Goal: Task Accomplishment & Management: Manage account settings

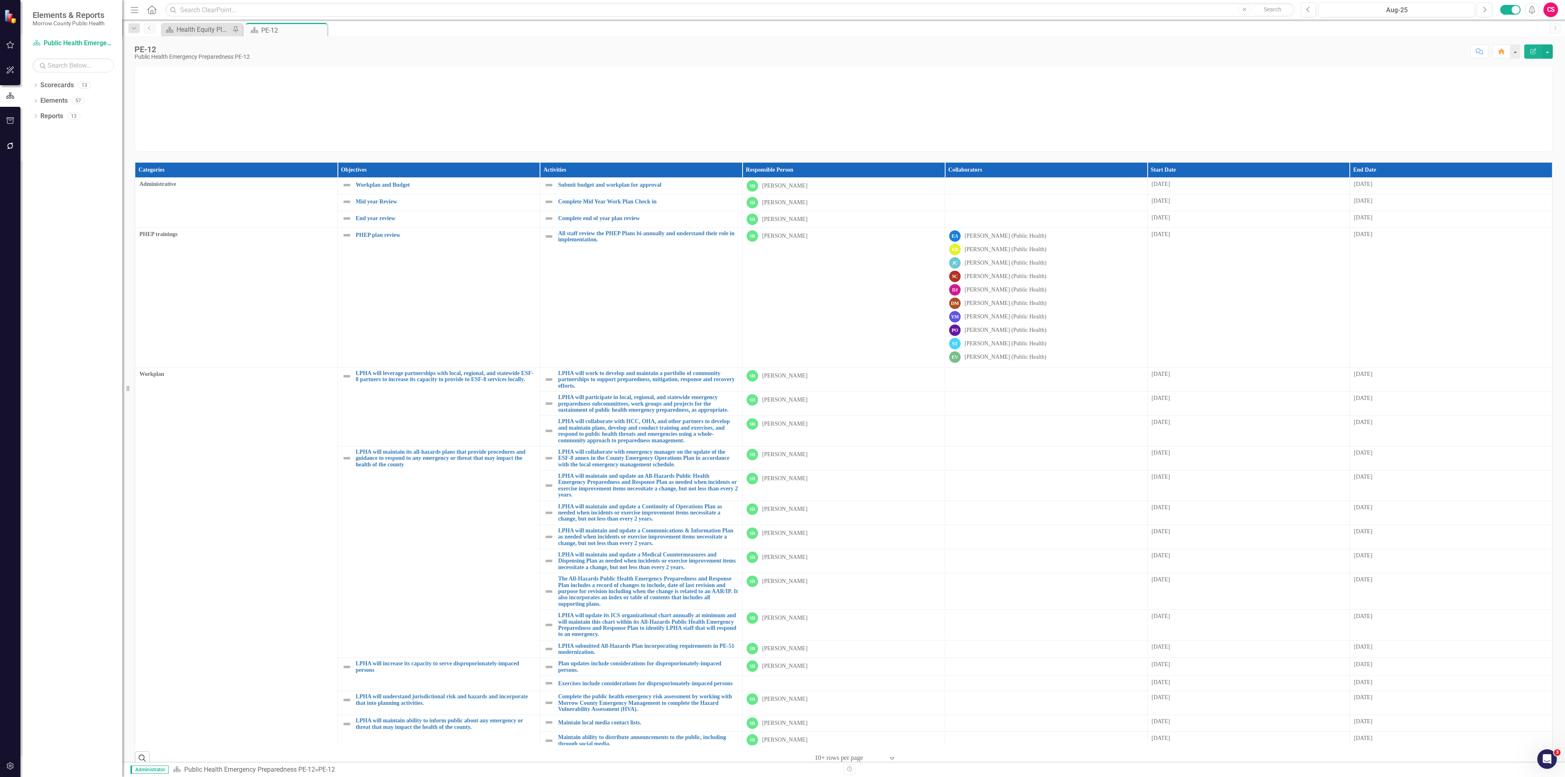
scroll to position [79, 0]
click at [33, 85] on icon "Dropdown" at bounding box center [36, 86] width 6 height 4
click at [54, 117] on link "Maternal, Child and Adolescent Health PE-42" at bounding box center [83, 116] width 77 height 9
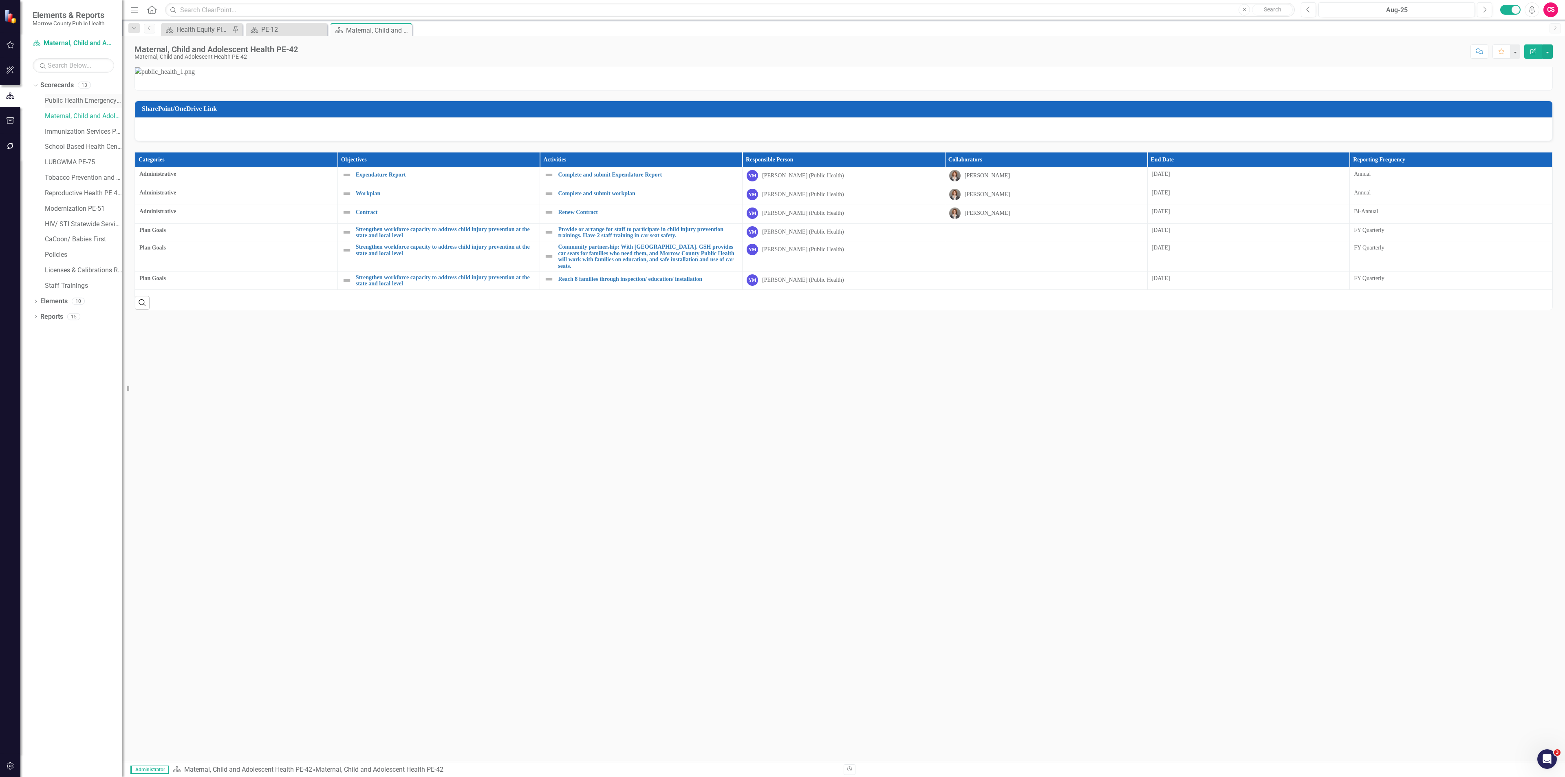
click at [51, 101] on link "Public Health Emergency Preparedness PE-12" at bounding box center [83, 100] width 77 height 9
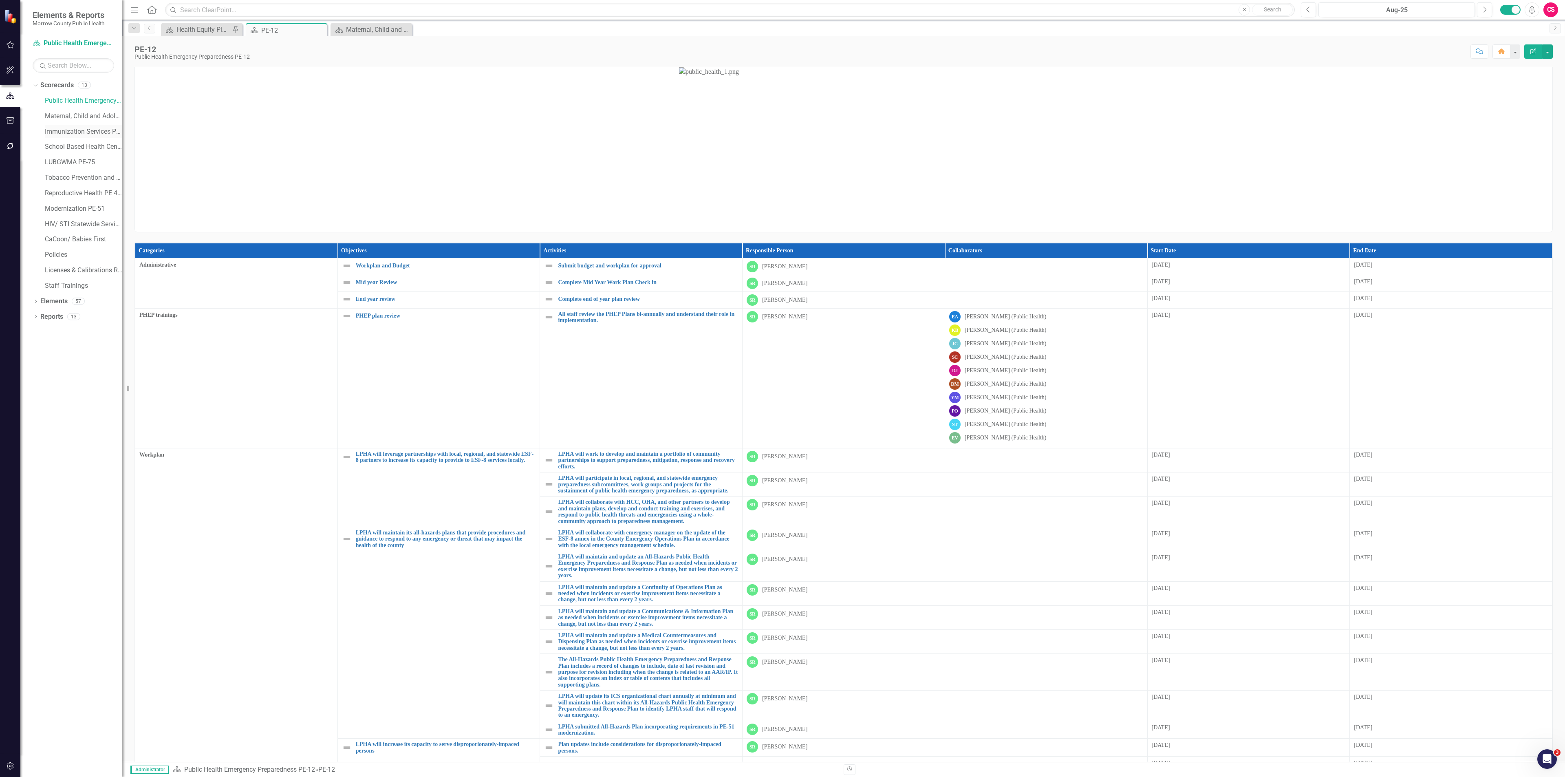
click at [56, 126] on div "Immunization Services PE-43" at bounding box center [83, 131] width 77 height 13
click at [59, 115] on link "Maternal, Child and Adolescent Health PE-42" at bounding box center [83, 116] width 77 height 9
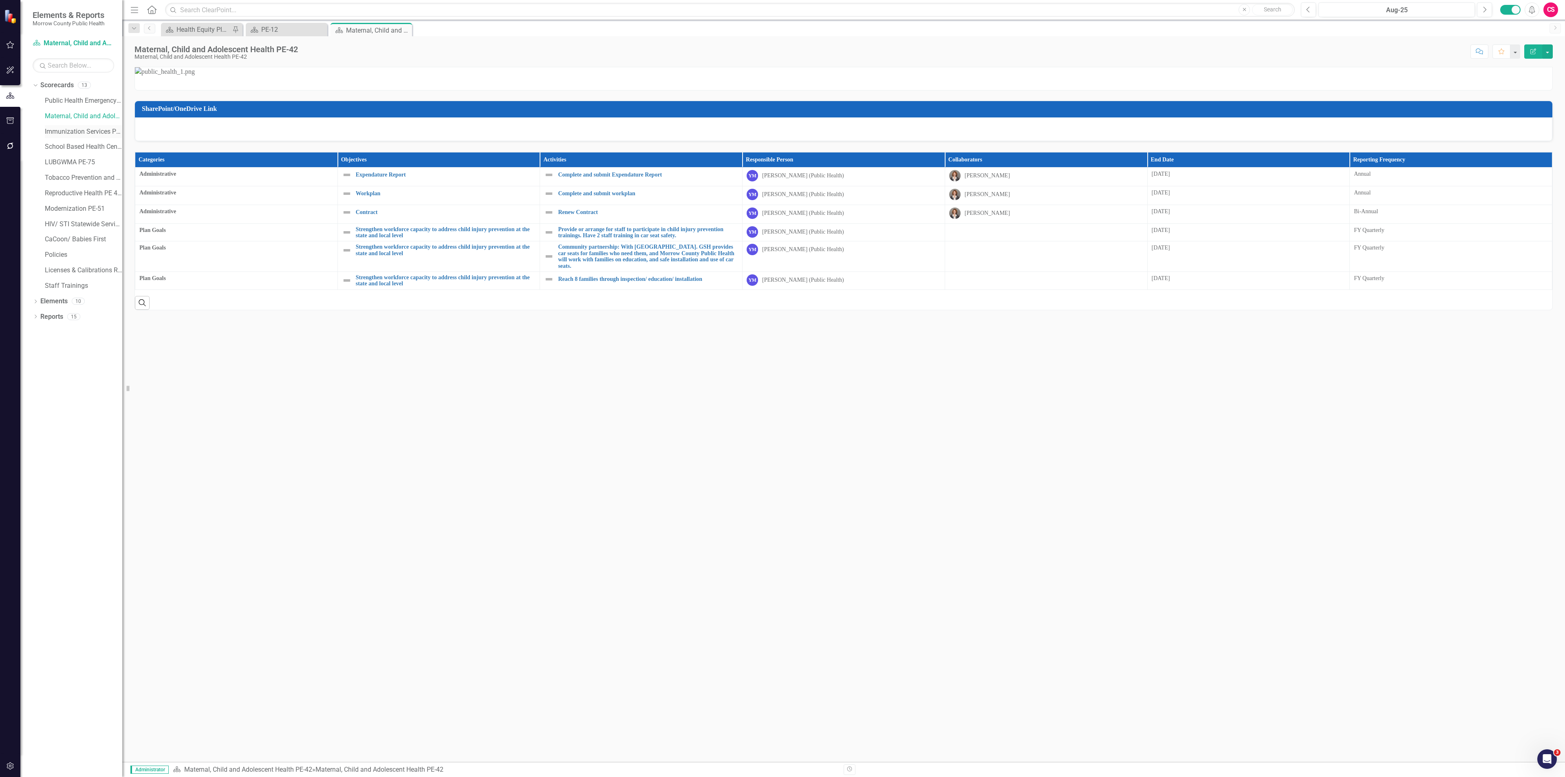
click at [57, 130] on link "Immunization Services PE-43" at bounding box center [83, 131] width 77 height 9
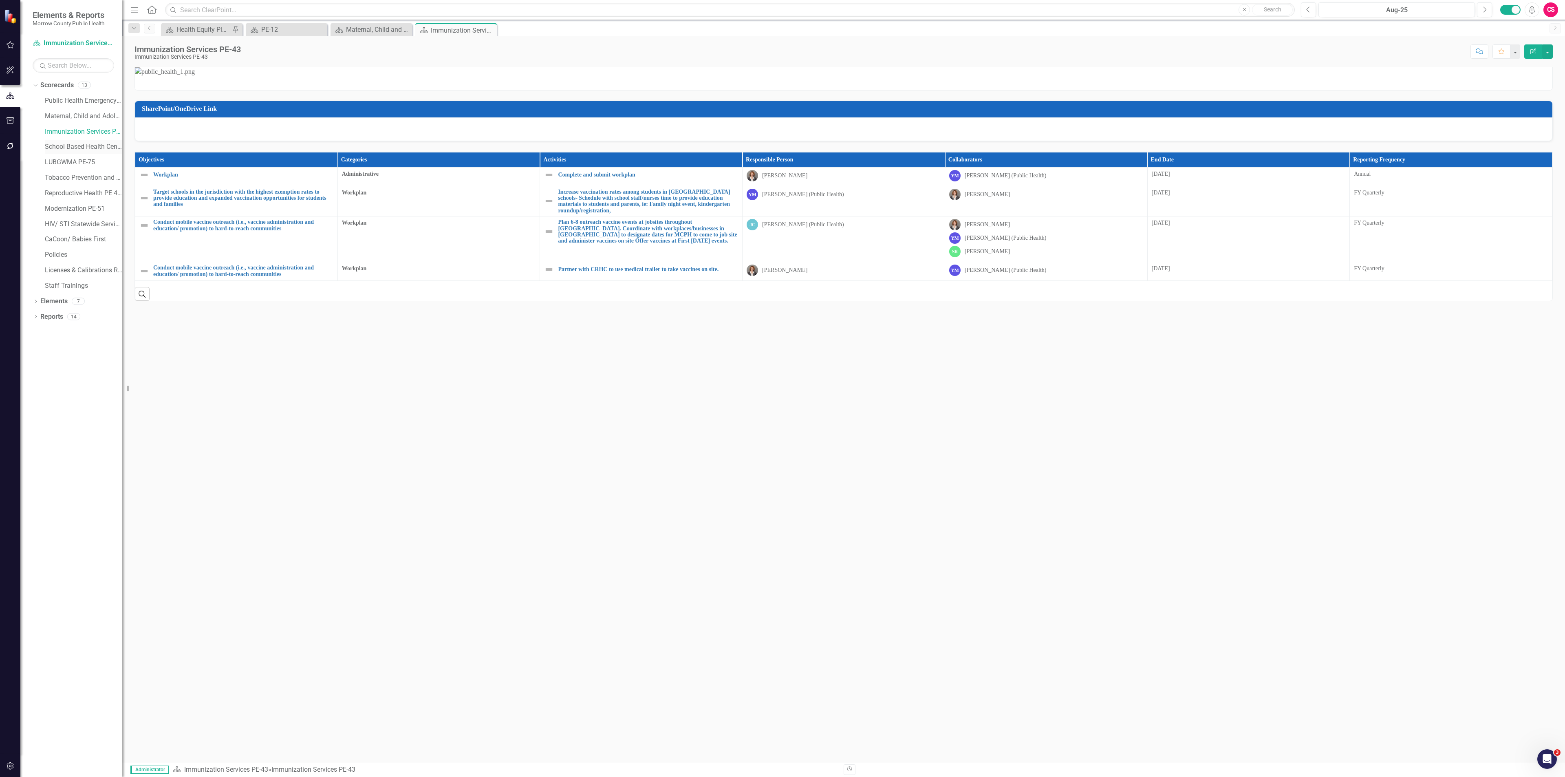
click at [58, 143] on link "School Based Health Center PE-44" at bounding box center [83, 146] width 77 height 9
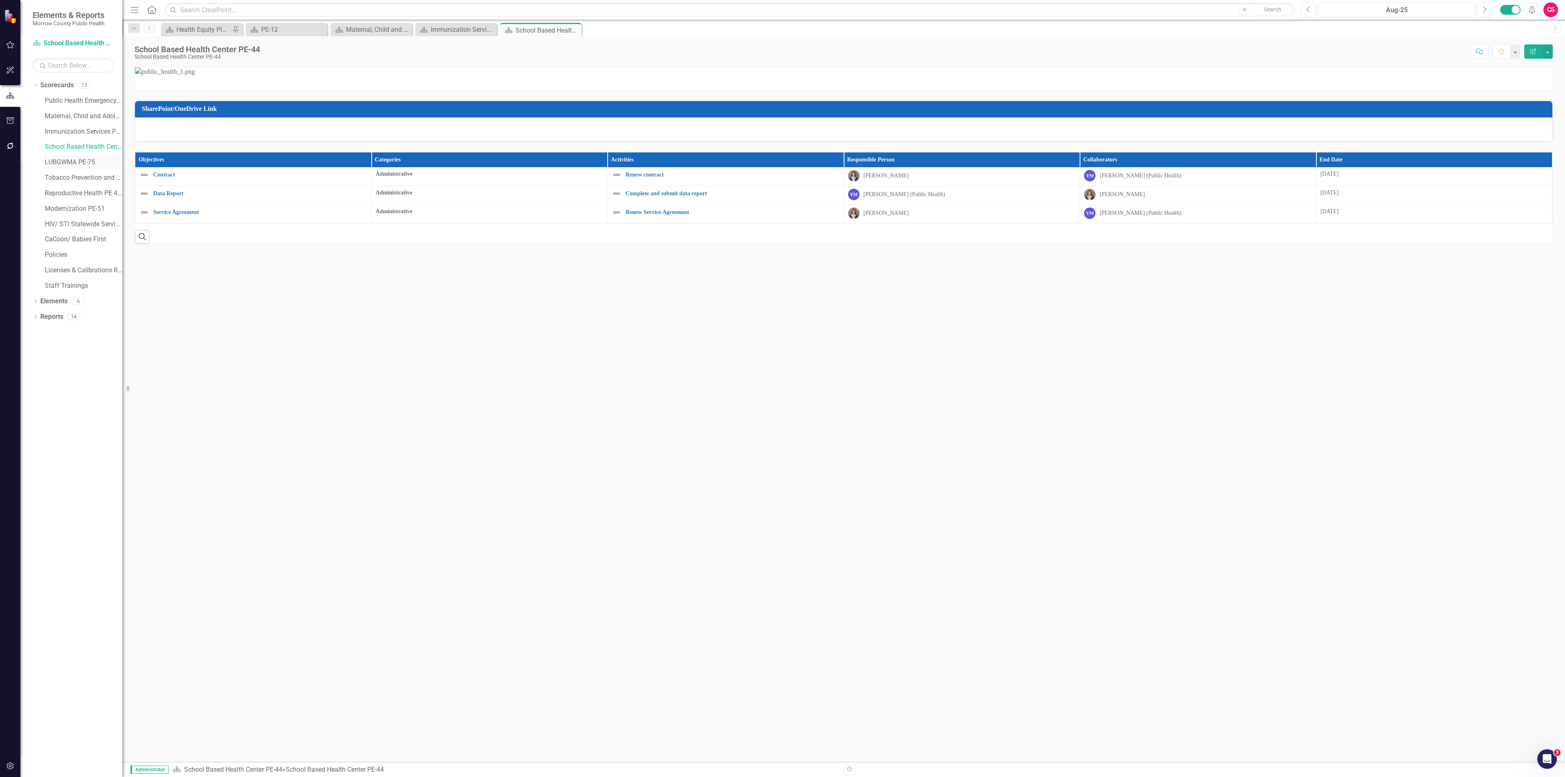
click at [55, 165] on link "LUBGWMA PE-75" at bounding box center [83, 162] width 77 height 9
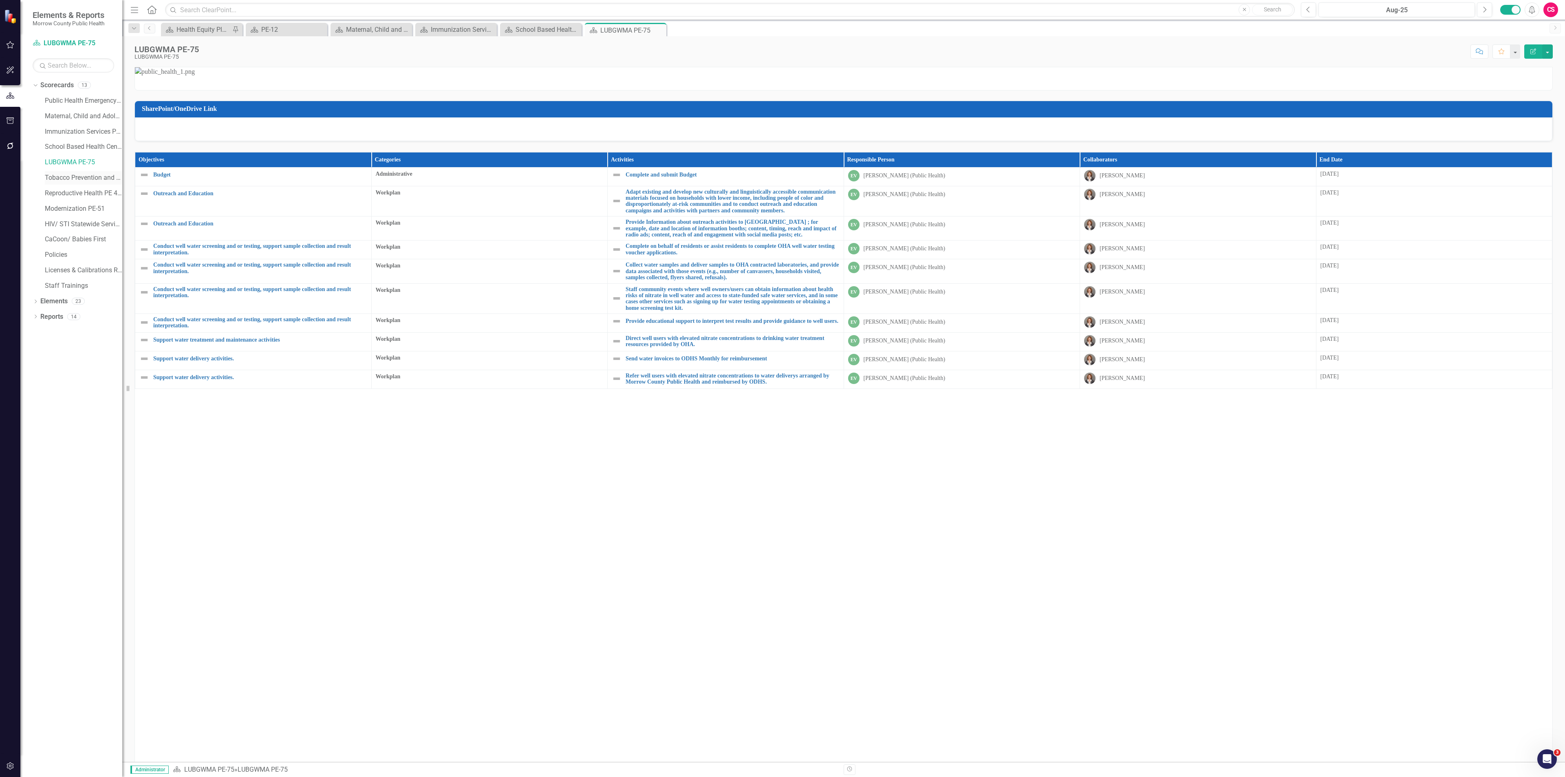
click at [55, 177] on link "Tobacco Prevention and Education PE-13" at bounding box center [83, 177] width 77 height 9
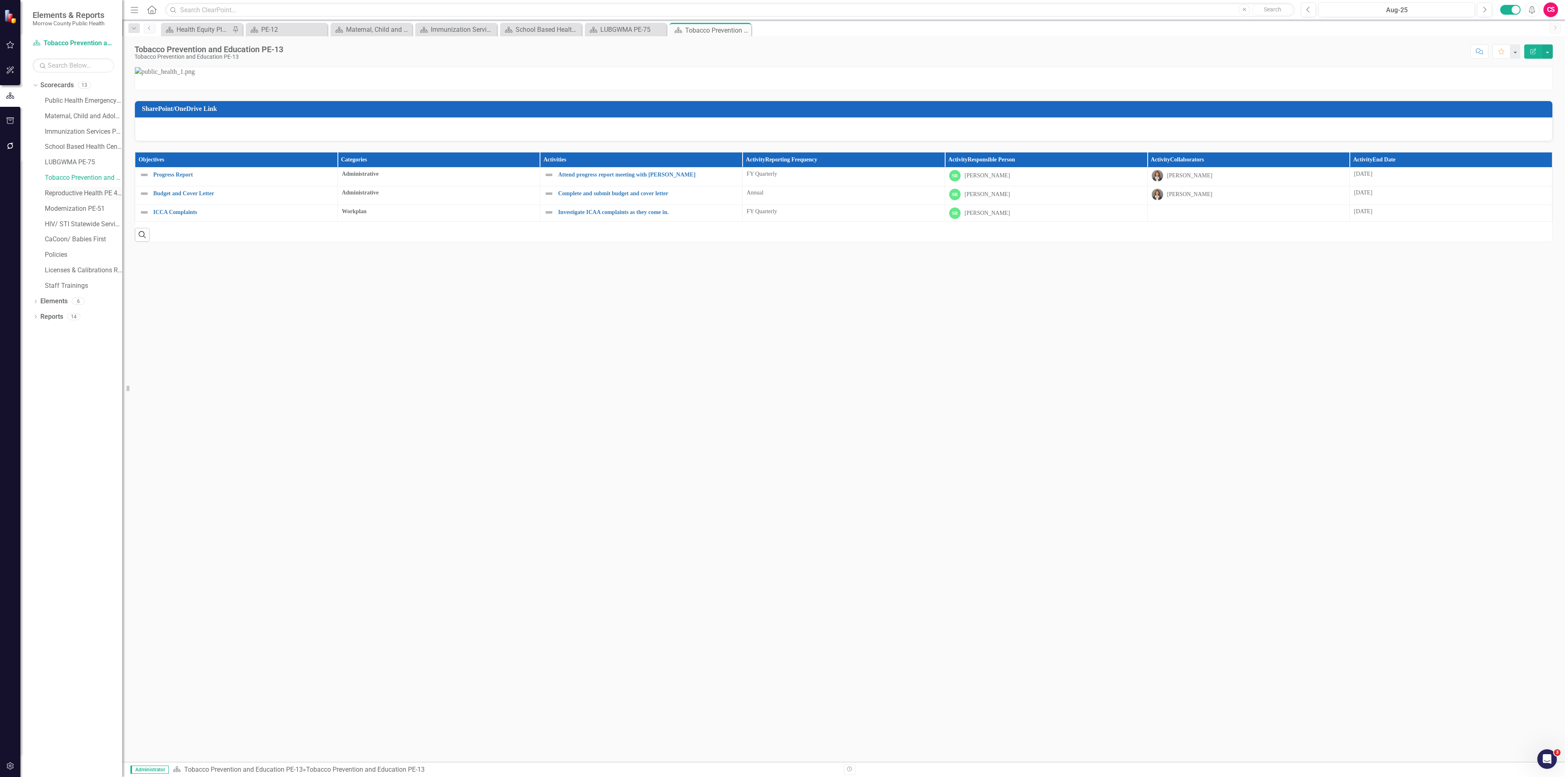
click at [61, 196] on link "Reproductive Health PE 46-05" at bounding box center [83, 193] width 77 height 9
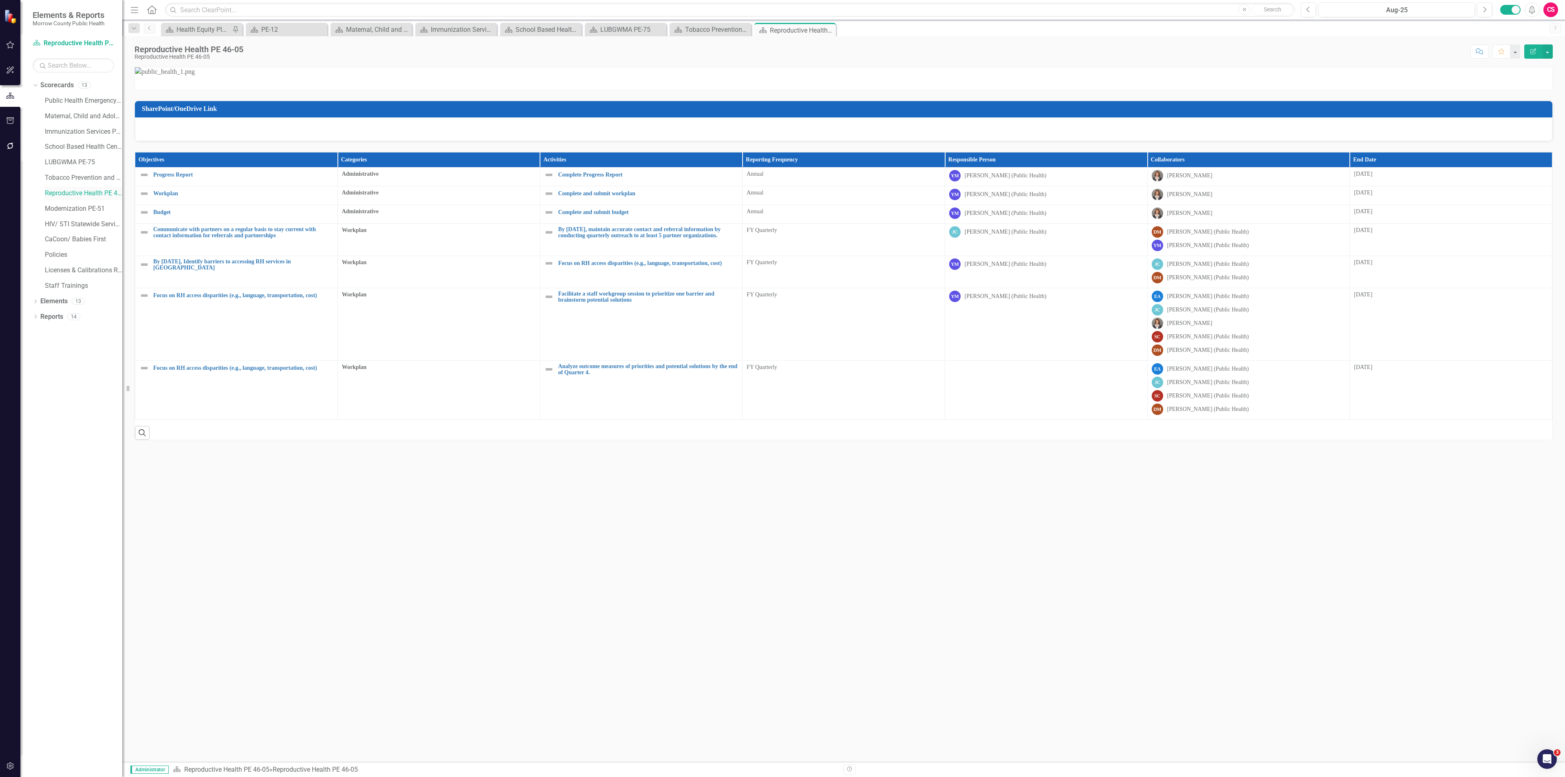
click at [60, 196] on link "Reproductive Health PE 46-05" at bounding box center [83, 193] width 77 height 9
click at [63, 249] on div "Policies" at bounding box center [83, 254] width 77 height 13
click at [66, 253] on link "Policies" at bounding box center [83, 254] width 77 height 9
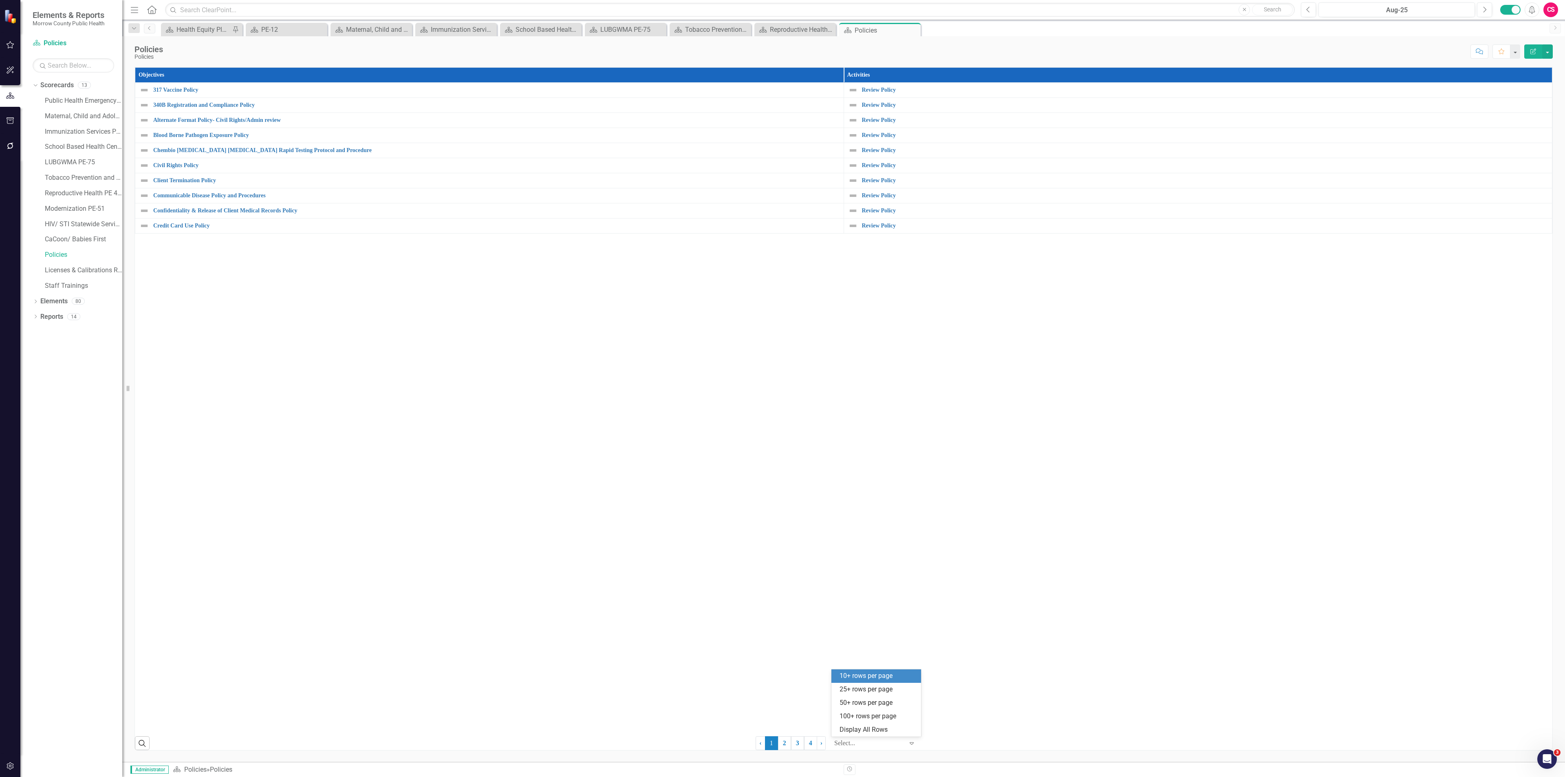
click at [855, 741] on div at bounding box center [868, 743] width 69 height 11
click at [859, 731] on div "Display All Rows" at bounding box center [877, 729] width 77 height 9
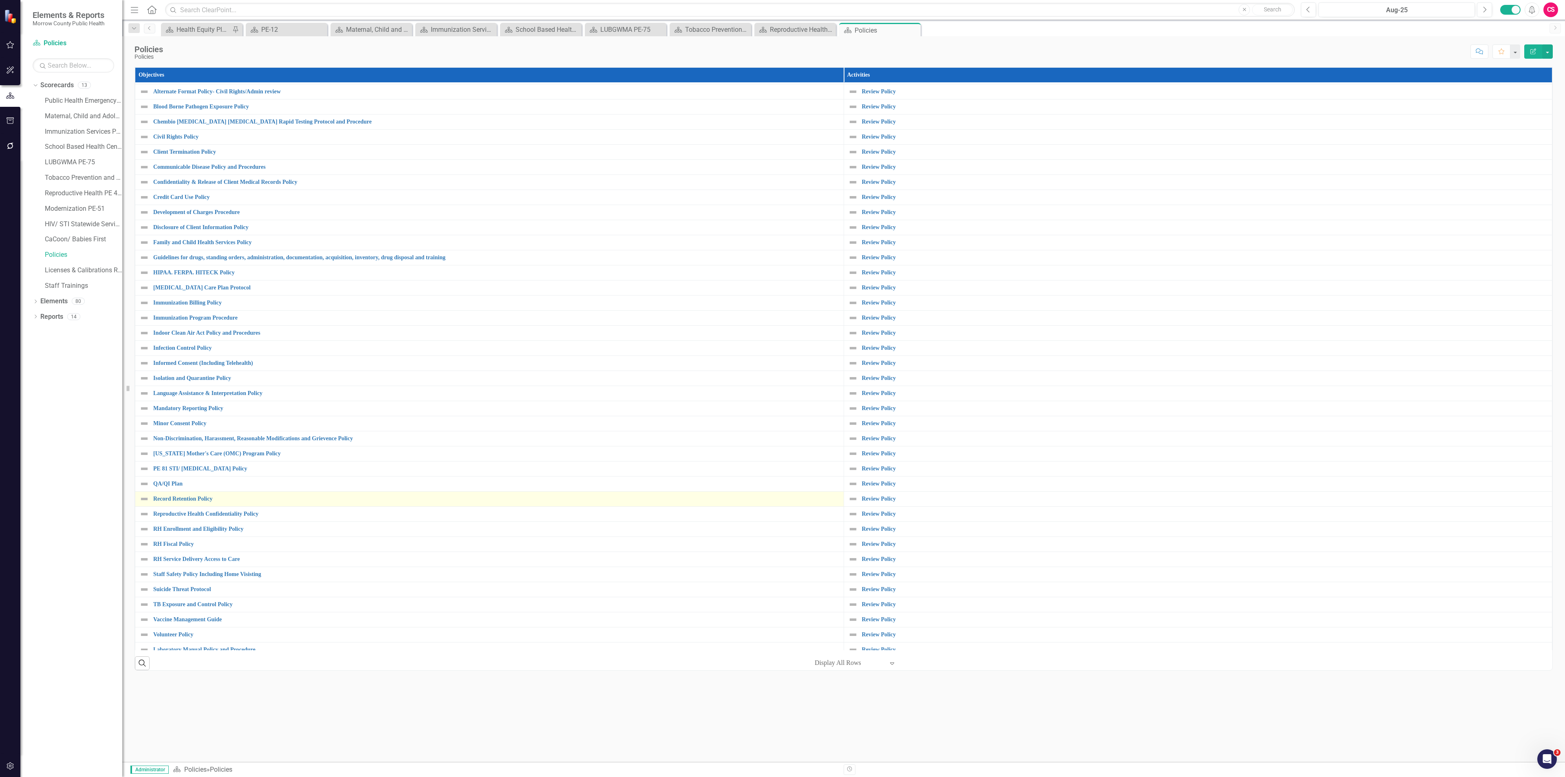
scroll to position [44, 0]
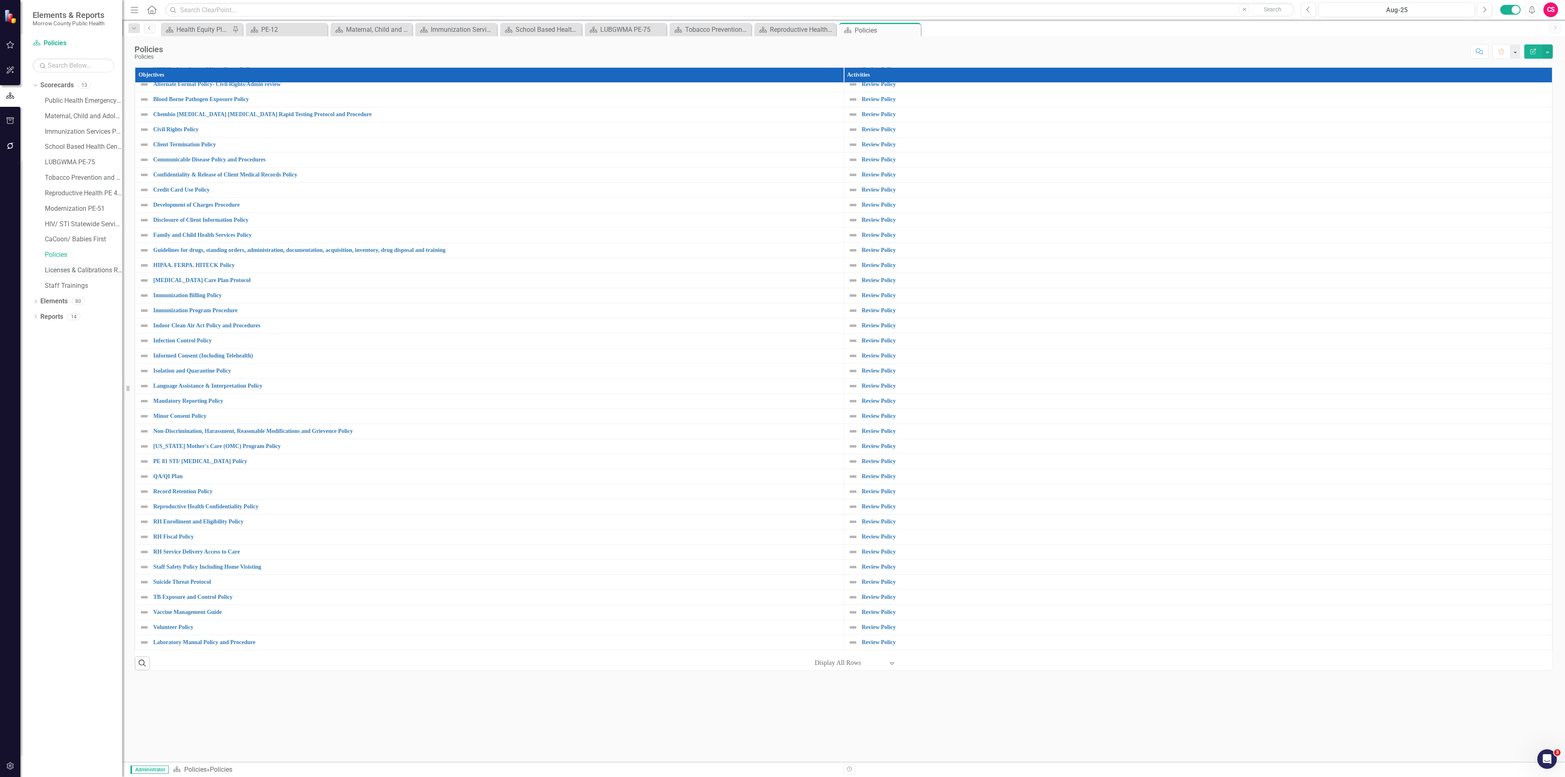
click at [68, 268] on link "Licenses & Calibrations Renewals" at bounding box center [83, 270] width 77 height 9
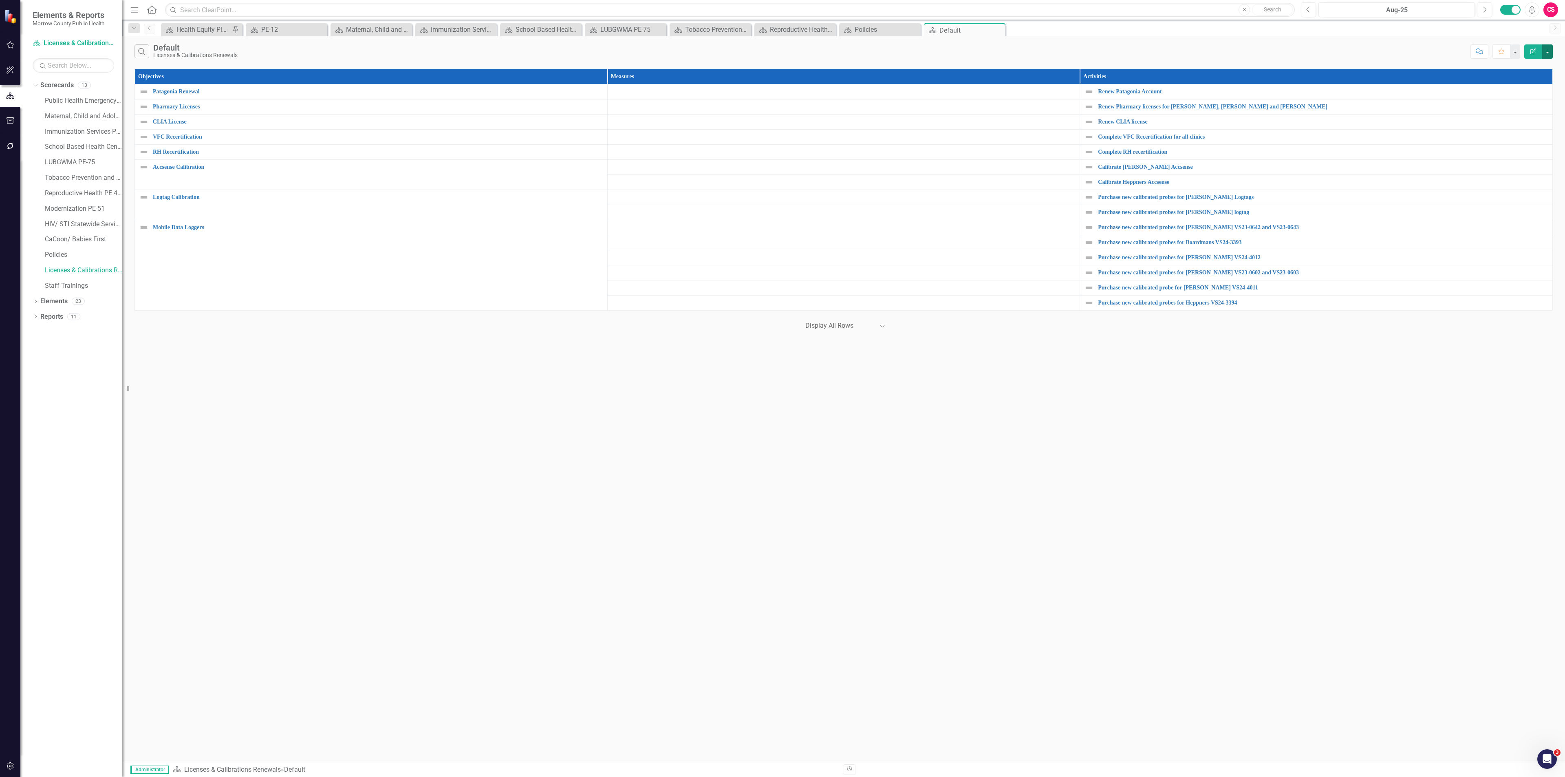
click at [1550, 55] on button "button" at bounding box center [1547, 51] width 11 height 14
click at [54, 313] on link "Reports" at bounding box center [51, 316] width 23 height 9
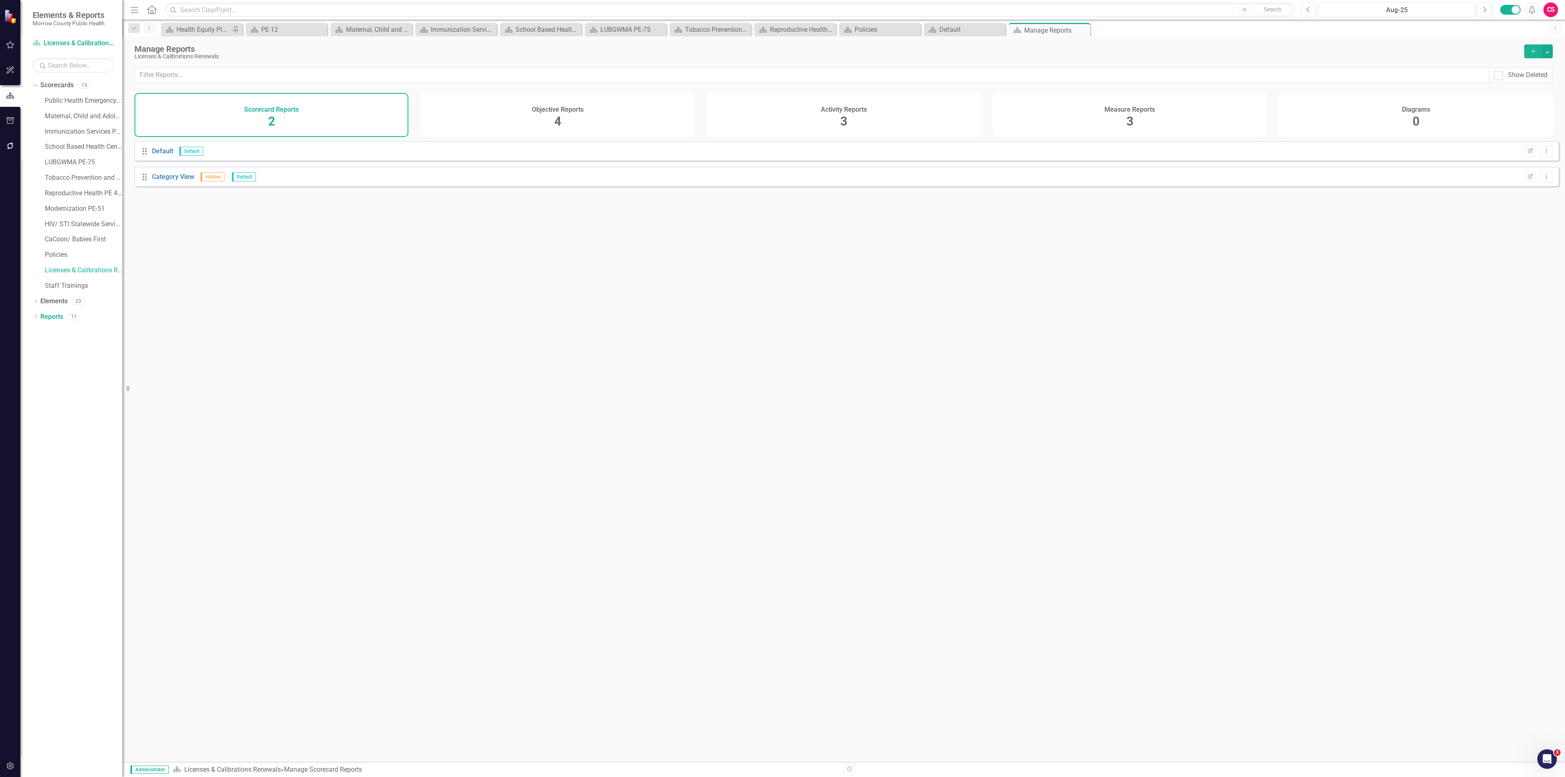
click at [679, 119] on div "Objective Reports 4" at bounding box center [558, 115] width 274 height 44
click at [1530, 46] on button "Add" at bounding box center [1533, 51] width 18 height 14
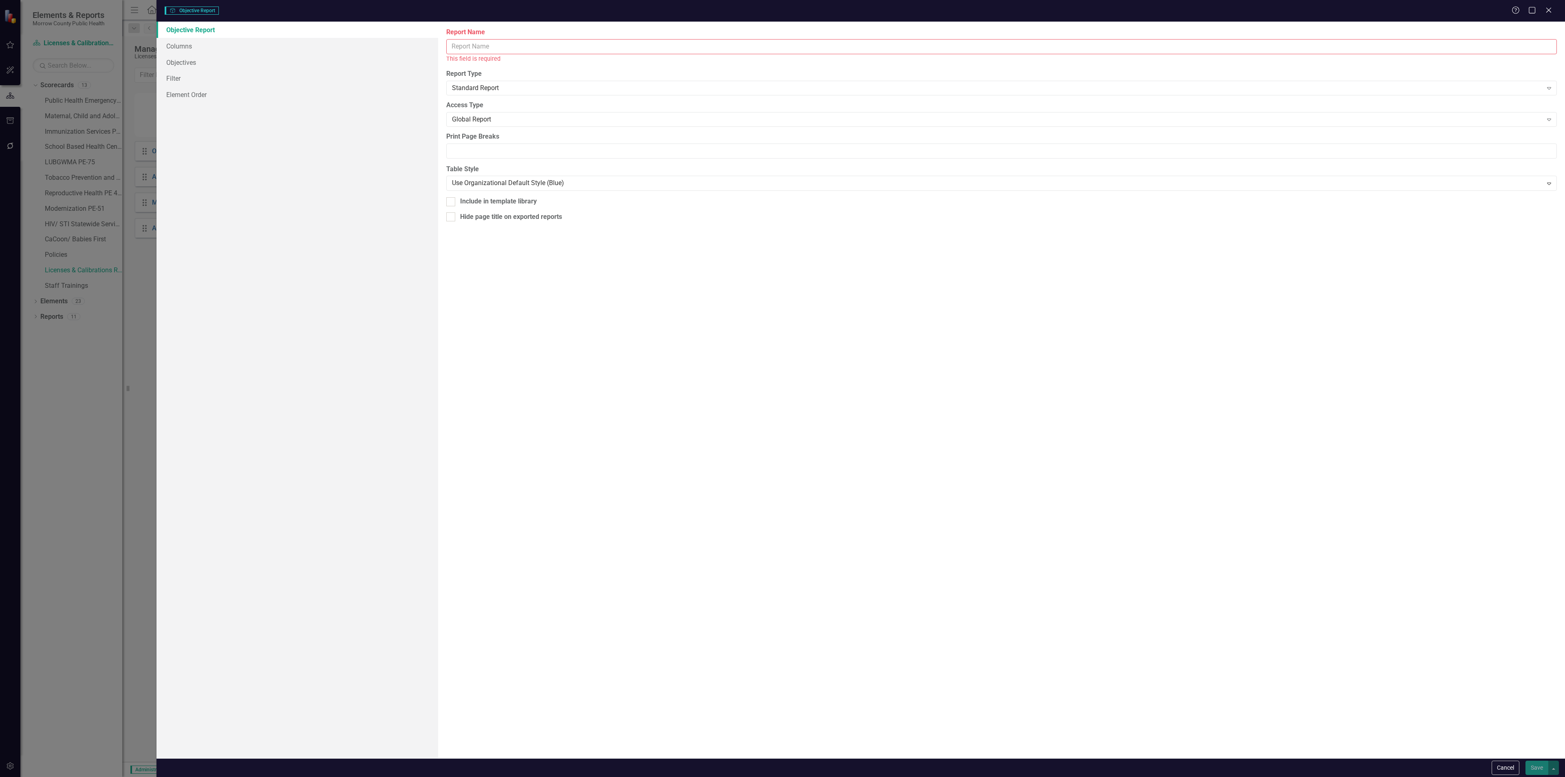
click at [727, 50] on input "Report Name" at bounding box center [1001, 46] width 1110 height 15
type input "Licenses & Calibrations Renewals"
click at [277, 48] on link "Columns" at bounding box center [297, 46] width 282 height 16
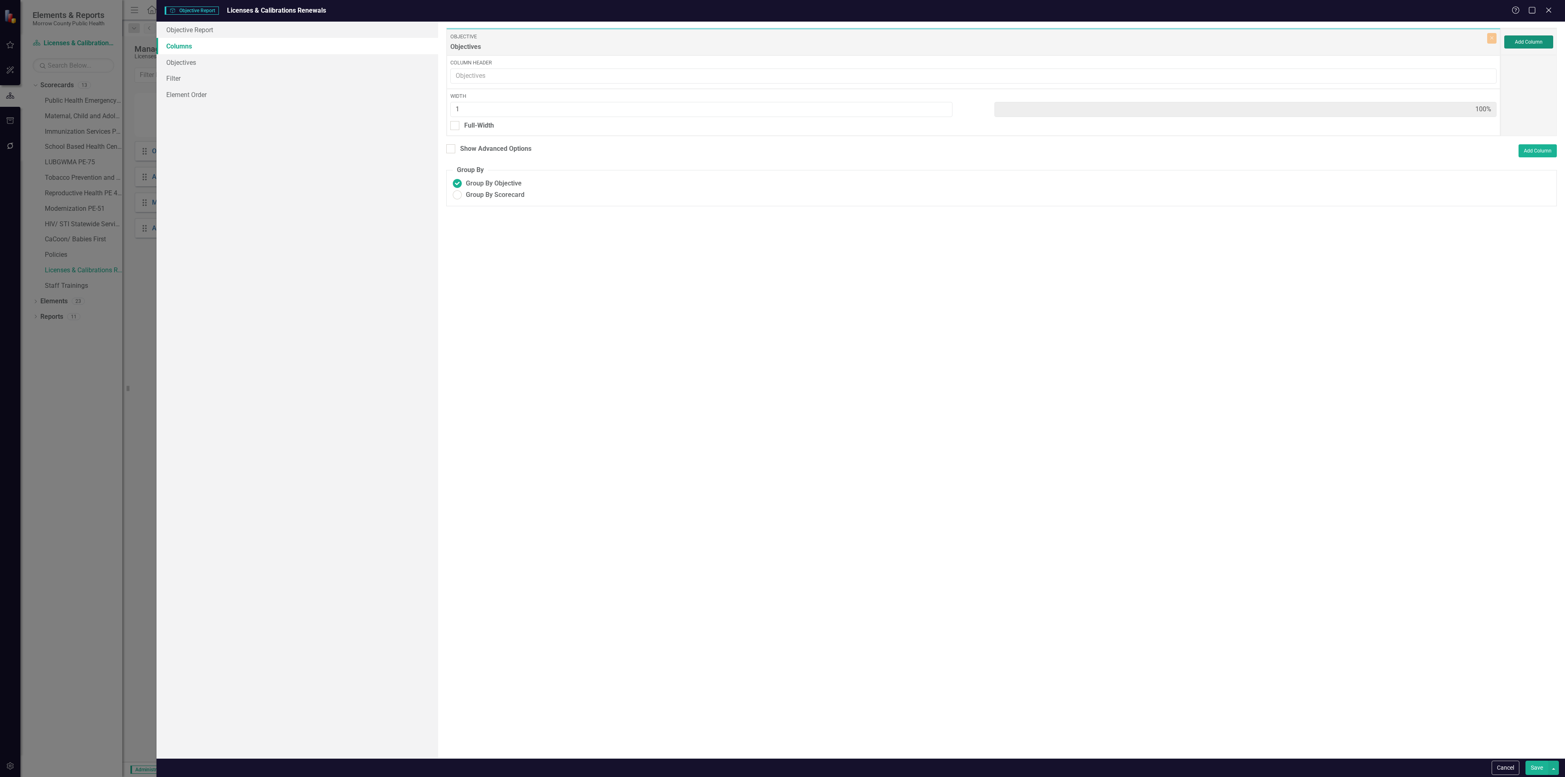
click at [1525, 41] on button "Add Column" at bounding box center [1528, 41] width 49 height 13
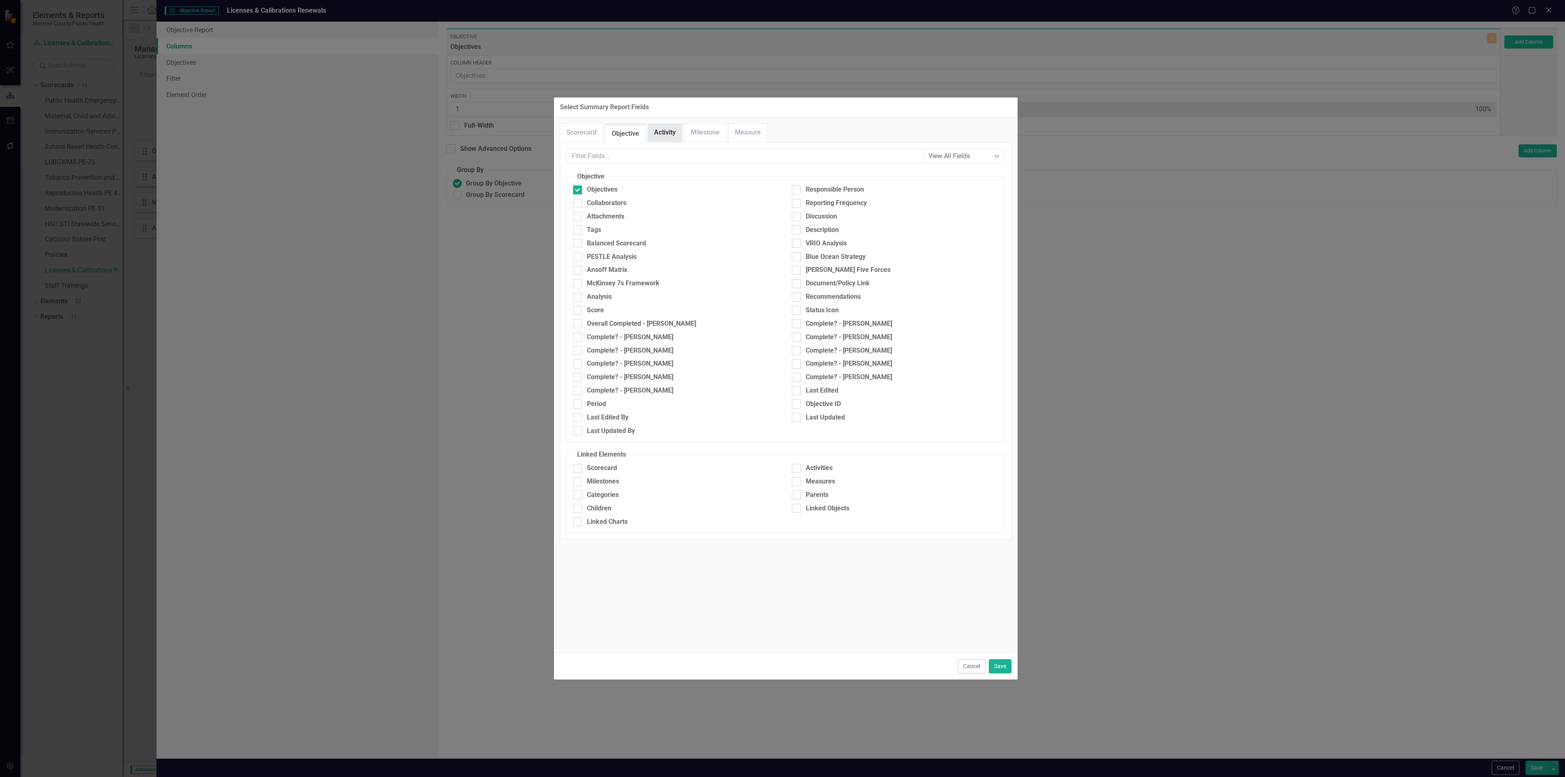
click at [661, 127] on link "Activity" at bounding box center [665, 133] width 34 height 18
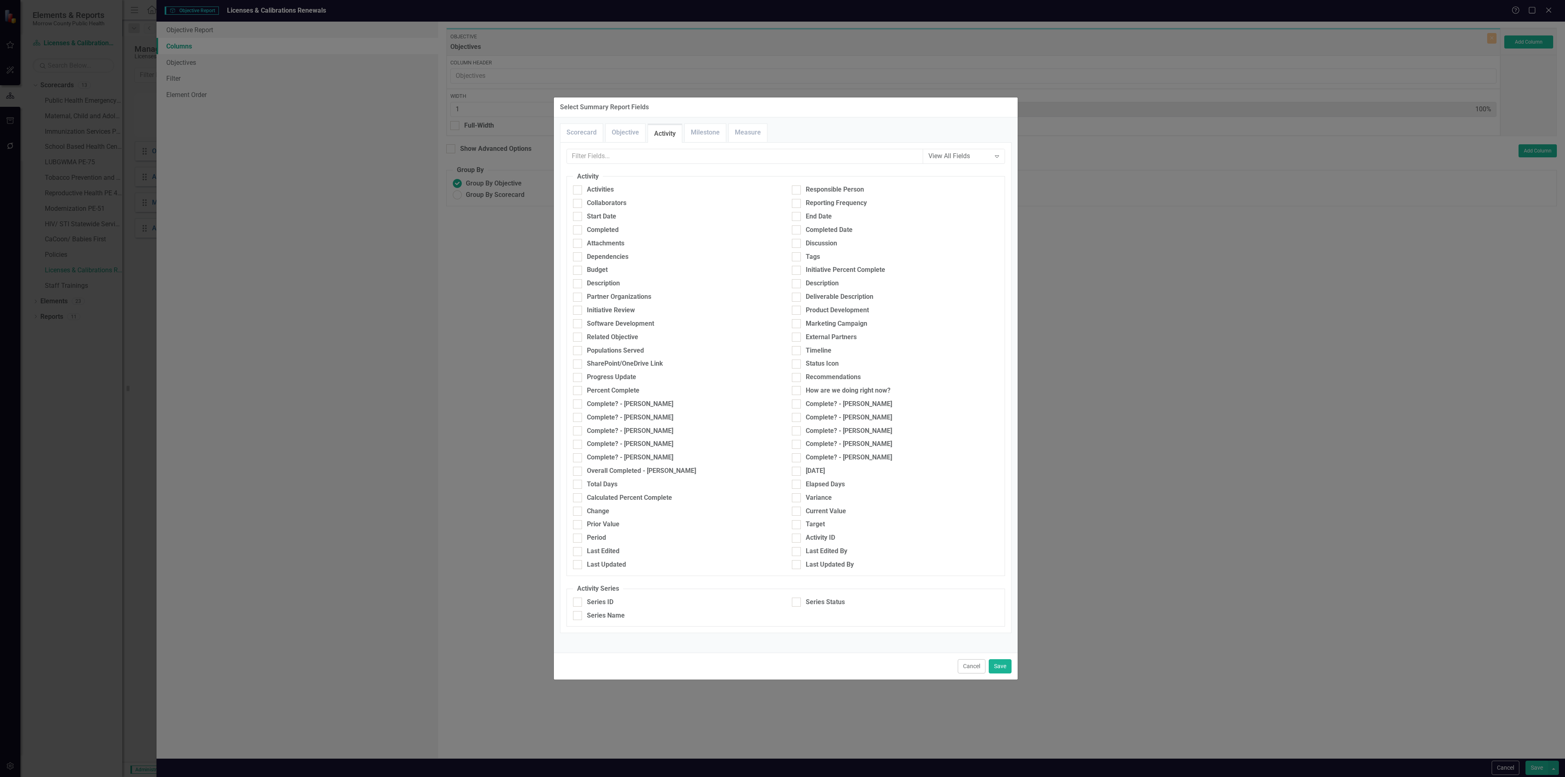
click at [596, 185] on fieldset "Activity Activities Responsible Person Collaborators Reporting Frequency Start …" at bounding box center [785, 374] width 438 height 404
click at [591, 187] on div "Activities" at bounding box center [600, 189] width 27 height 9
click at [578, 187] on input "Activities" at bounding box center [575, 187] width 5 height 5
checkbox input "true"
click at [1000, 665] on button "Save" at bounding box center [1000, 666] width 23 height 14
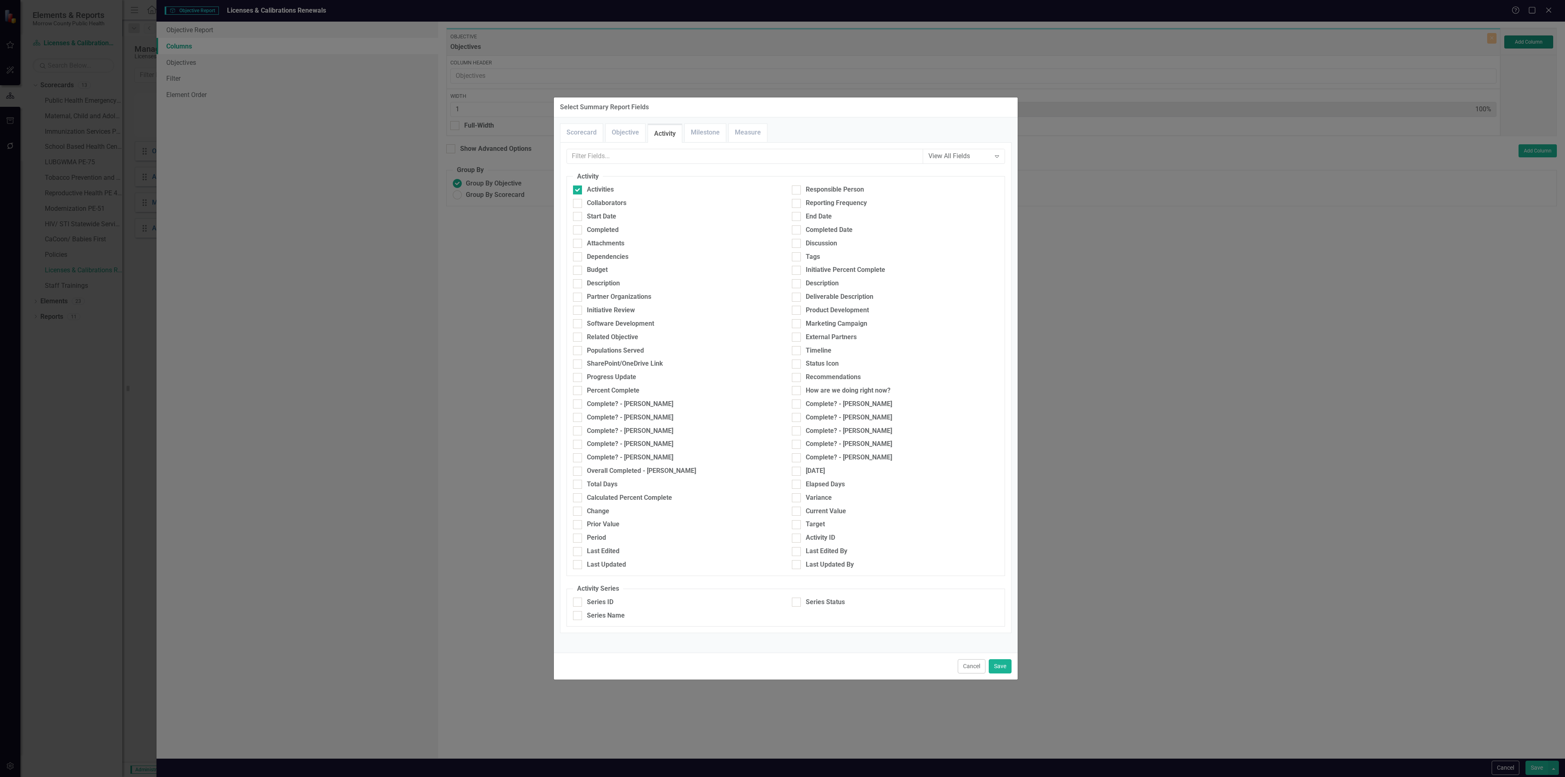
type input "50%"
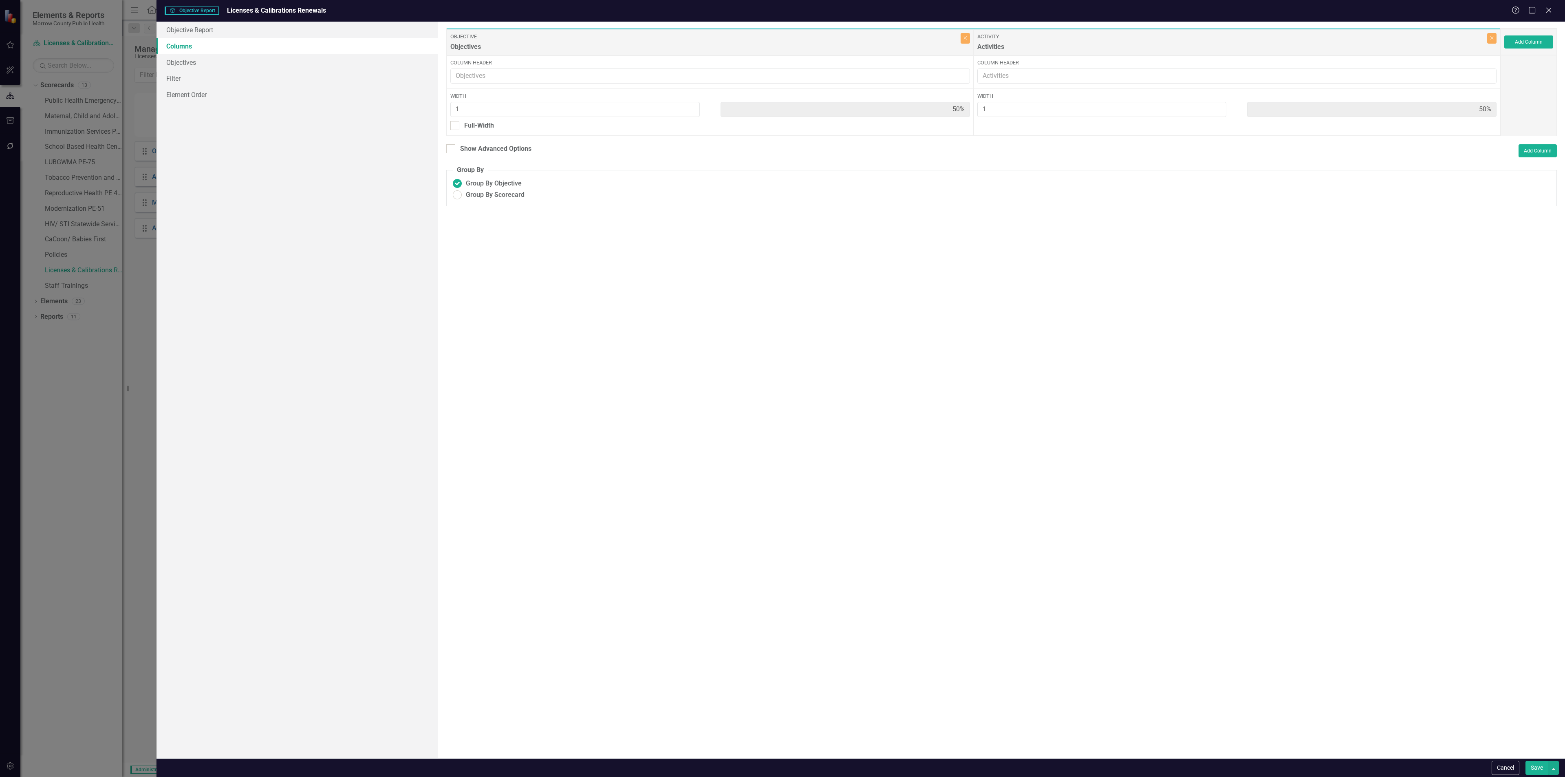
click at [1531, 766] on button "Save" at bounding box center [1536, 767] width 23 height 14
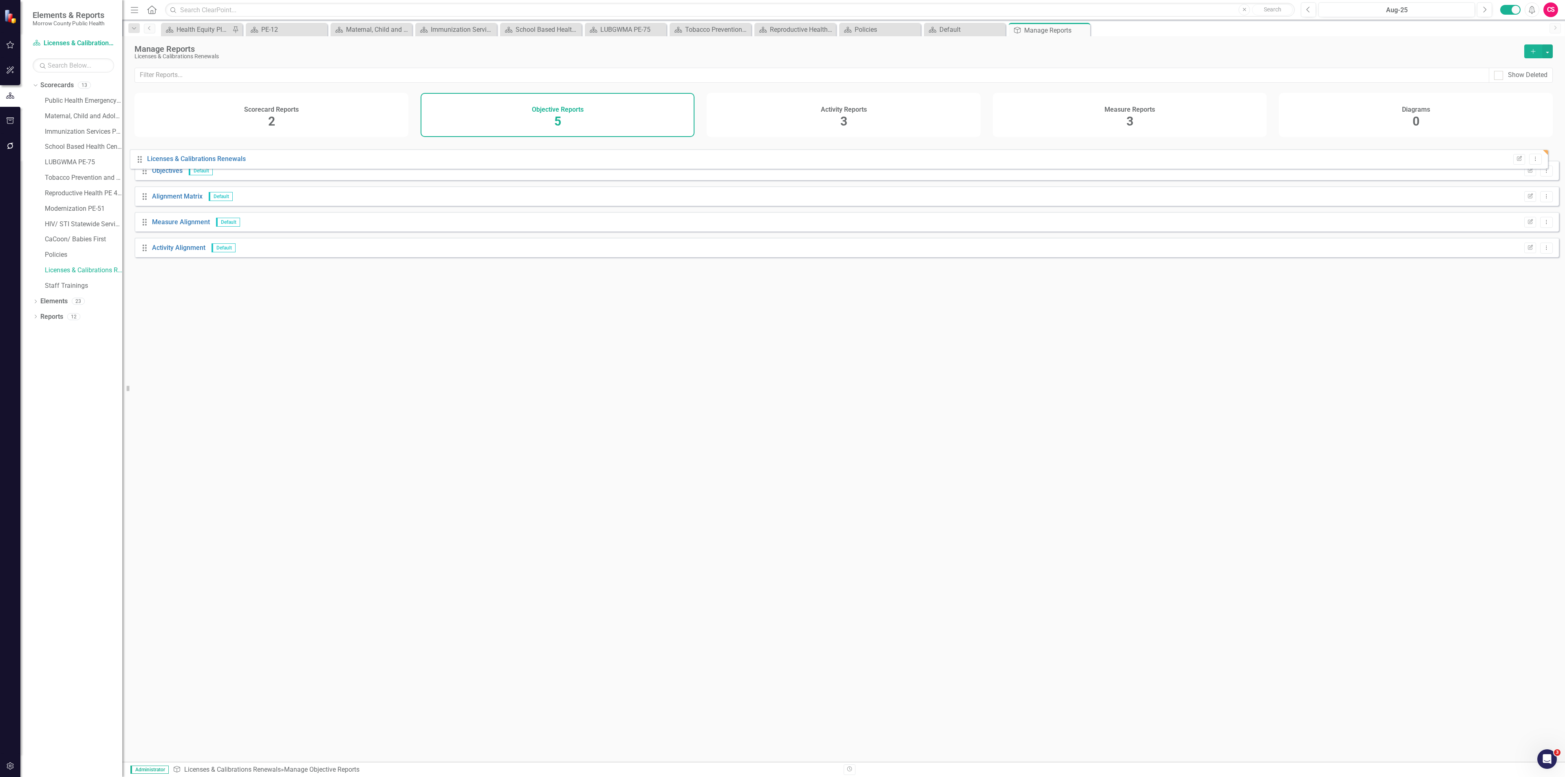
drag, startPoint x: 146, startPoint y: 261, endPoint x: 141, endPoint y: 159, distance: 101.6
click at [141, 159] on div "Drag Objectives Default Edit Report Dropdown Menu Drag Alignment Matrix Default…" at bounding box center [846, 202] width 1424 height 122
click at [213, 116] on div "Scorecard Reports 2" at bounding box center [271, 115] width 274 height 44
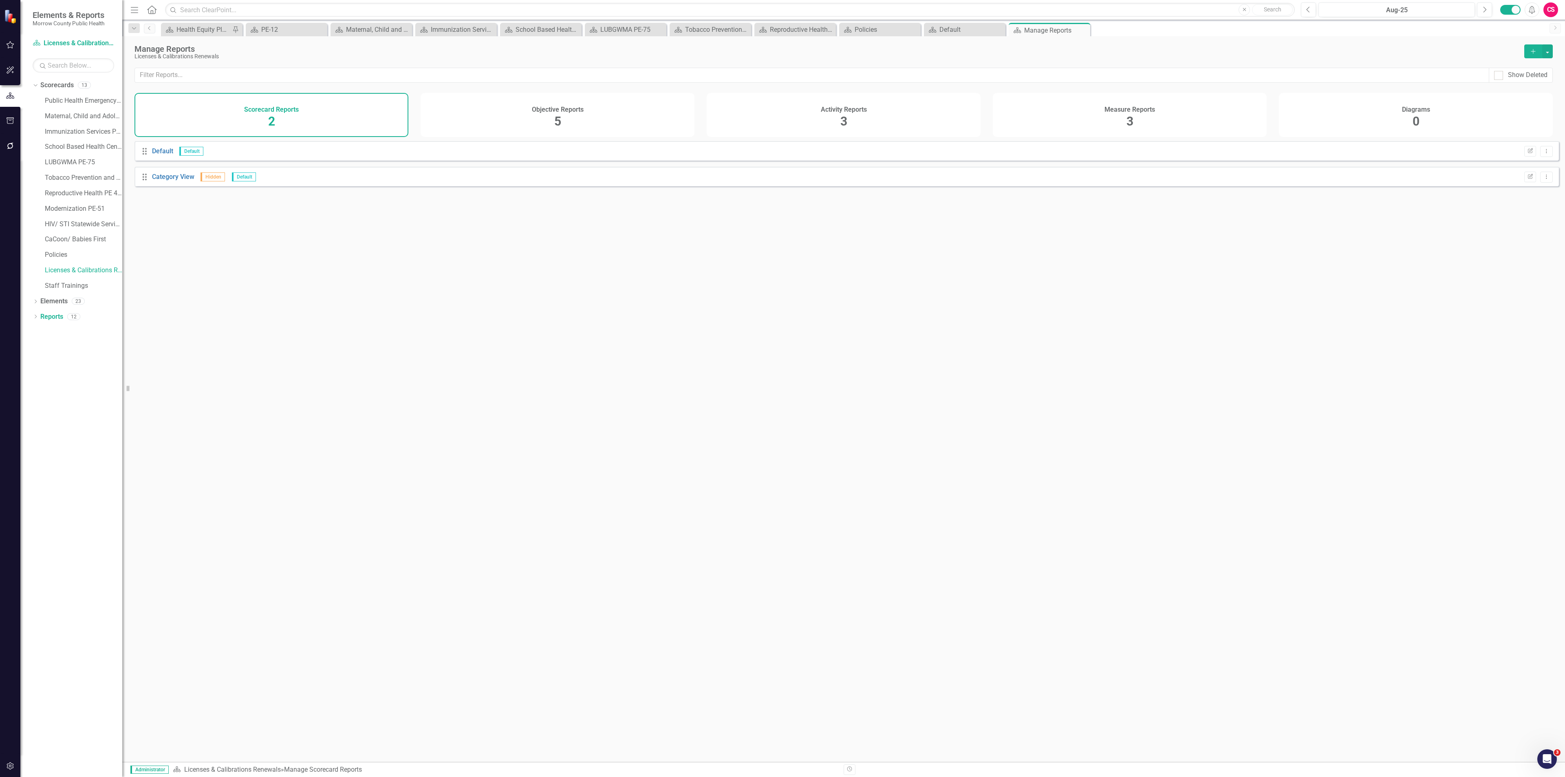
click at [1524, 45] on button "Add" at bounding box center [1533, 51] width 18 height 14
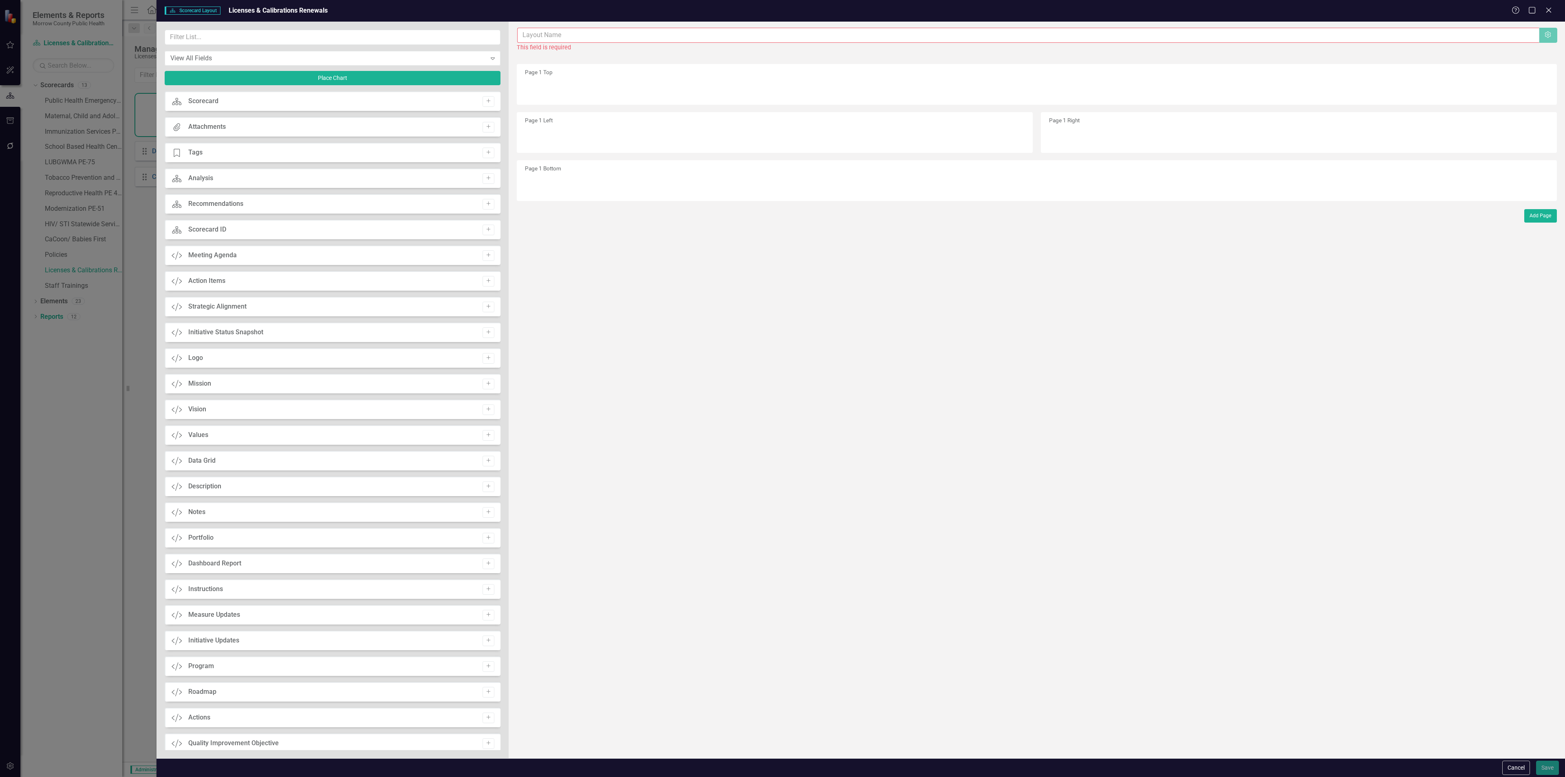
click at [661, 32] on input "text" at bounding box center [1028, 35] width 1022 height 15
type input "Licenses & Calibrations Renewals"
click at [383, 38] on input "text" at bounding box center [333, 37] width 336 height 15
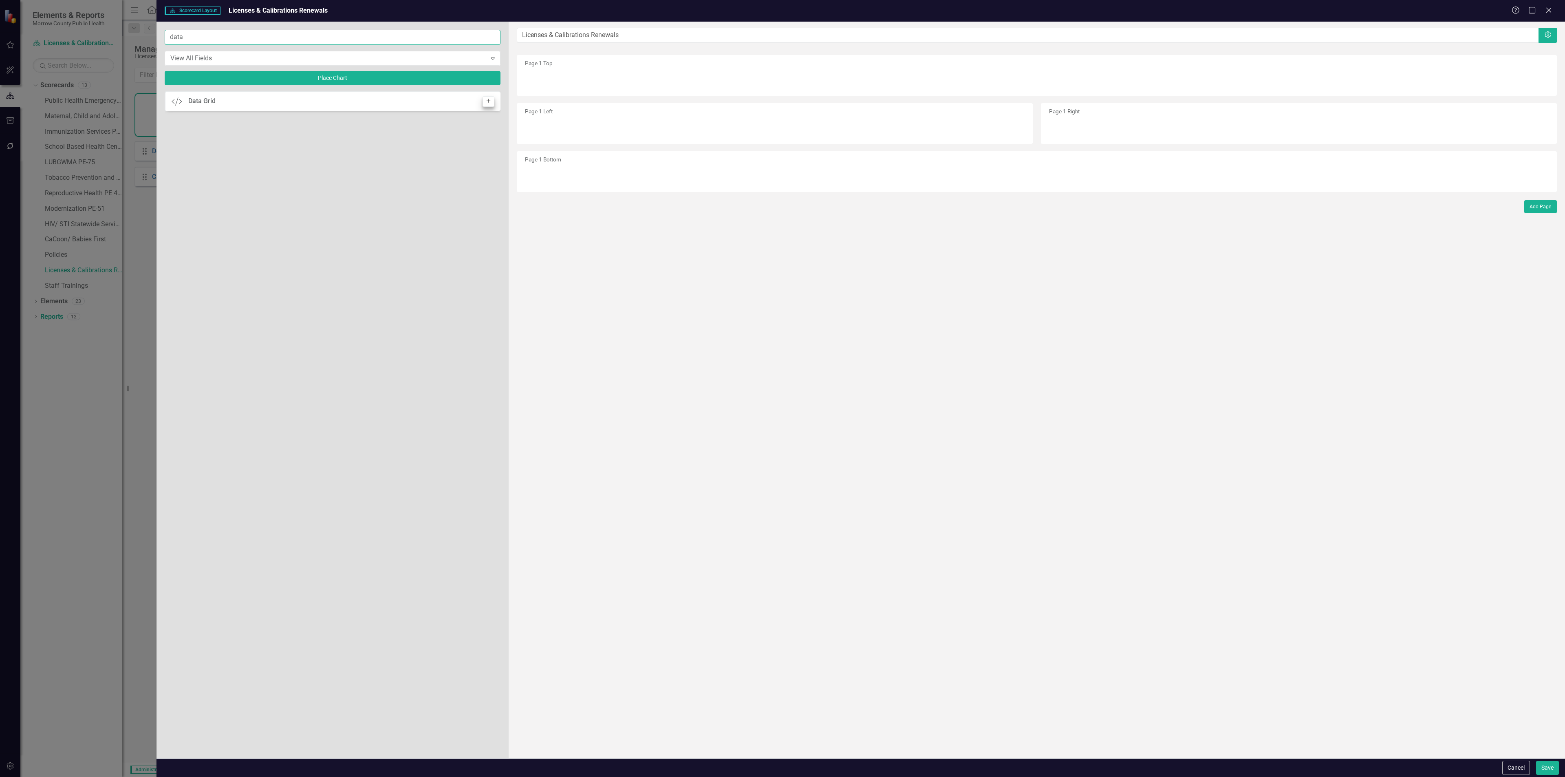
type input "data"
click at [487, 102] on icon "Add" at bounding box center [488, 101] width 6 height 5
click at [1539, 81] on icon "Edit" at bounding box center [1536, 79] width 6 height 5
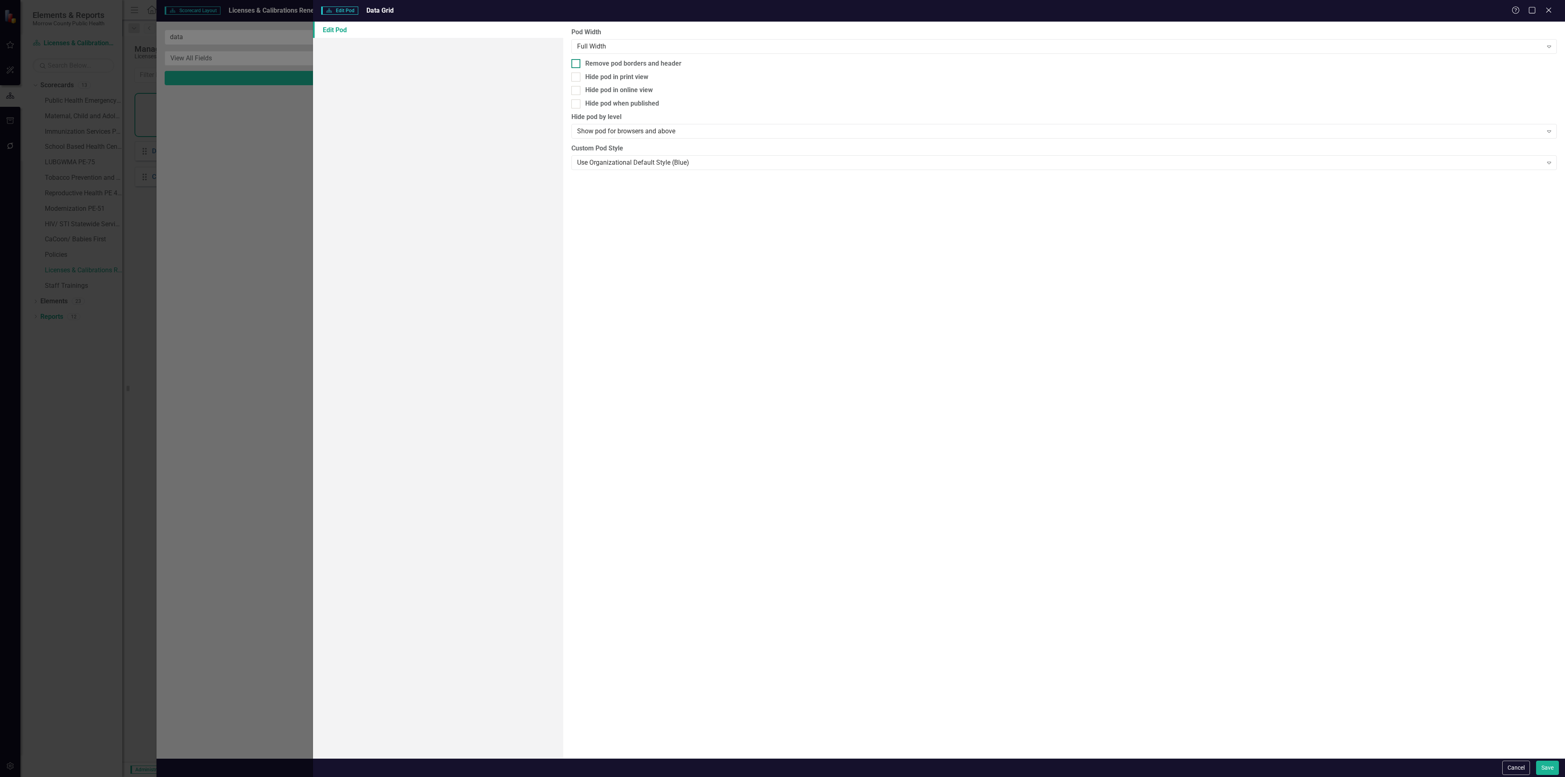
click at [628, 62] on div "Remove pod borders and header" at bounding box center [633, 63] width 96 height 9
click at [577, 62] on input "Remove pod borders and header" at bounding box center [573, 61] width 5 height 5
checkbox input "true"
click at [1545, 766] on button "Save" at bounding box center [1547, 767] width 23 height 14
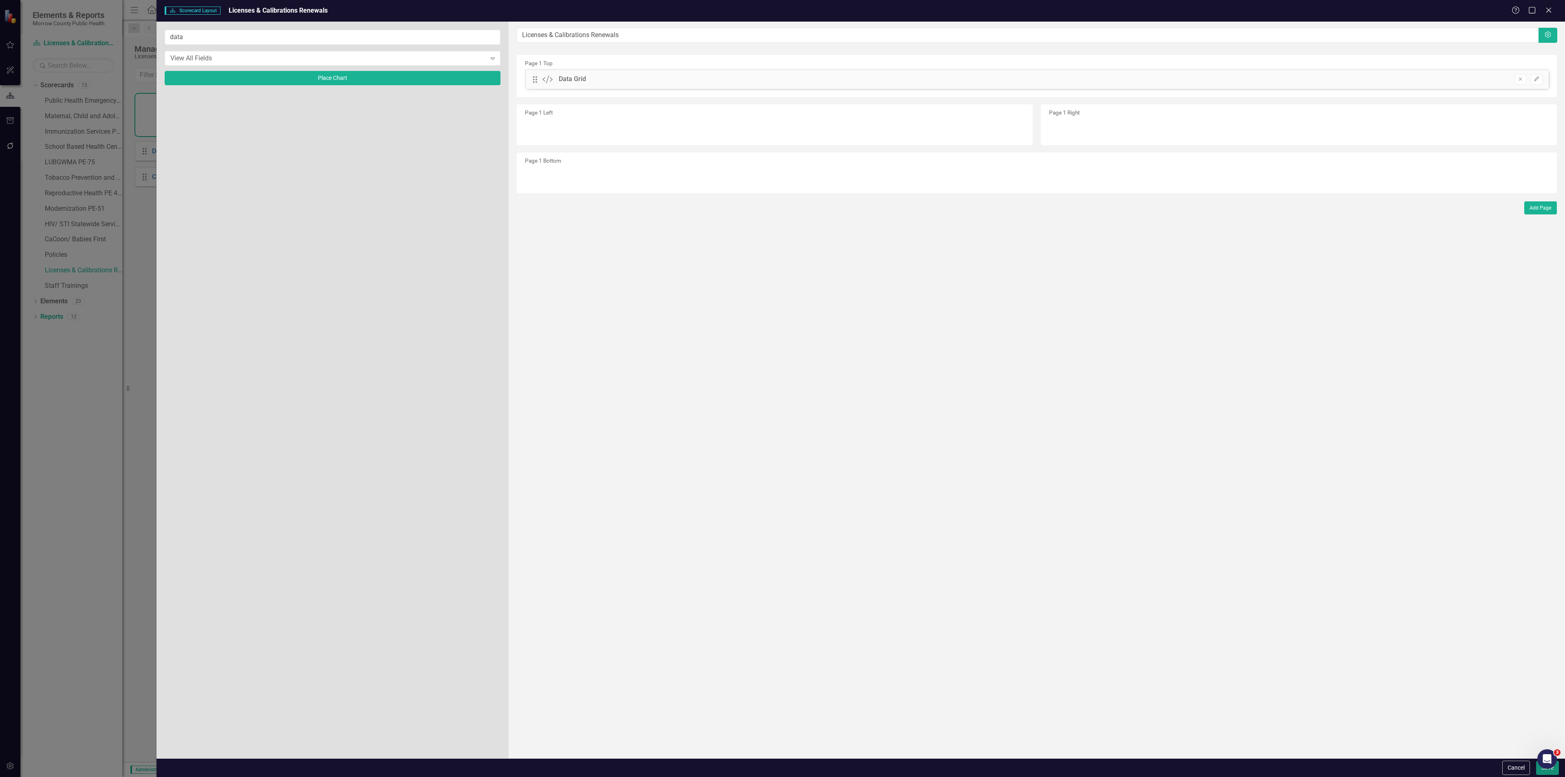
click at [1542, 775] on button "Save" at bounding box center [1547, 767] width 23 height 14
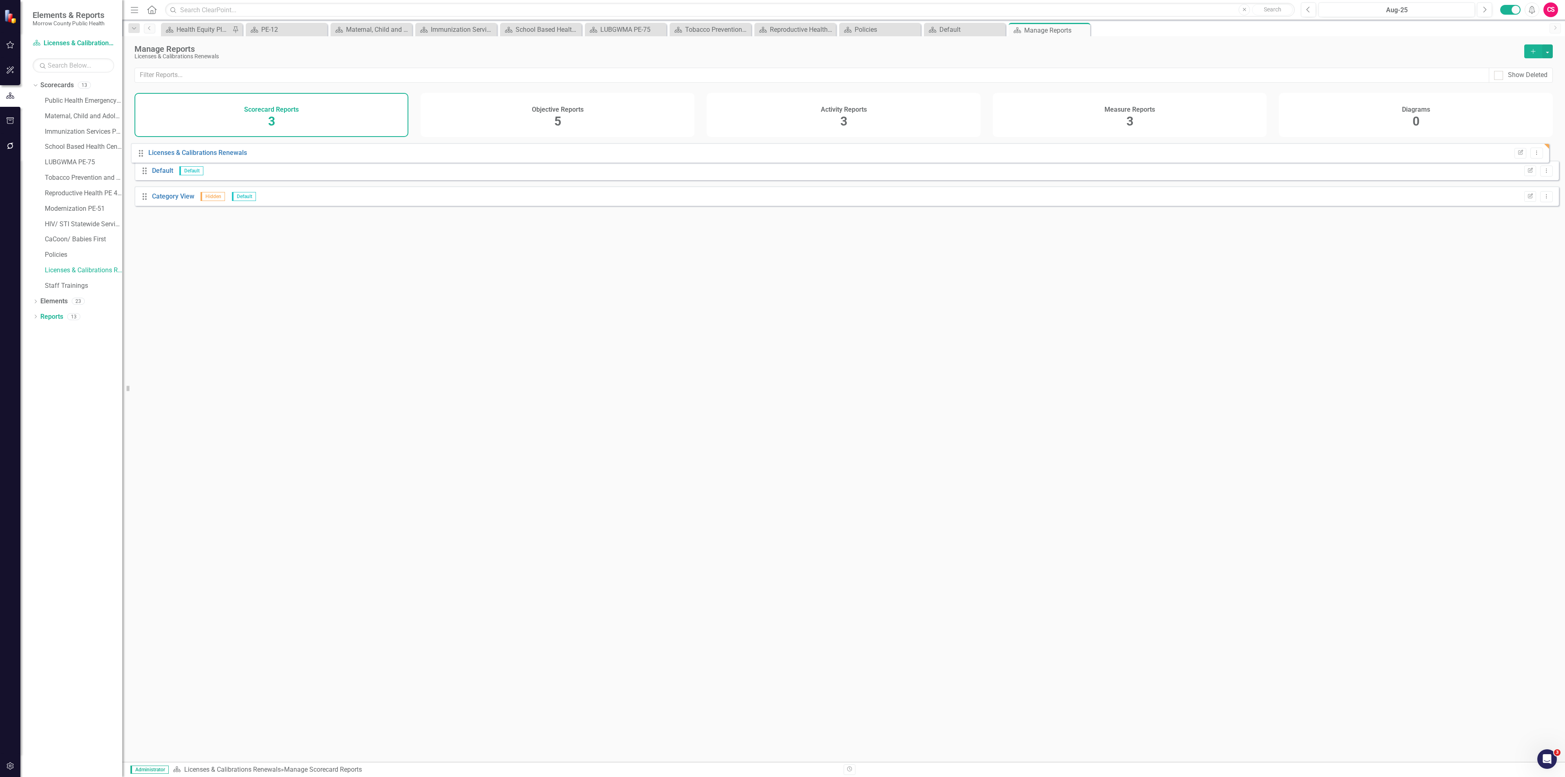
drag, startPoint x: 144, startPoint y: 209, endPoint x: 141, endPoint y: 153, distance: 56.4
click at [141, 153] on div "Drag Default Default Edit Report Dropdown Menu Drag Category View Hidden Defaul…" at bounding box center [846, 176] width 1424 height 71
click at [172, 155] on link "Licenses & Calibrations Renewals" at bounding box center [201, 151] width 99 height 8
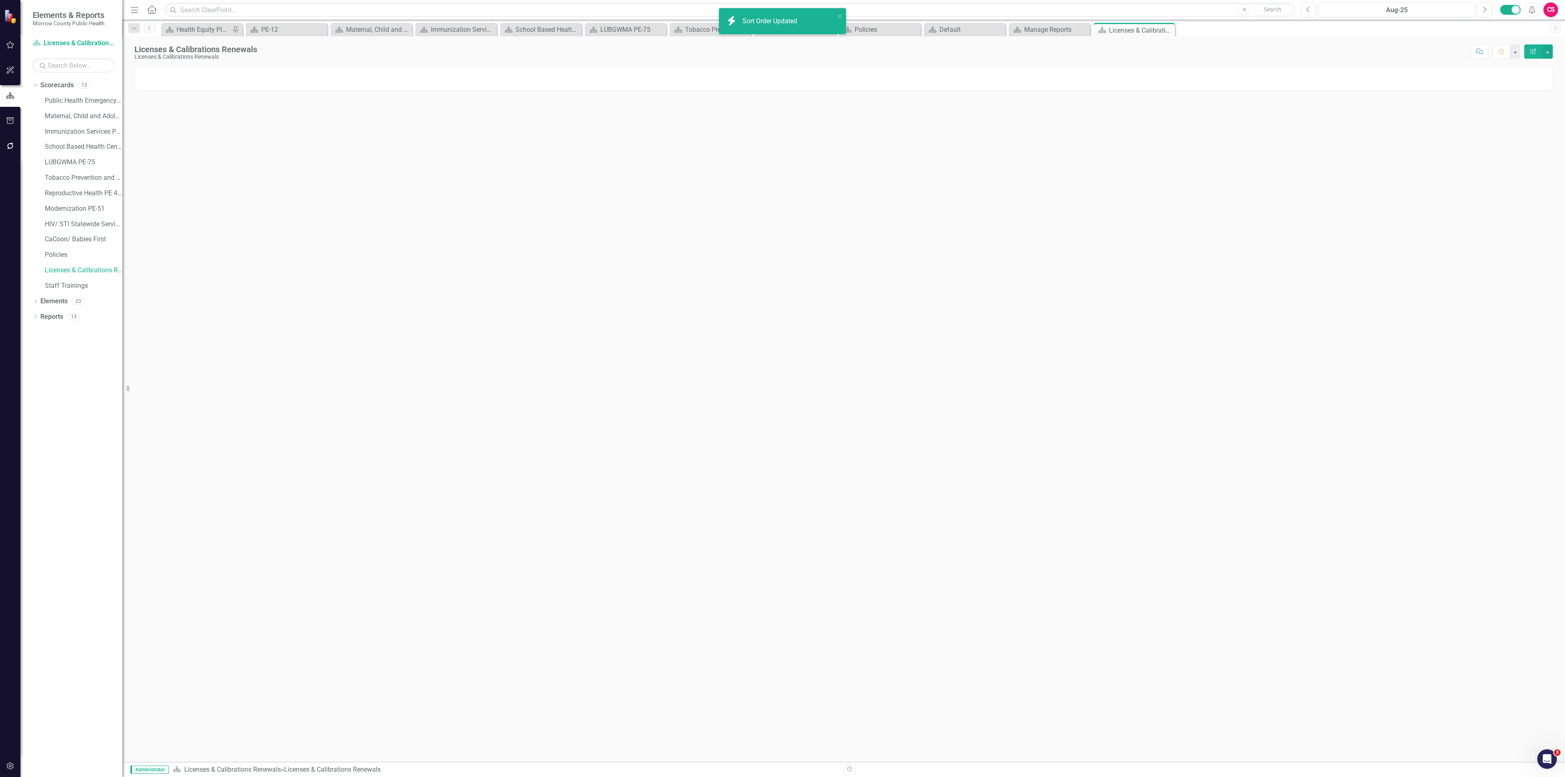
click at [1186, 63] on div "Licenses & Calibrations Renewals Licenses & Calibrations Renewals Score: N/A Au…" at bounding box center [843, 398] width 1442 height 725
click at [1188, 72] on div at bounding box center [843, 79] width 1418 height 24
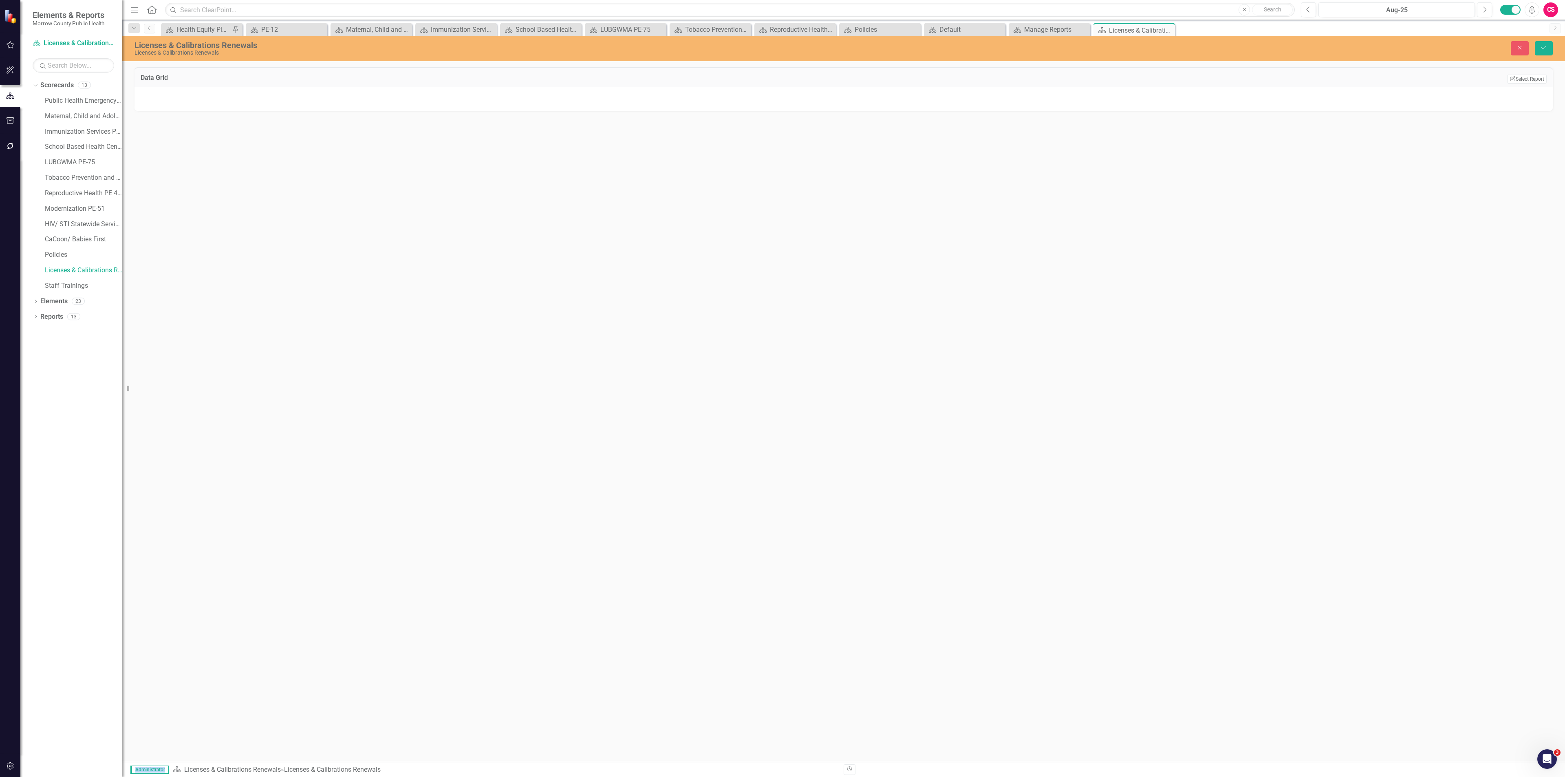
click at [1528, 84] on div "Data Grid Edit Report Select Report Link View Page" at bounding box center [843, 77] width 1418 height 20
click at [1533, 80] on button "Edit Report Select Report" at bounding box center [1527, 79] width 40 height 9
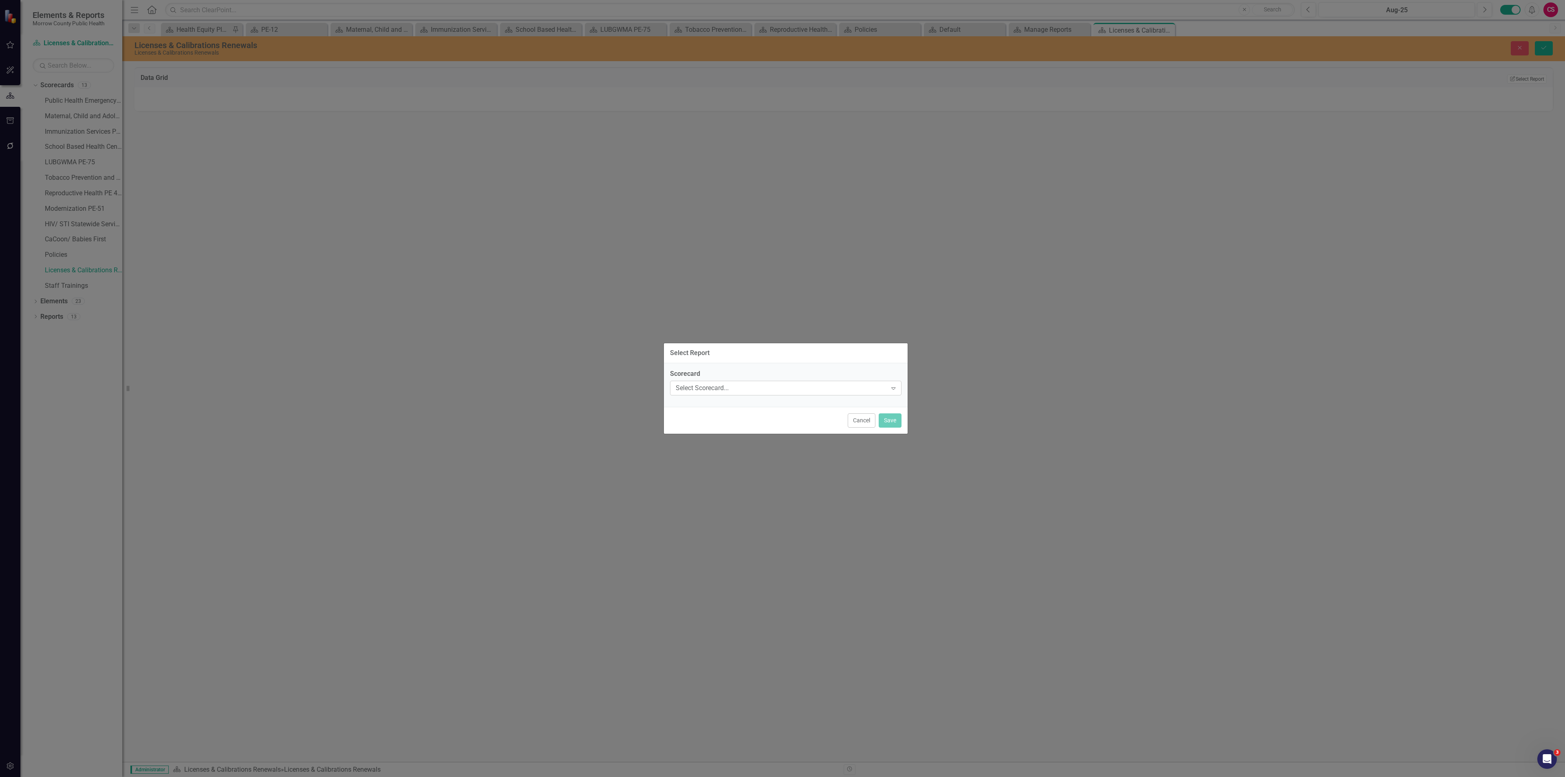
click at [830, 388] on div "Select Scorecard..." at bounding box center [781, 387] width 211 height 9
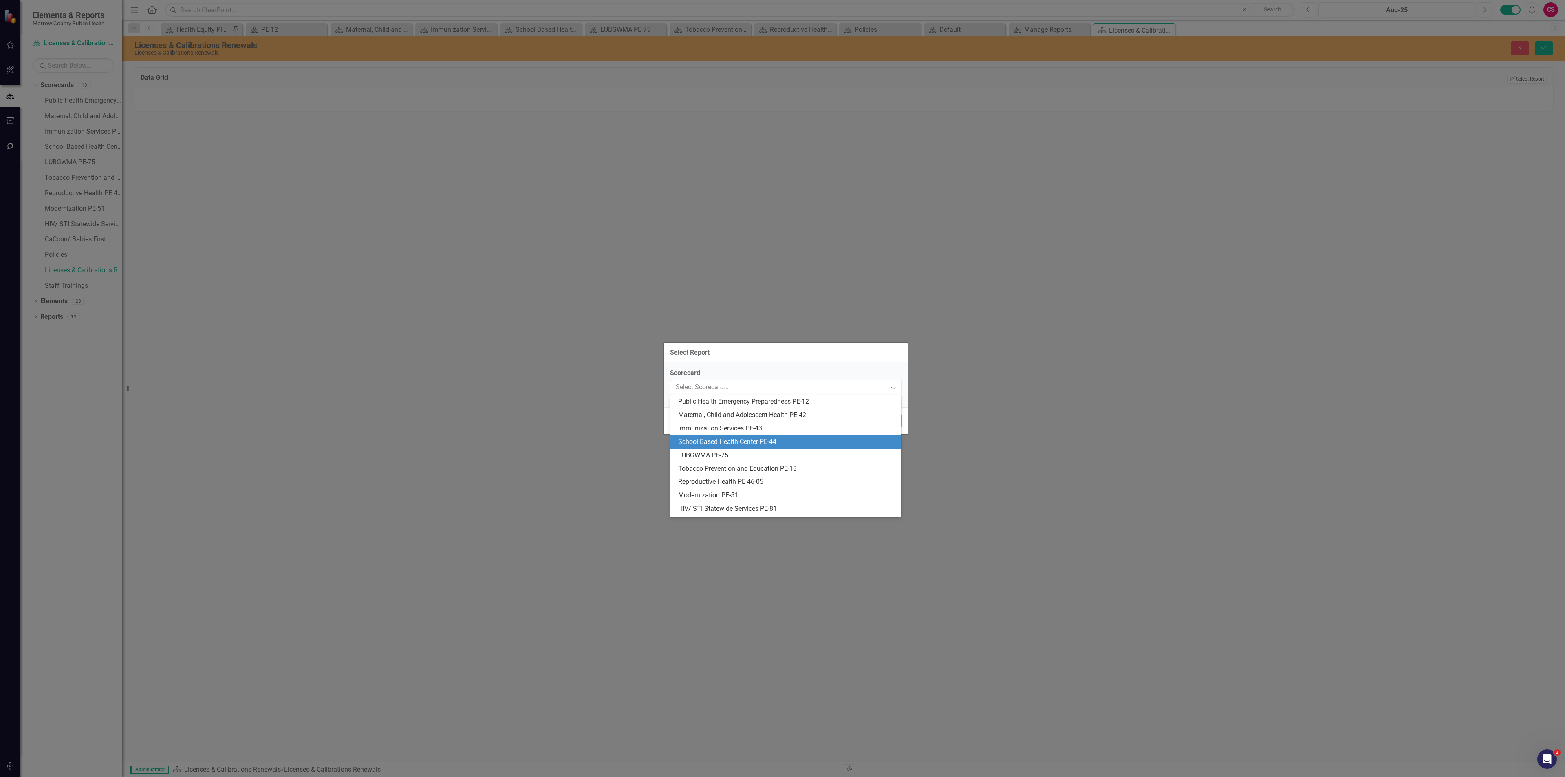
scroll to position [52, 0]
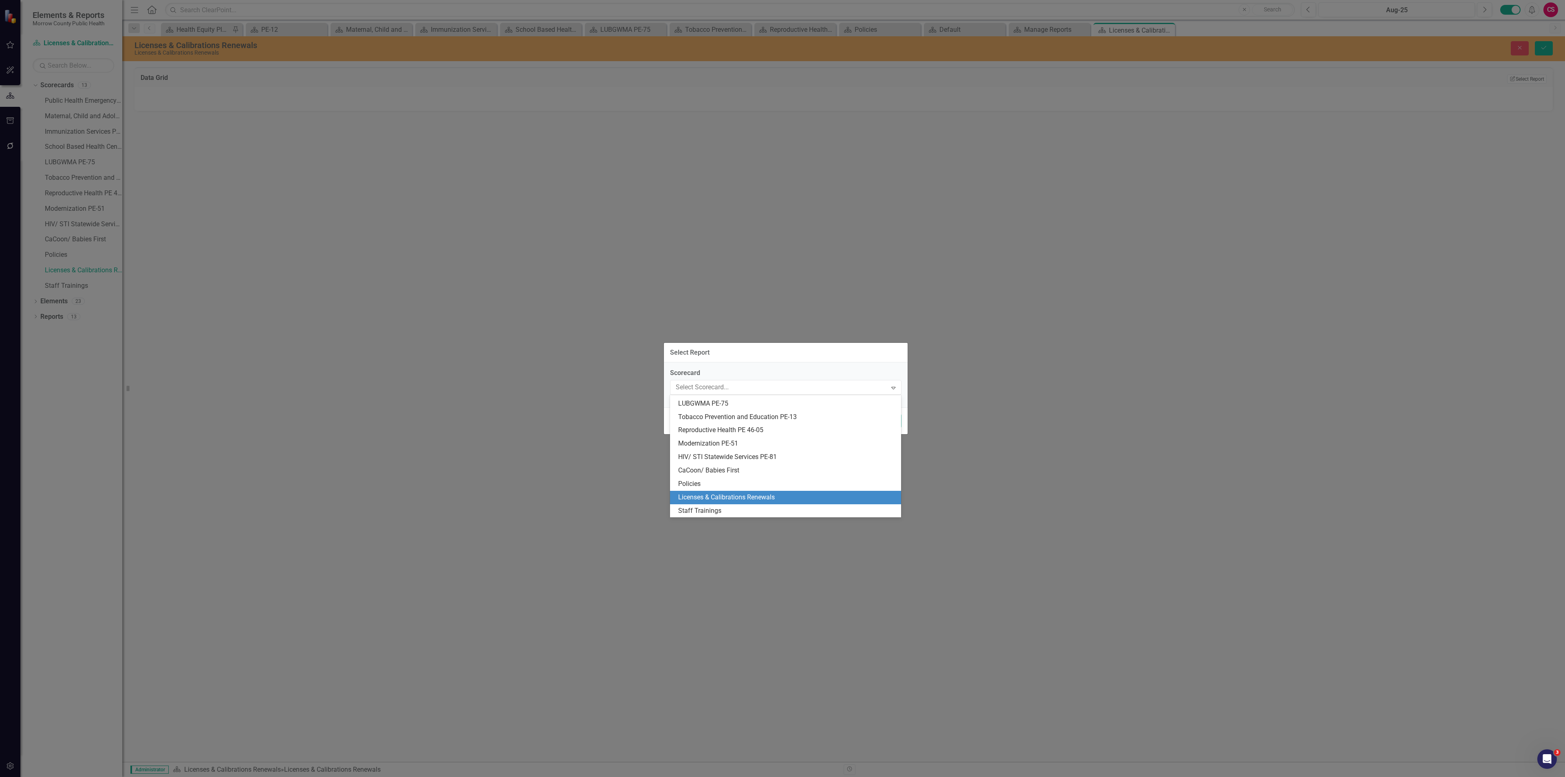
click at [756, 494] on div "Licenses & Calibrations Renewals" at bounding box center [787, 497] width 218 height 9
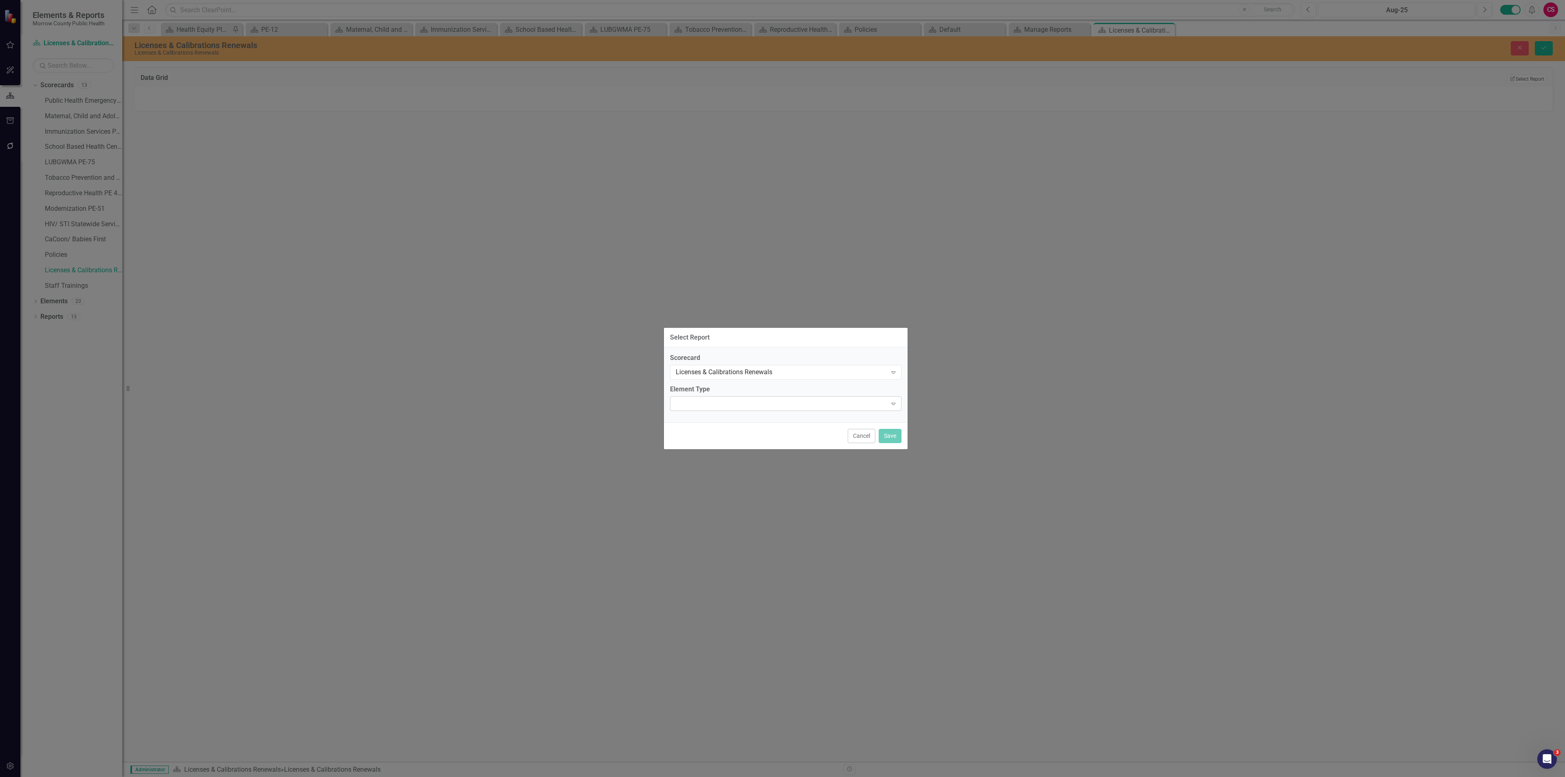
click at [746, 404] on div at bounding box center [779, 404] width 215 height 2
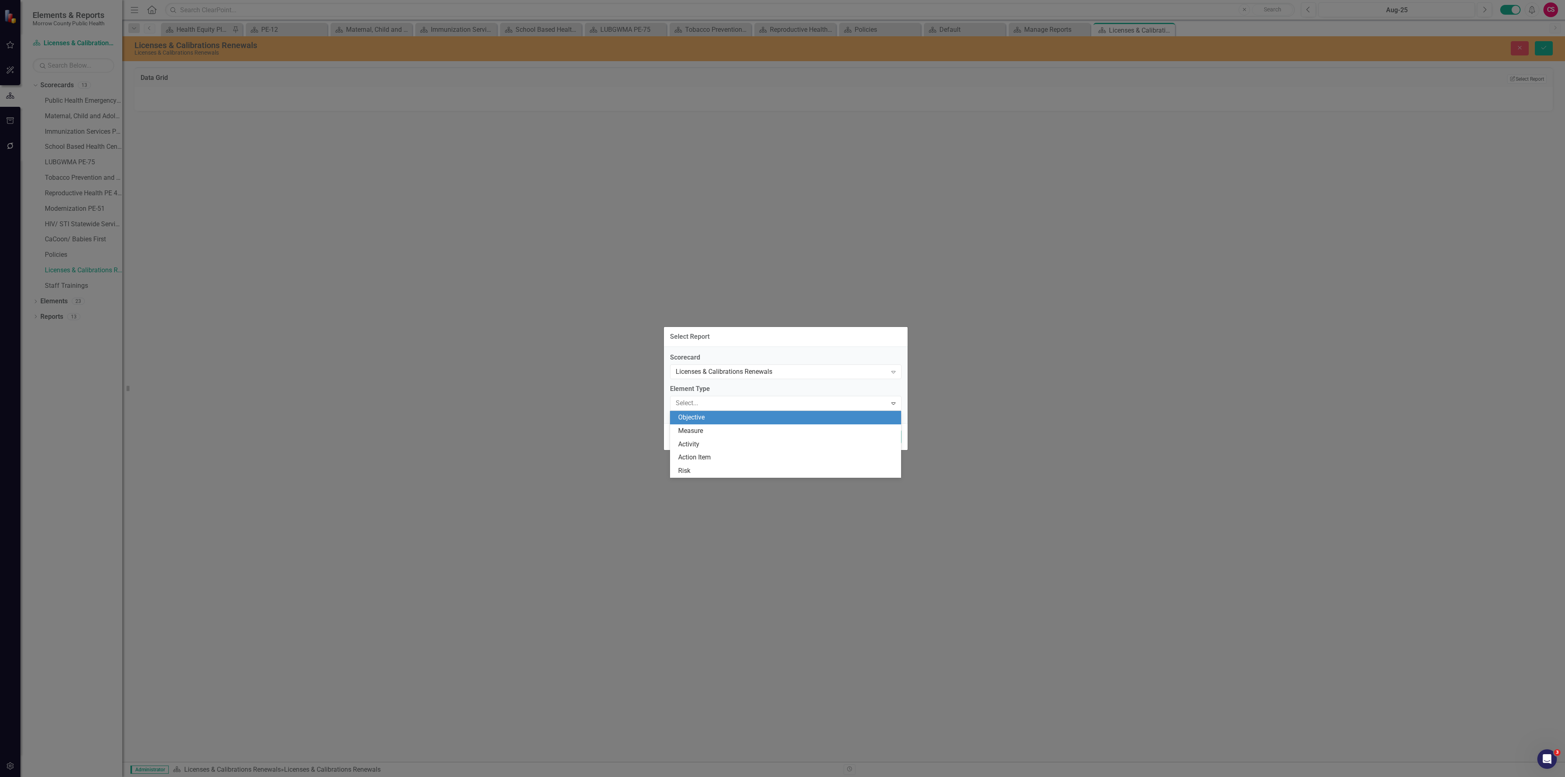
click at [739, 418] on div "Objective" at bounding box center [787, 417] width 218 height 9
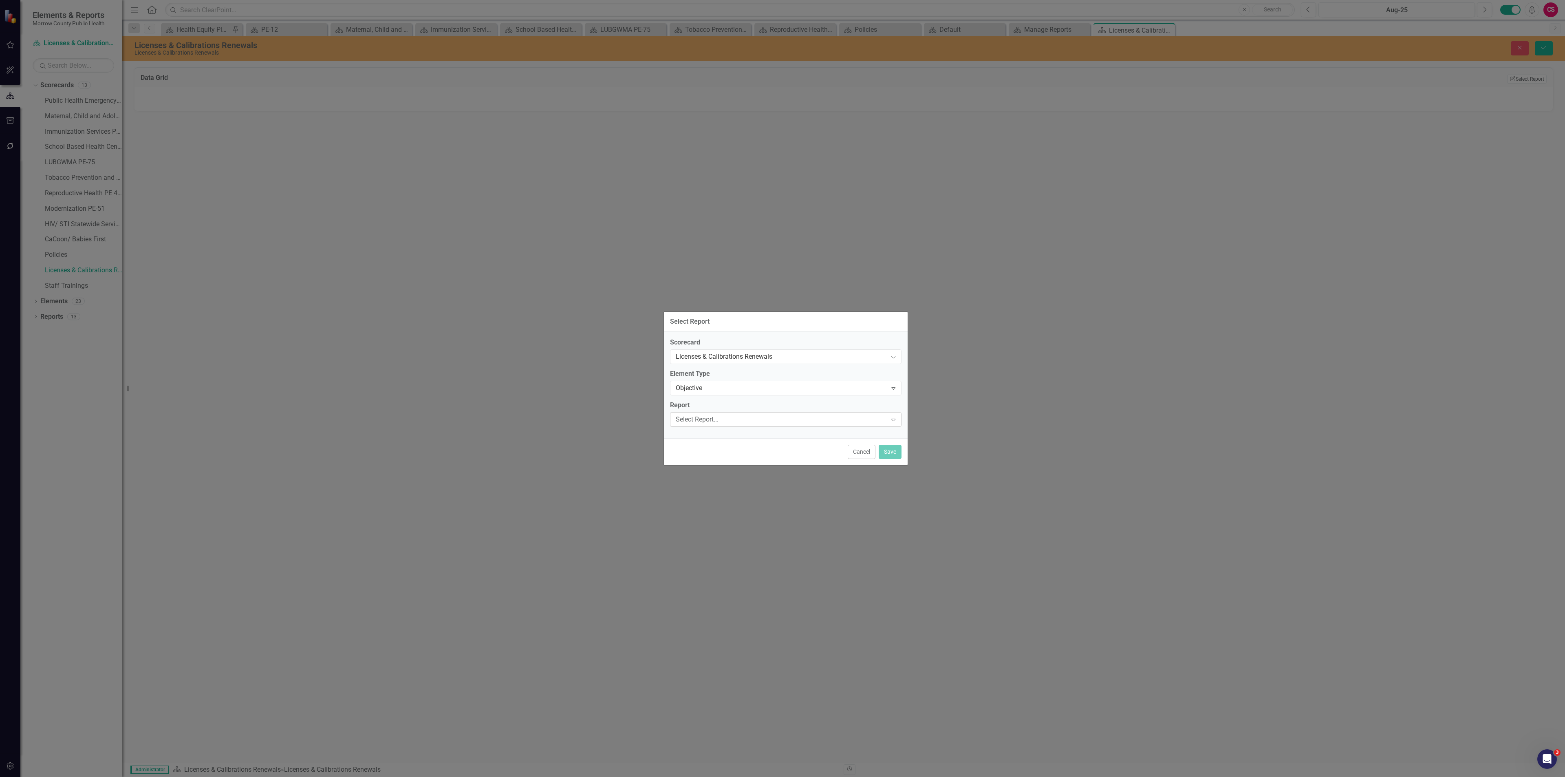
click at [740, 417] on div "Select Report..." at bounding box center [781, 418] width 211 height 9
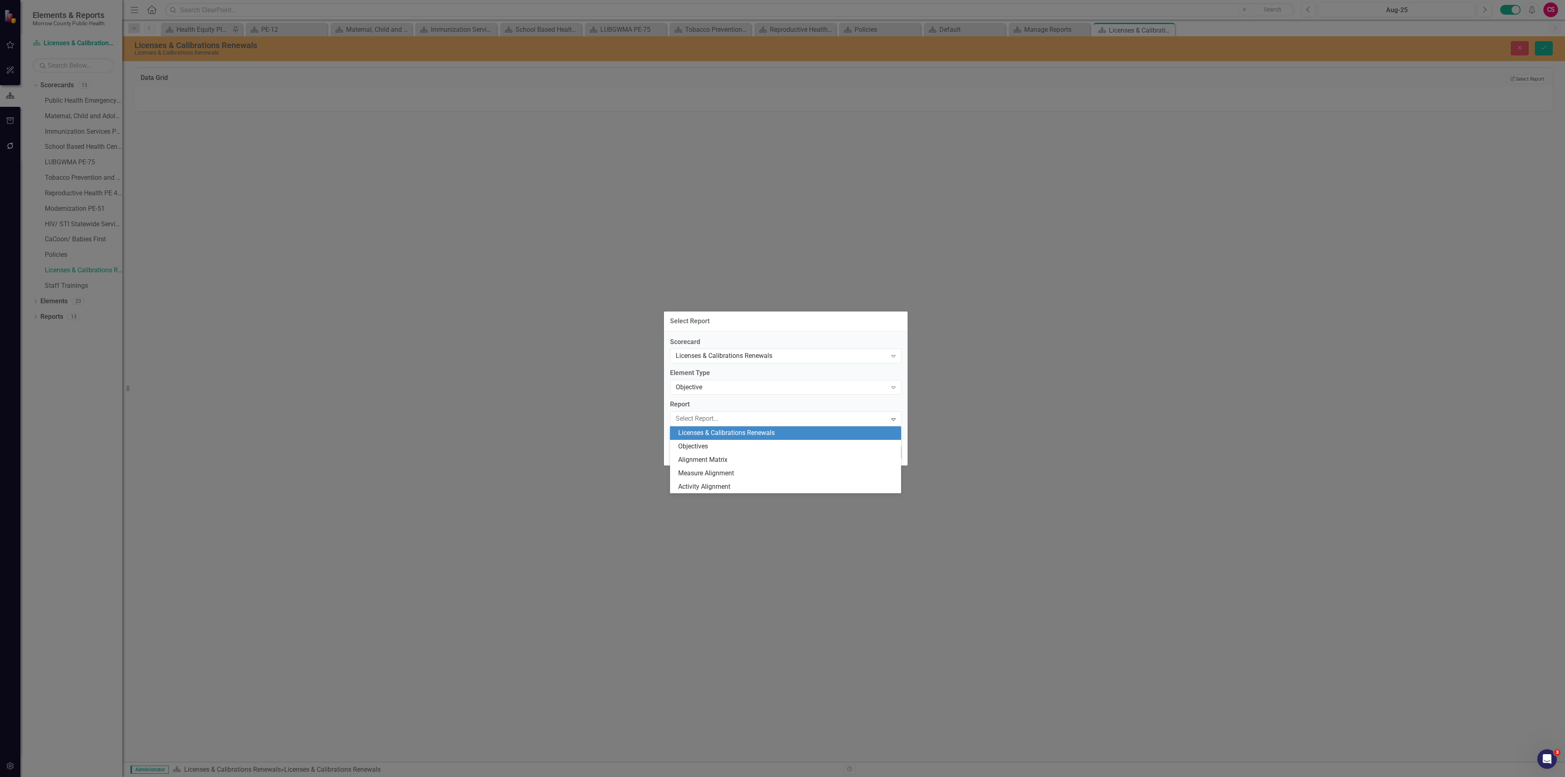
click at [740, 434] on div "Licenses & Calibrations Renewals" at bounding box center [787, 432] width 218 height 9
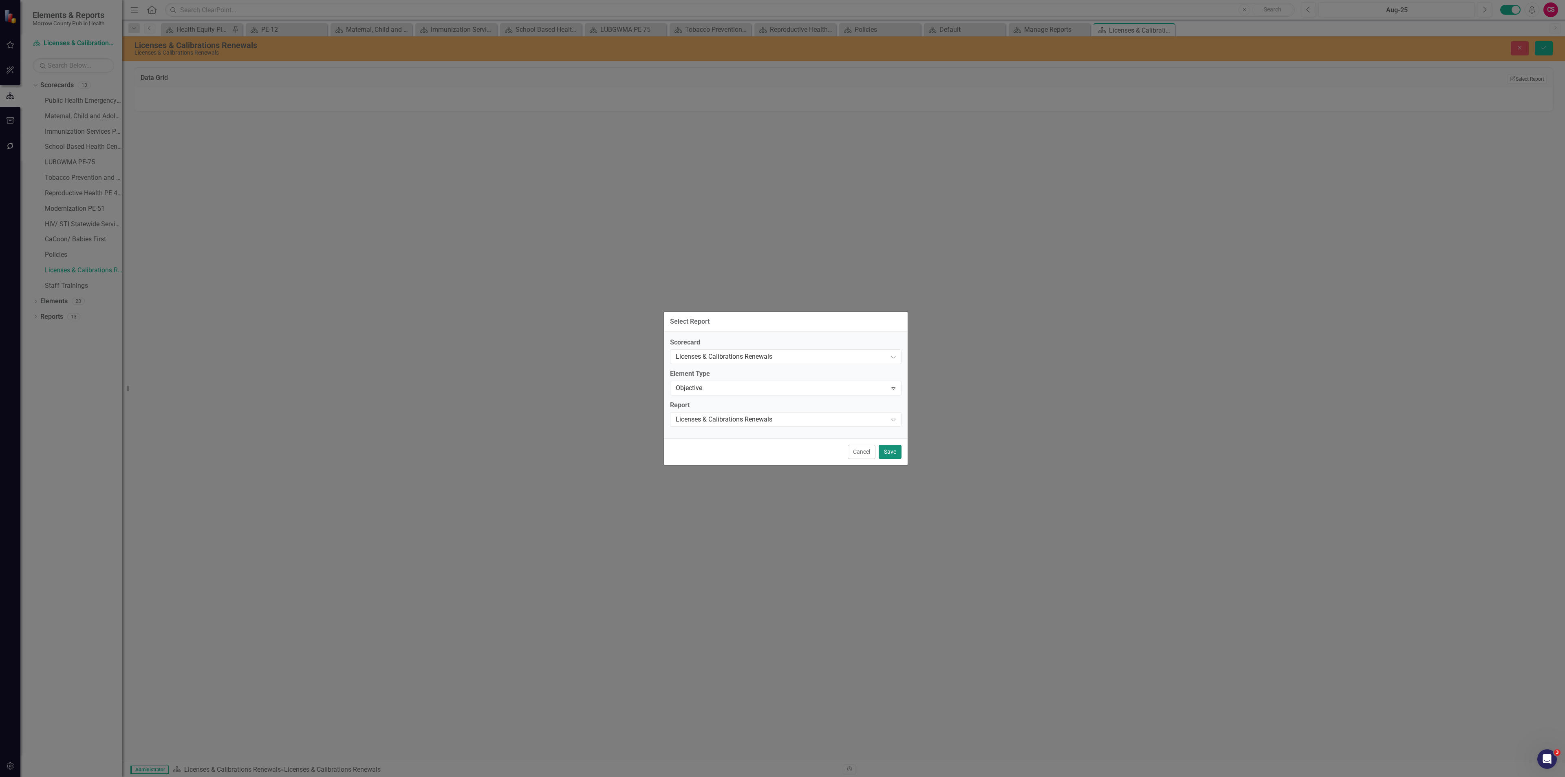
click at [890, 452] on button "Save" at bounding box center [890, 452] width 23 height 14
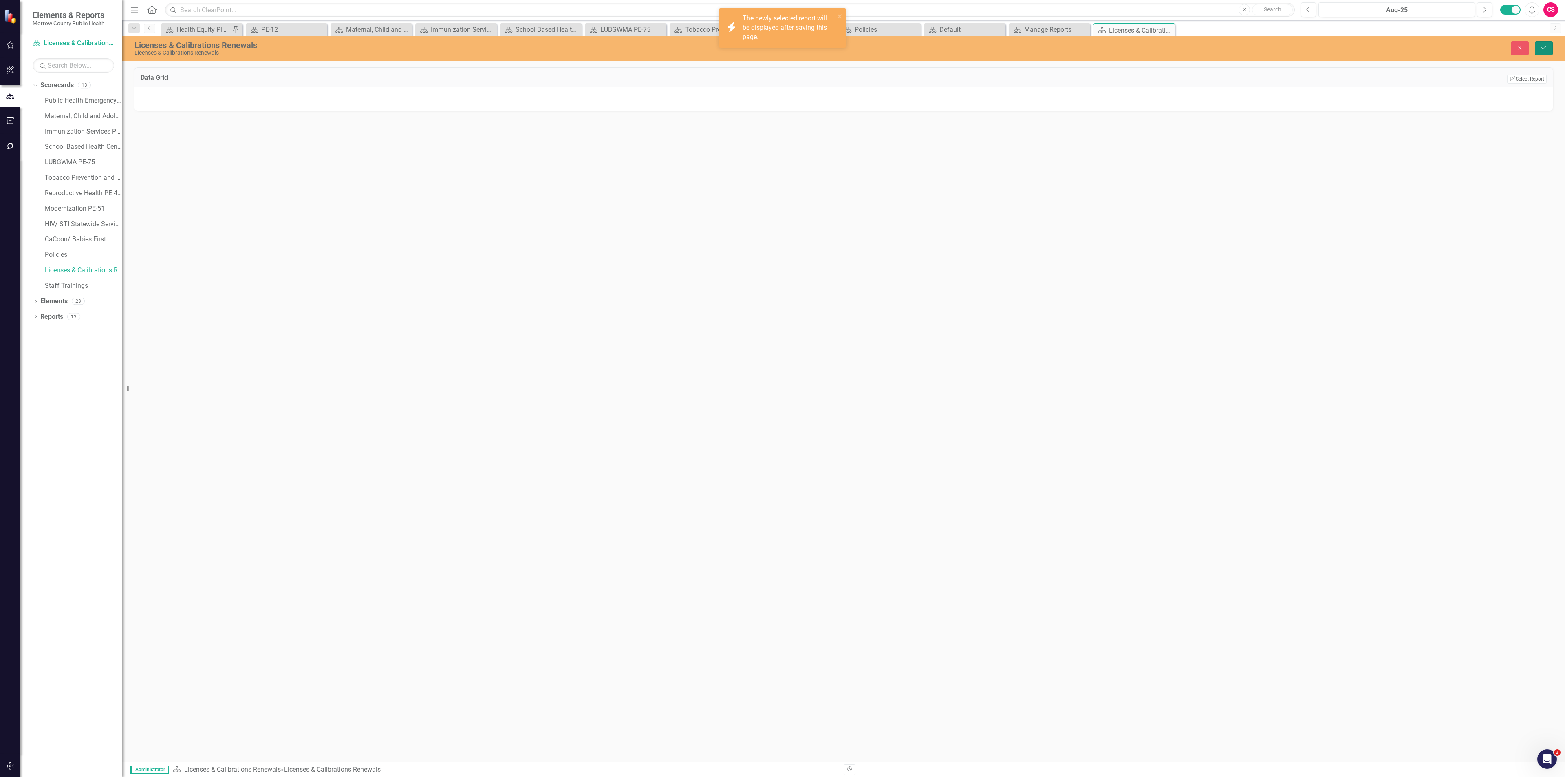
click at [1535, 53] on button "Save" at bounding box center [1544, 48] width 18 height 14
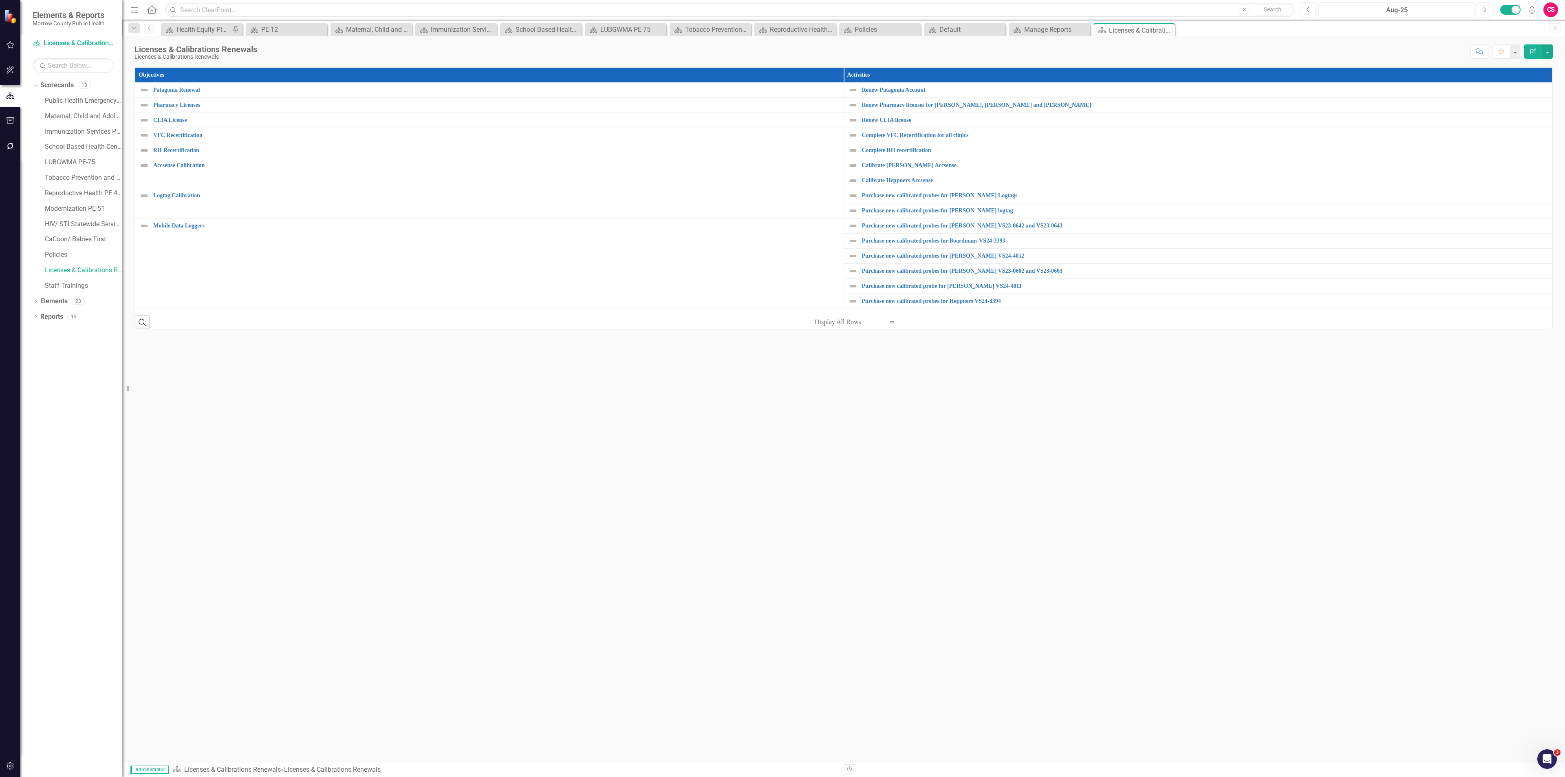
click at [887, 324] on div "Display All Rows" at bounding box center [848, 322] width 77 height 14
click at [934, 425] on div "Objectives Activities Patagonia Renewal Link Map View Link Map Edit Edit Object…" at bounding box center [843, 414] width 1442 height 695
drag, startPoint x: 79, startPoint y: 285, endPoint x: 87, endPoint y: 286, distance: 7.5
click at [79, 285] on link "Staff Trainings" at bounding box center [83, 285] width 77 height 9
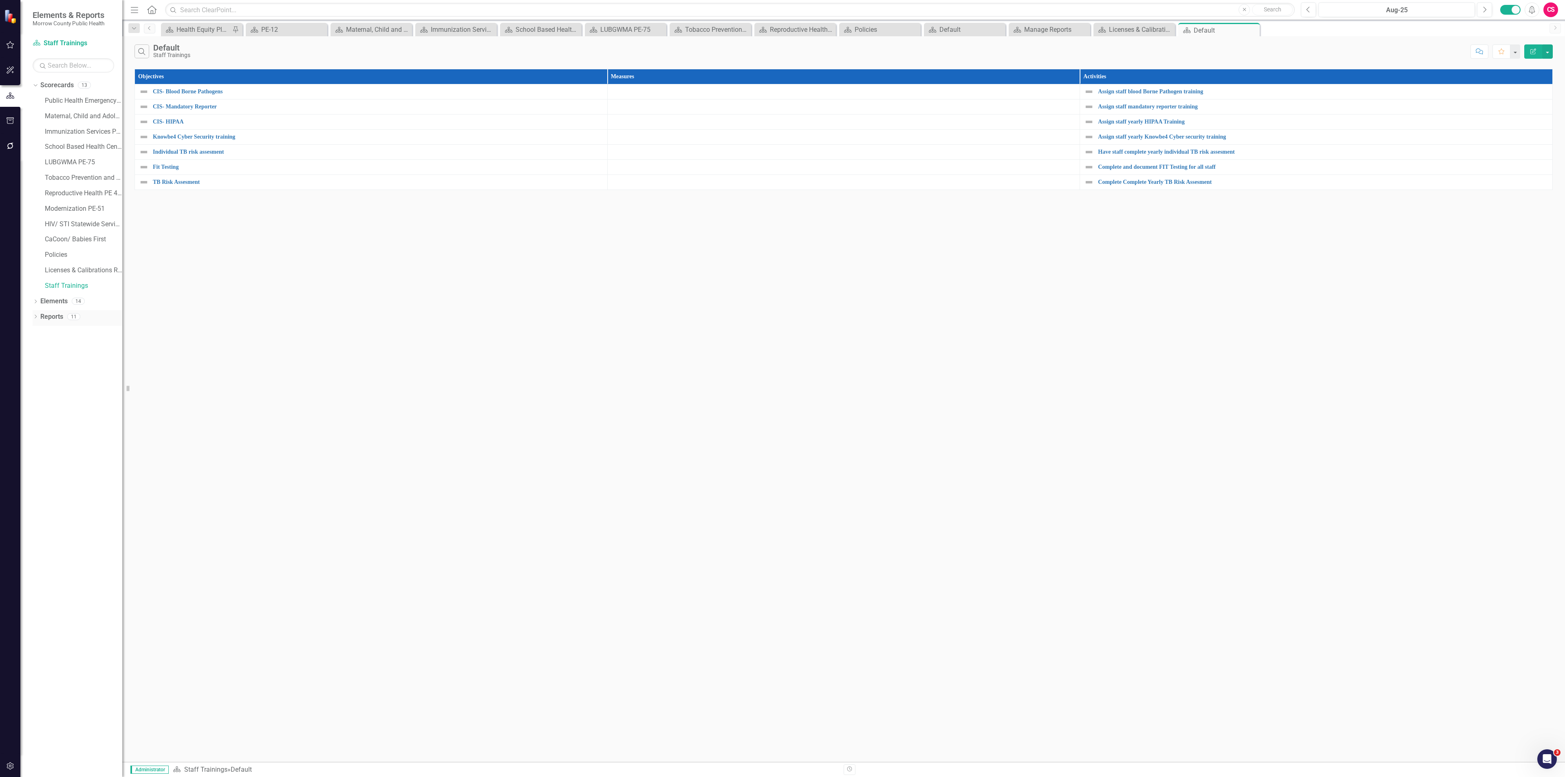
click at [56, 317] on link "Reports" at bounding box center [51, 316] width 23 height 9
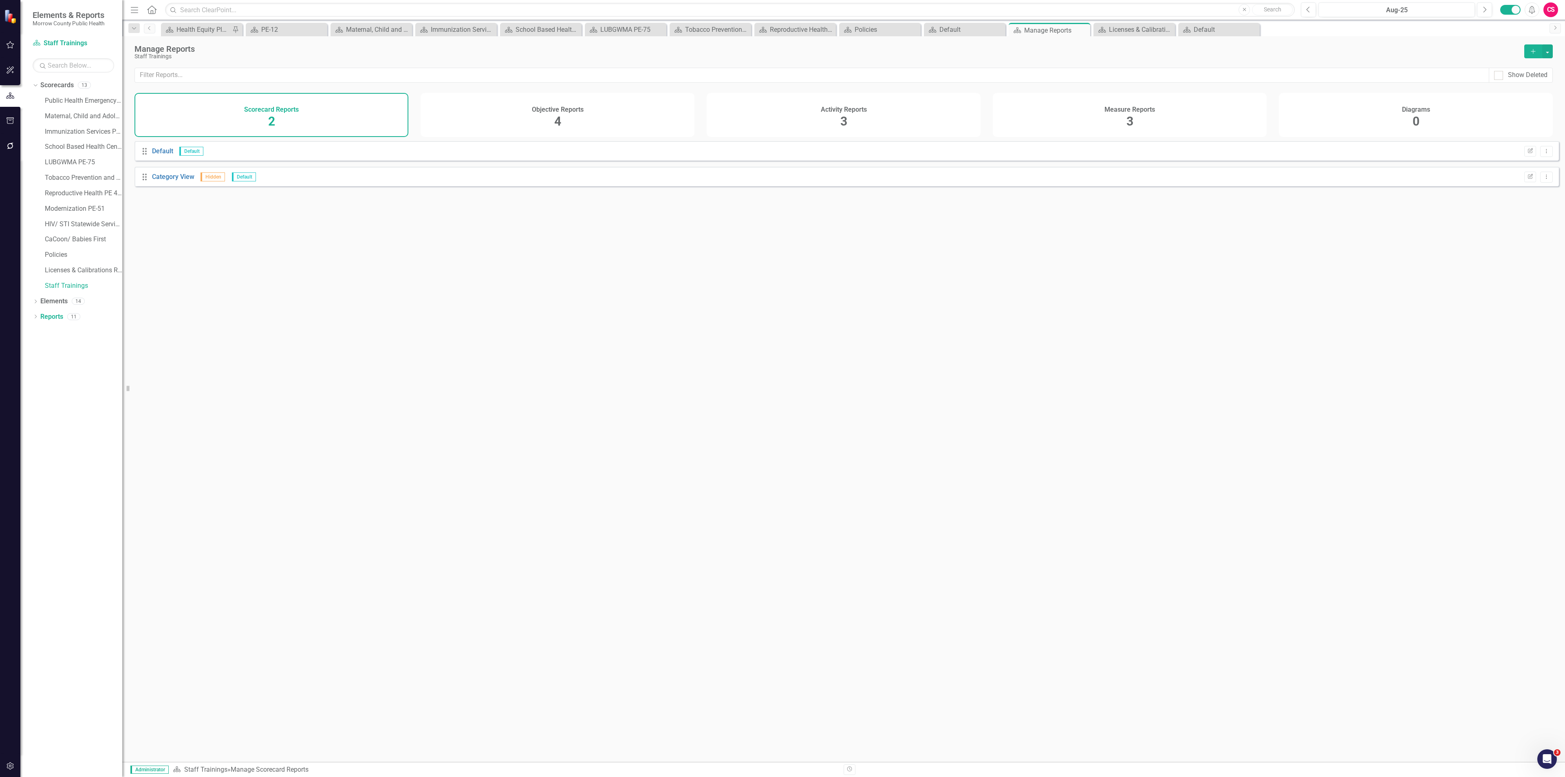
click at [1531, 46] on button "Add" at bounding box center [1533, 51] width 18 height 14
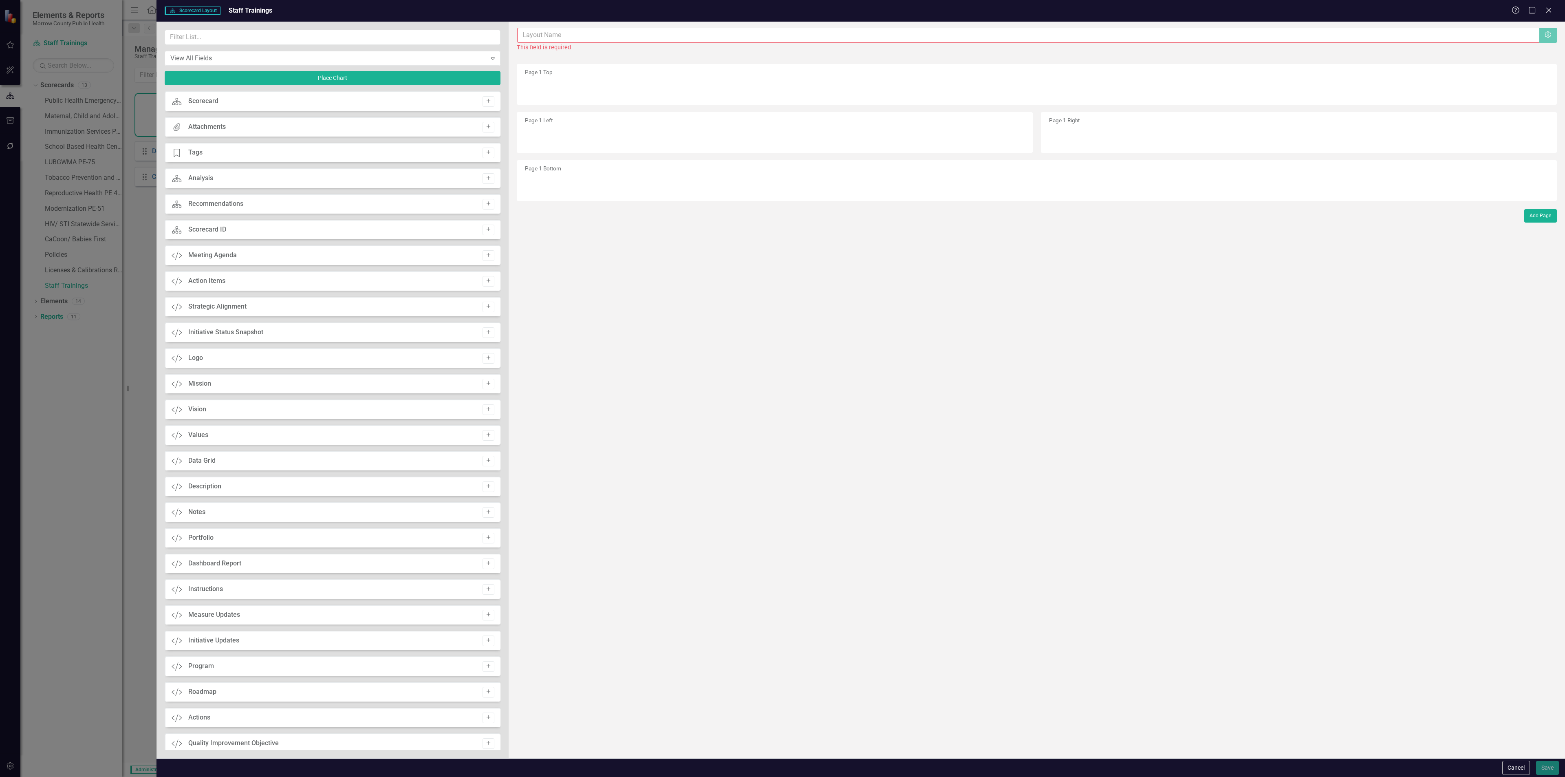
click at [674, 33] on input "text" at bounding box center [1028, 35] width 1022 height 15
type input "Staff Trainings"
click at [417, 43] on input "text" at bounding box center [333, 37] width 336 height 15
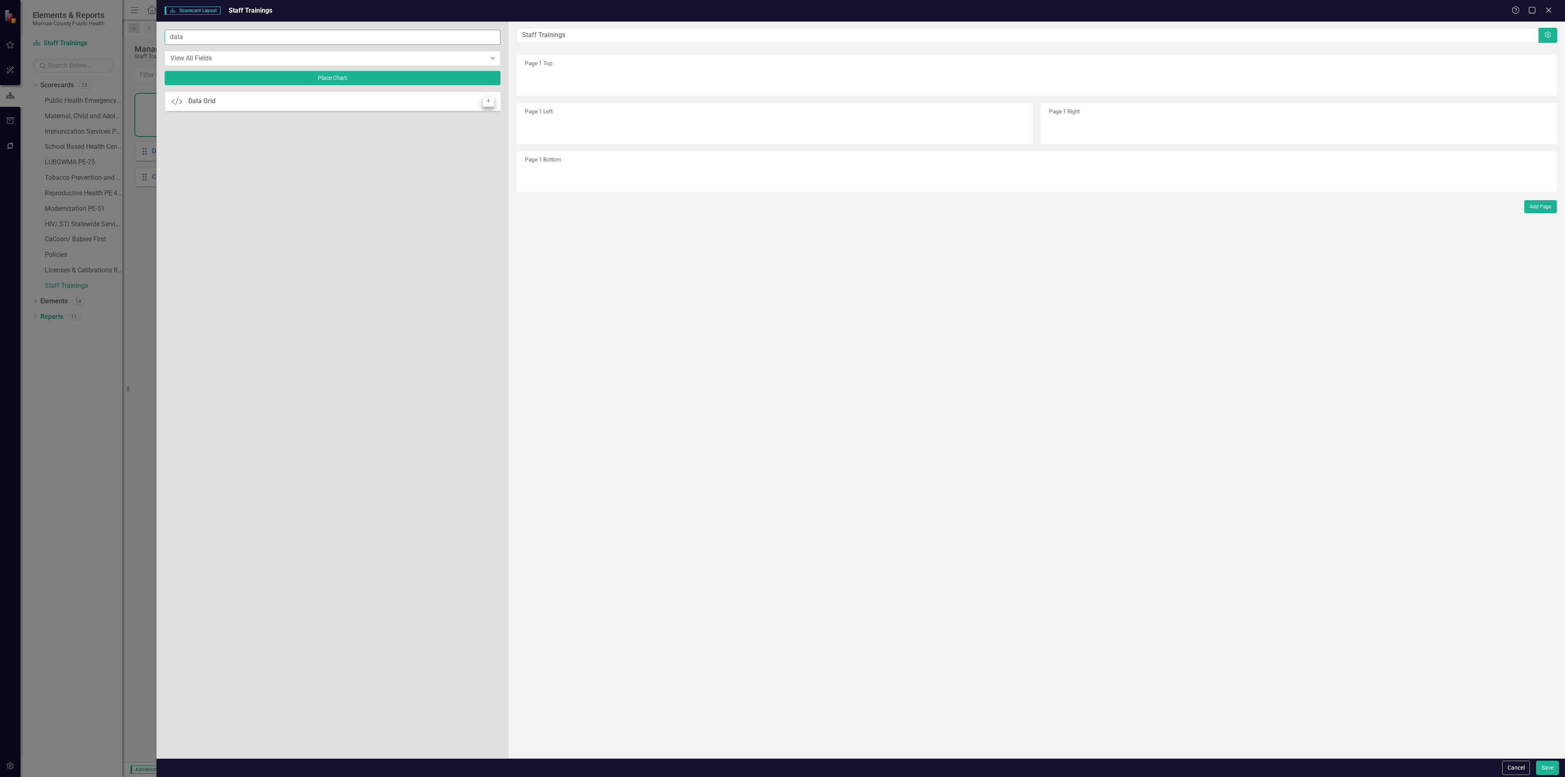
type input "data"
click at [488, 99] on icon "Add" at bounding box center [488, 101] width 6 height 5
click at [1542, 77] on button "Edit" at bounding box center [1537, 79] width 12 height 11
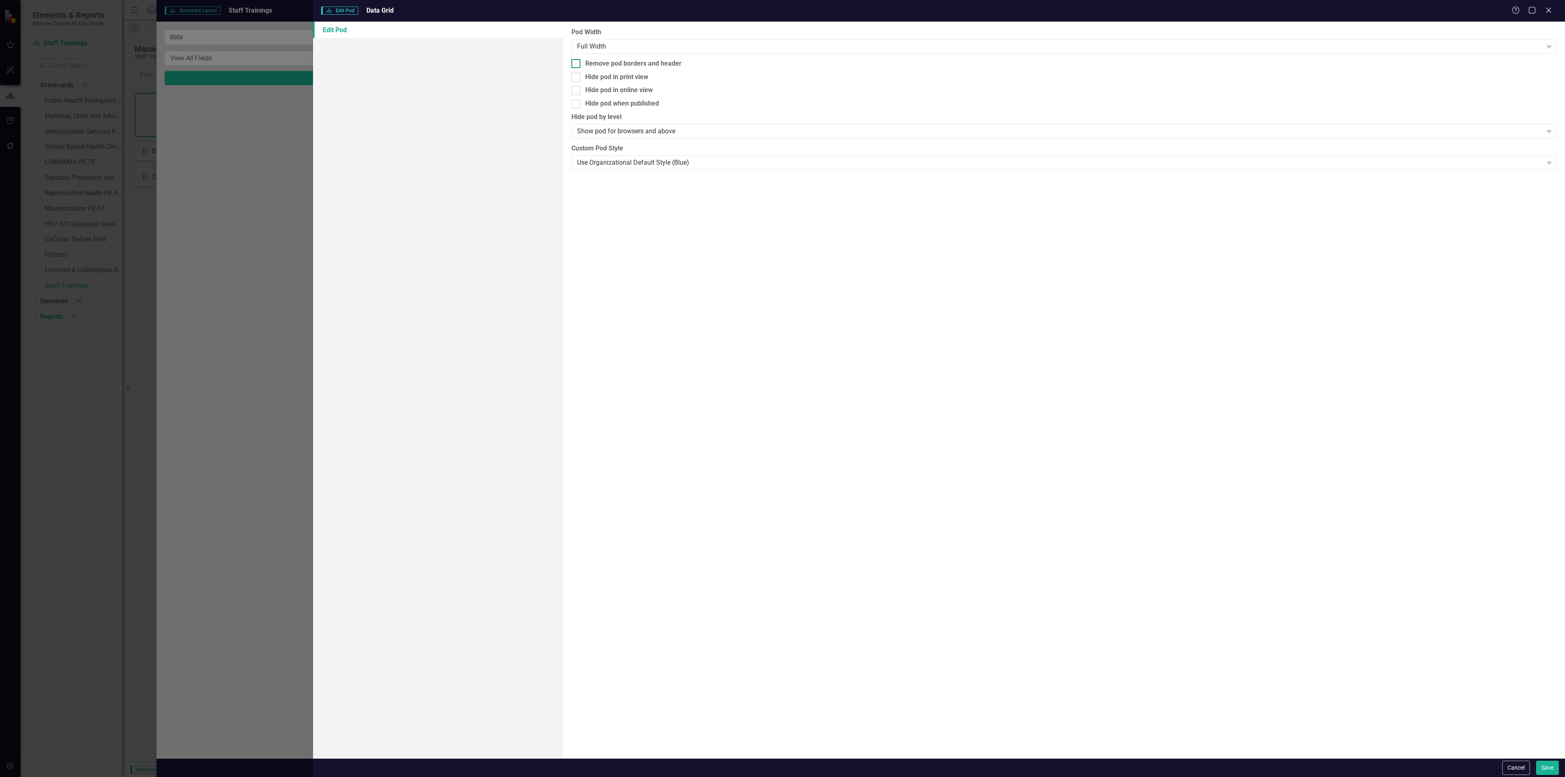
click at [672, 64] on div "Remove pod borders and header" at bounding box center [633, 63] width 96 height 9
click at [577, 64] on input "Remove pod borders and header" at bounding box center [573, 61] width 5 height 5
checkbox input "true"
click at [1550, 766] on button "Save" at bounding box center [1547, 767] width 23 height 14
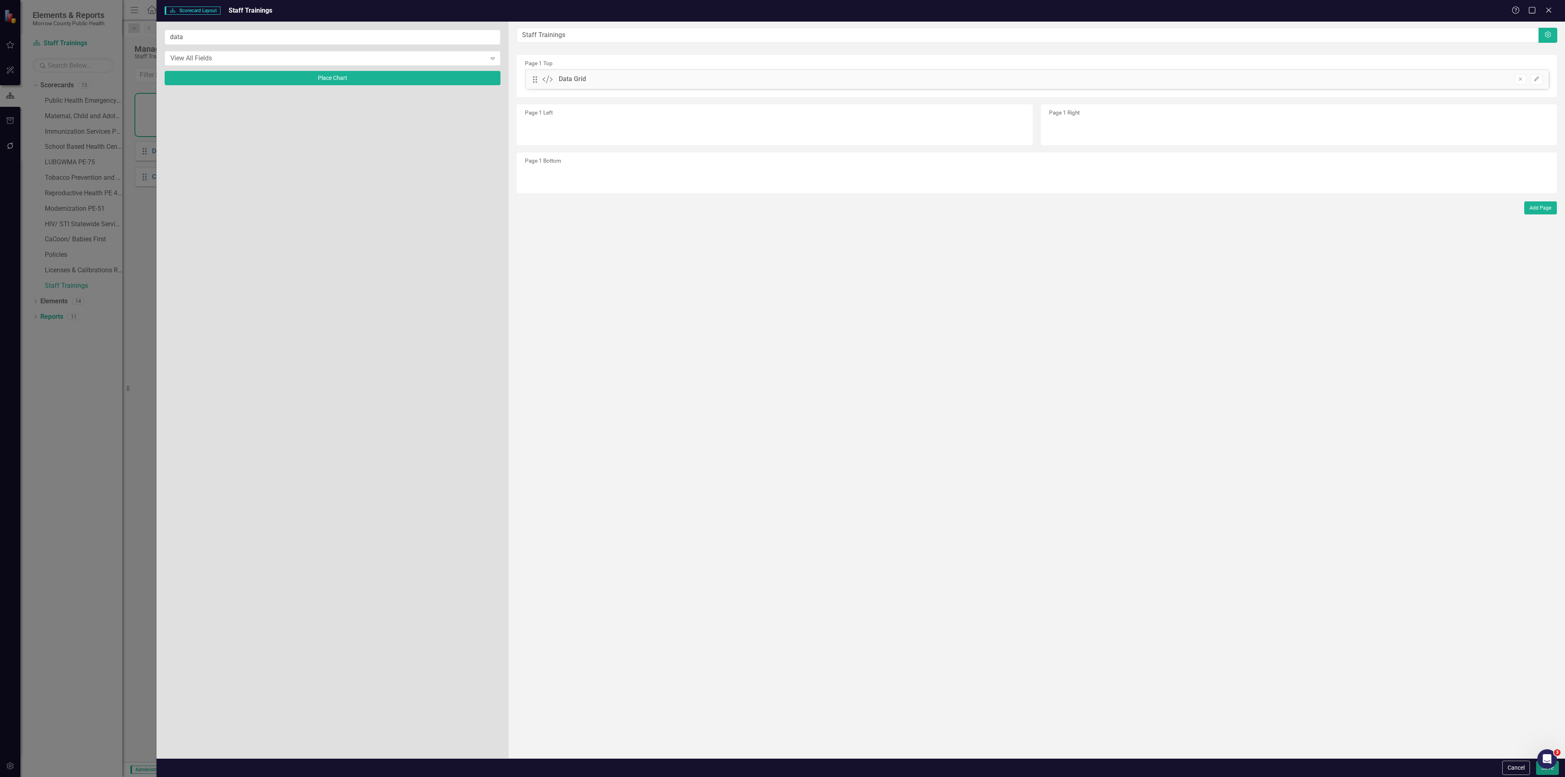
click at [1542, 773] on button "Save" at bounding box center [1547, 767] width 23 height 14
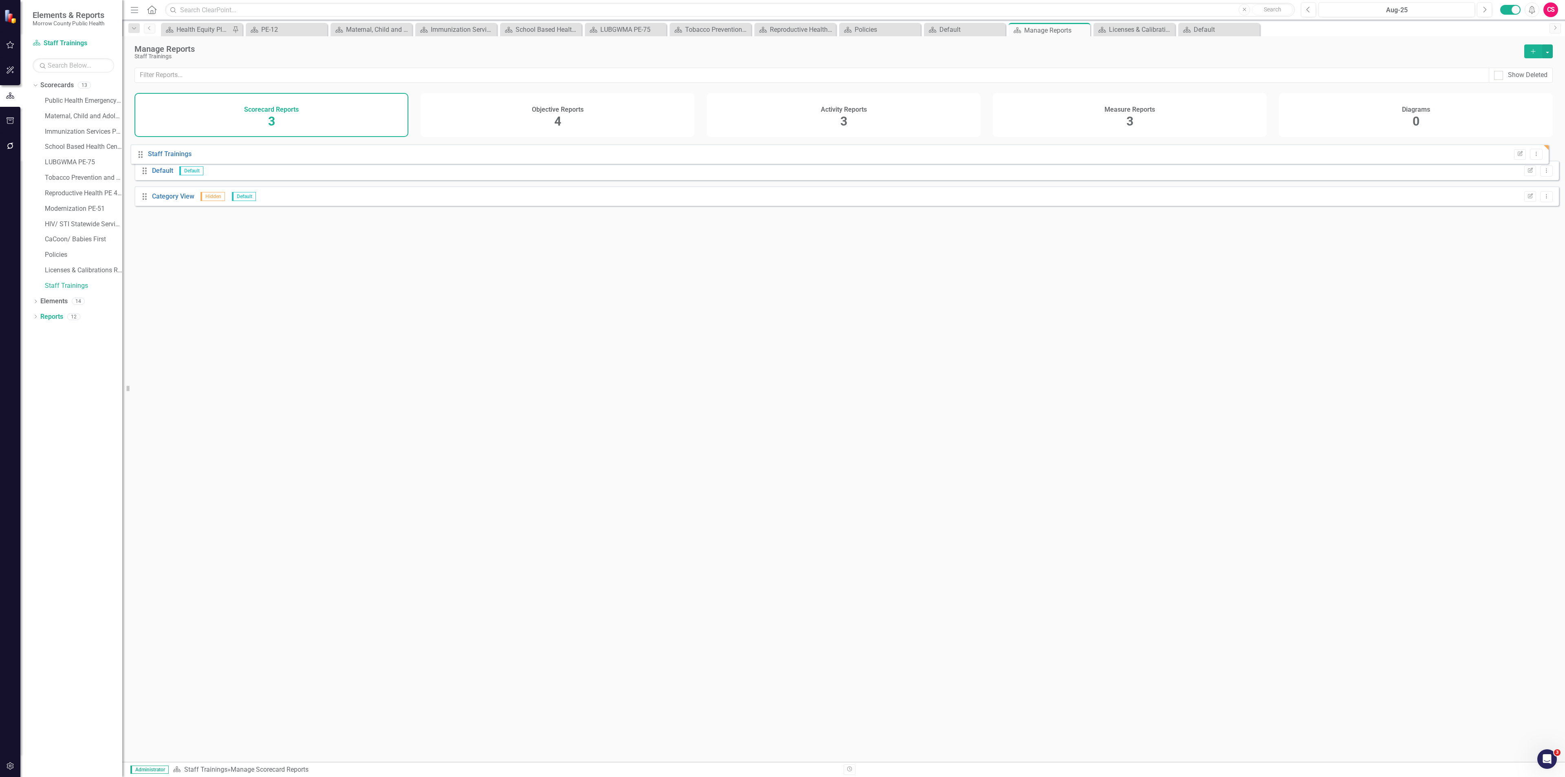
drag, startPoint x: 147, startPoint y: 208, endPoint x: 143, endPoint y: 153, distance: 55.6
click at [143, 153] on div "Drag Default Default Edit Report Dropdown Menu Drag Category View Hidden Defaul…" at bounding box center [846, 176] width 1424 height 71
click at [661, 114] on div "Objective Reports 4" at bounding box center [558, 115] width 274 height 44
click at [1527, 49] on button "Add" at bounding box center [1533, 51] width 18 height 14
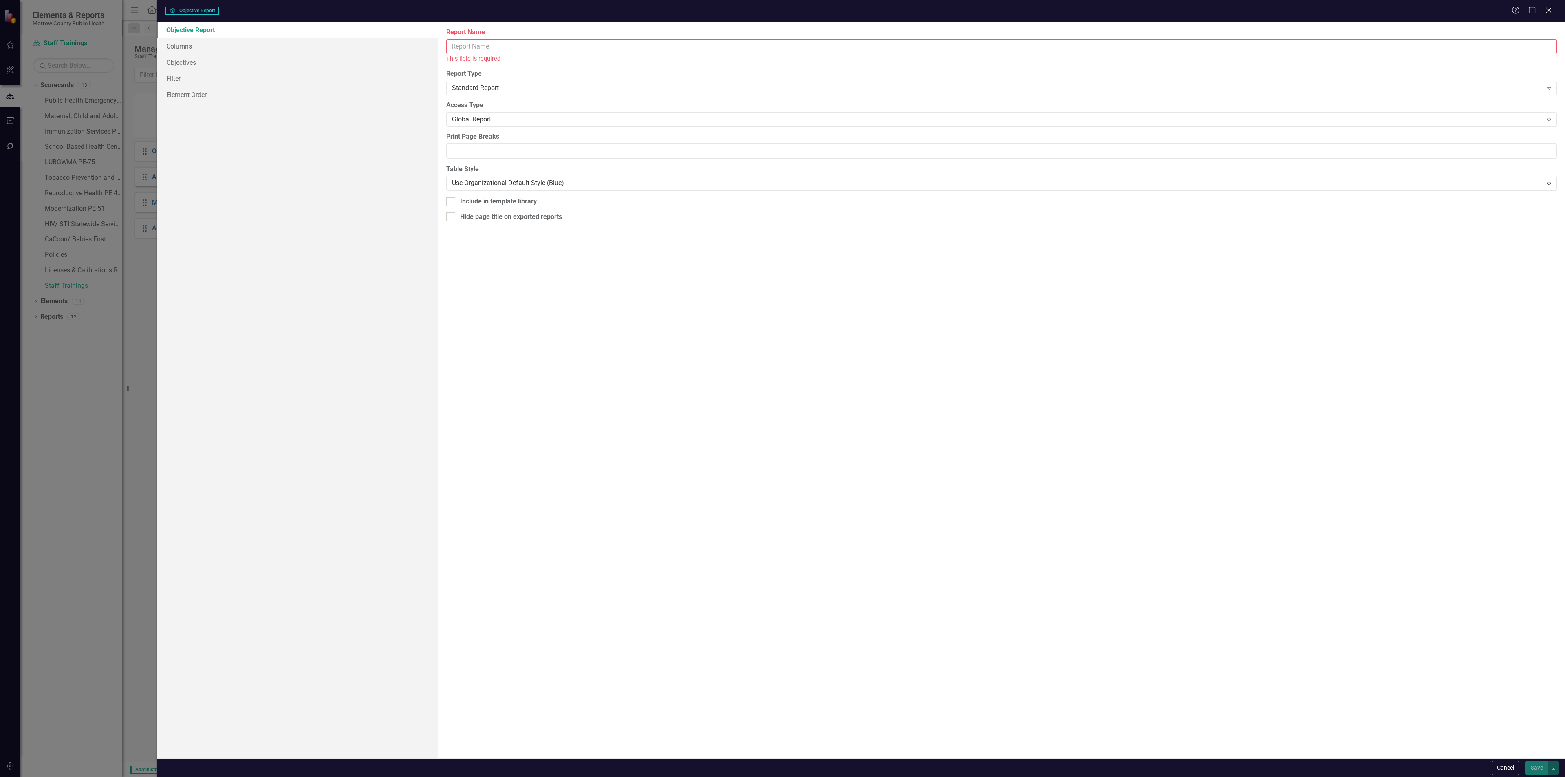
click at [531, 43] on input "Report Name" at bounding box center [1001, 46] width 1110 height 15
type input "Staff Trainings"
click at [218, 42] on link "Columns" at bounding box center [297, 46] width 282 height 16
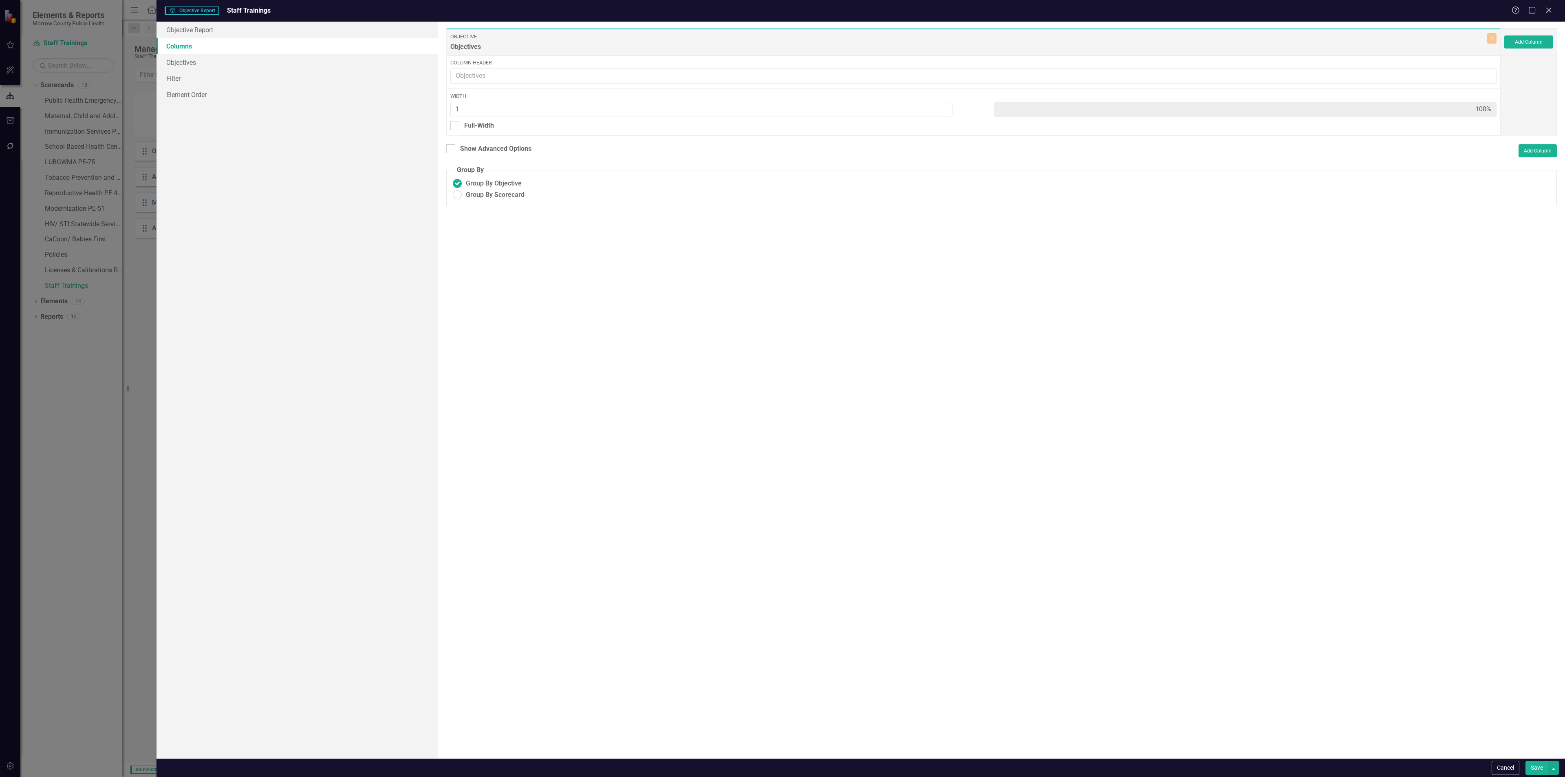
click at [1559, 35] on div "To add columns to your report, click on the "Select Columns" button below. All …" at bounding box center [1001, 390] width 1127 height 736
click at [1543, 38] on button "Add Column" at bounding box center [1528, 41] width 49 height 13
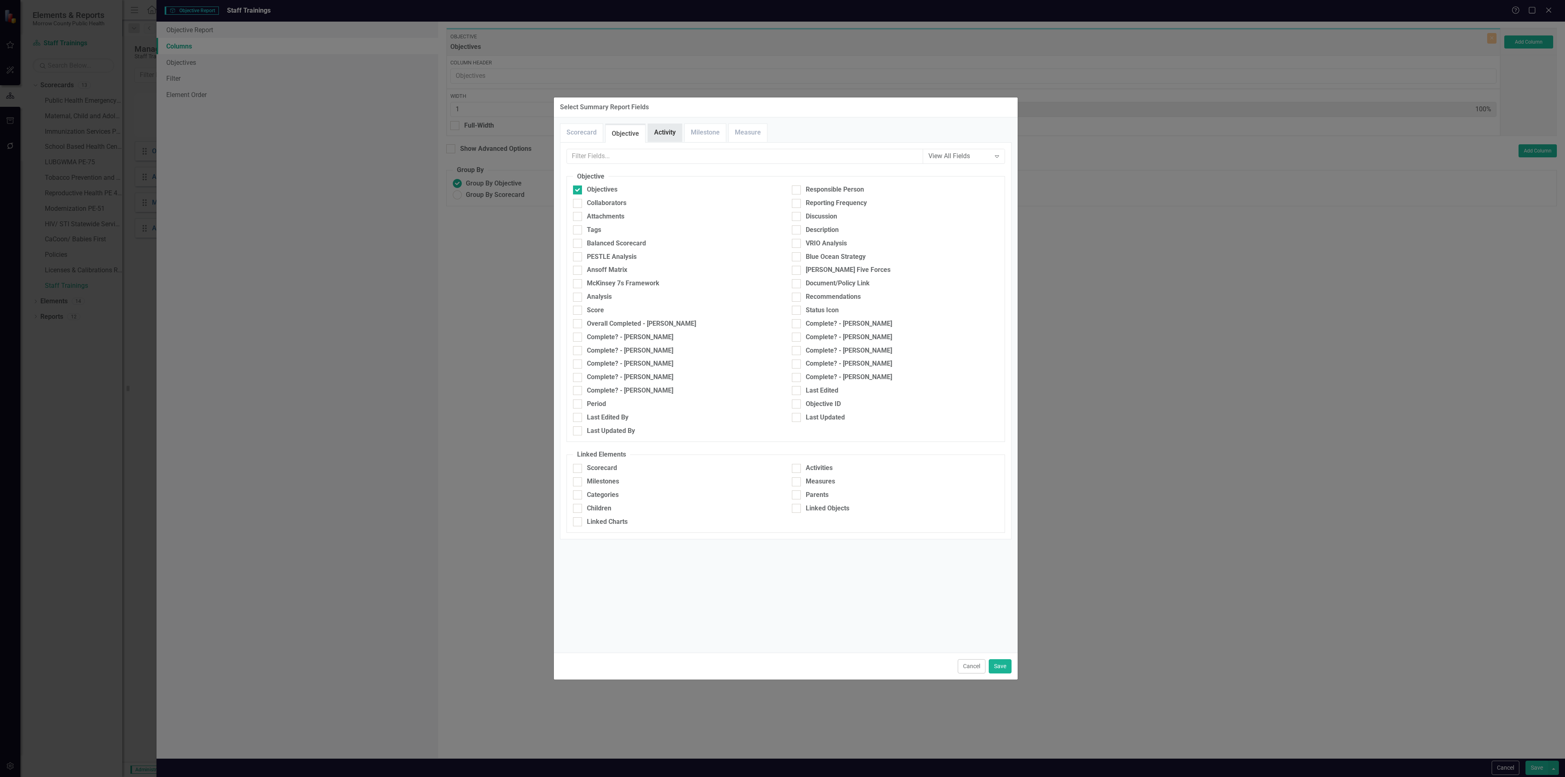
click at [664, 133] on link "Activity" at bounding box center [665, 133] width 34 height 18
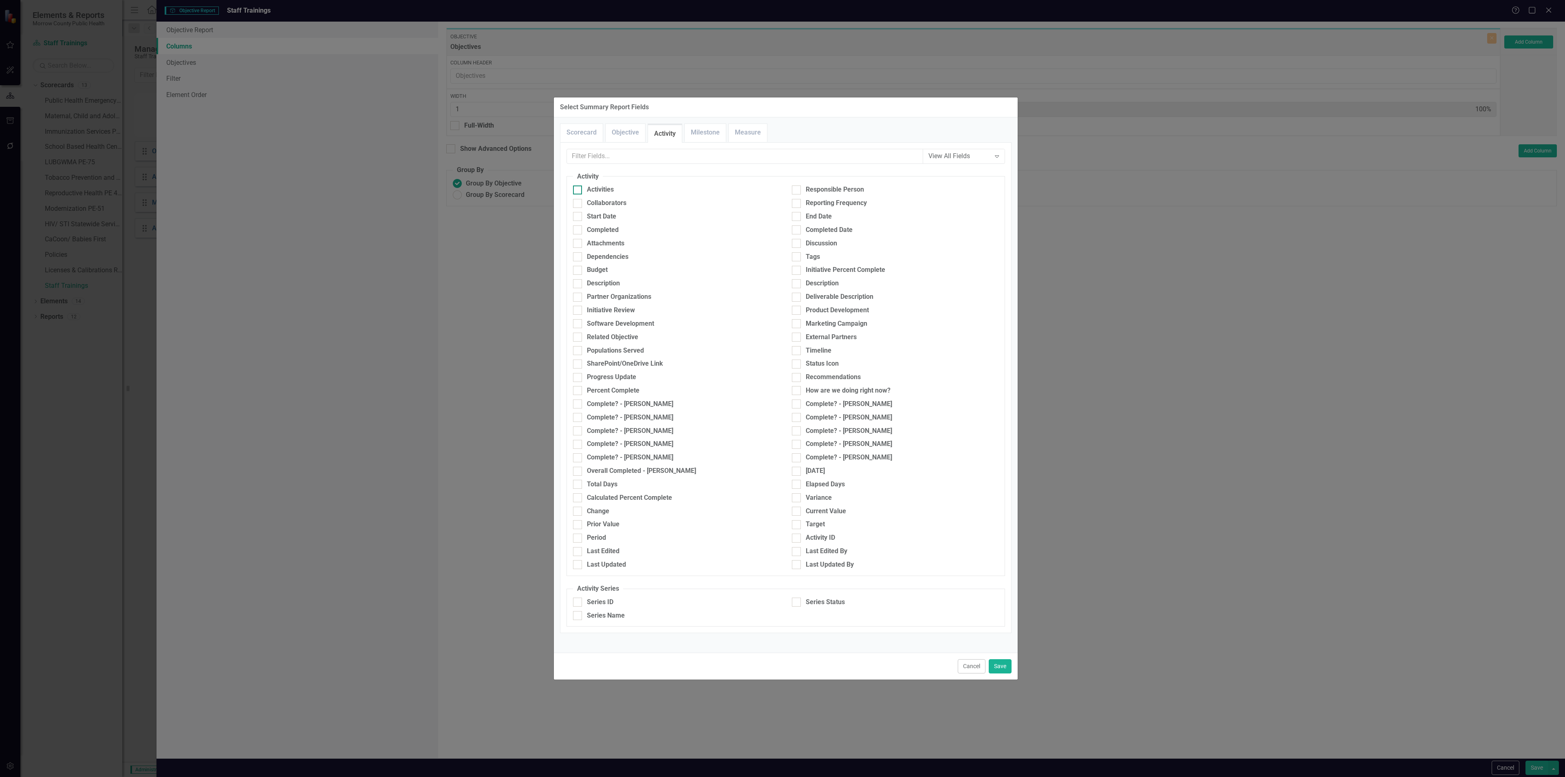
click at [604, 189] on div "Activities" at bounding box center [600, 189] width 27 height 9
click at [578, 189] on input "Activities" at bounding box center [575, 187] width 5 height 5
checkbox input "true"
click at [999, 667] on button "Save" at bounding box center [1000, 666] width 23 height 14
type input "50%"
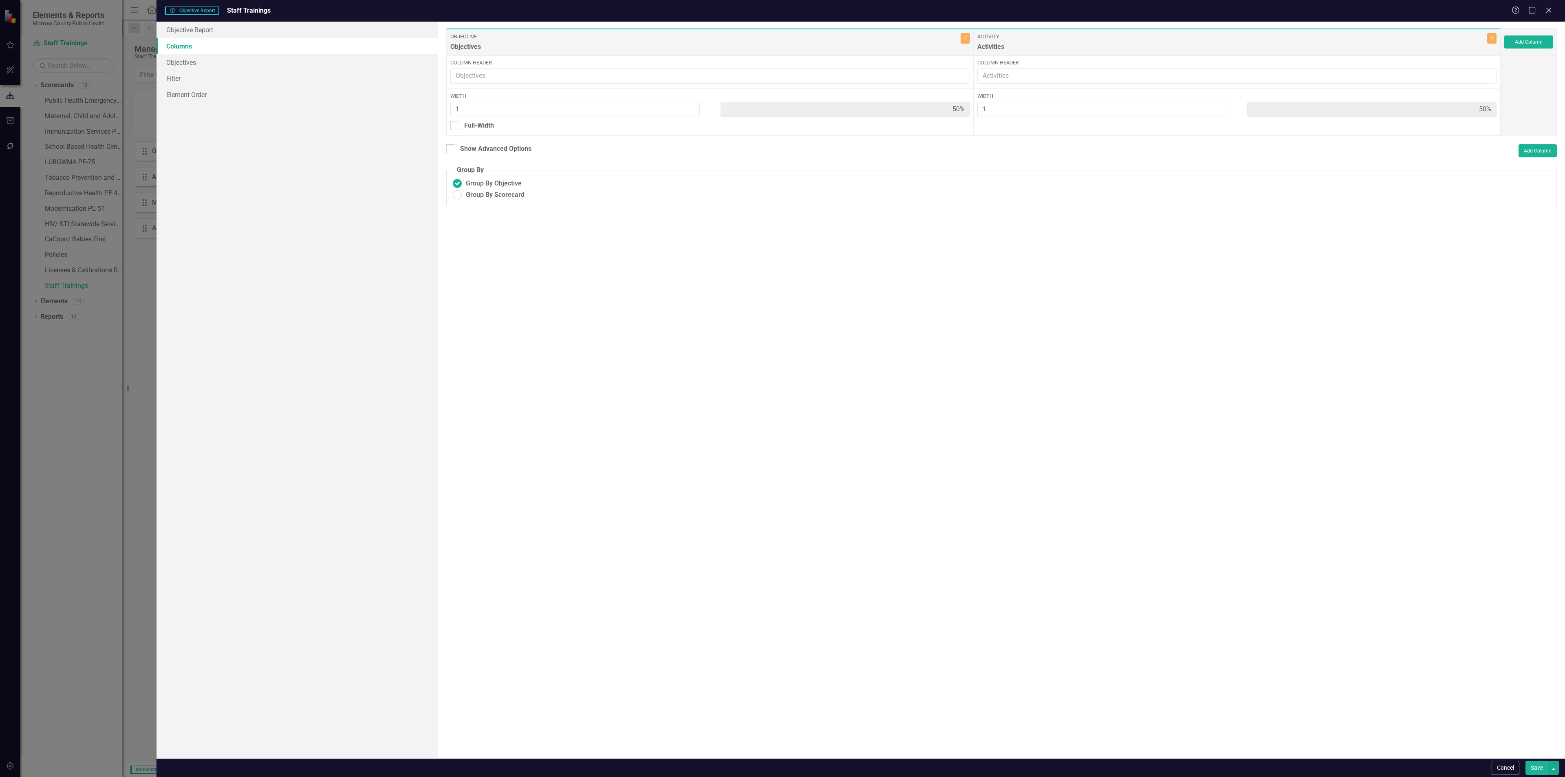
click at [1535, 763] on button "Save" at bounding box center [1536, 767] width 23 height 14
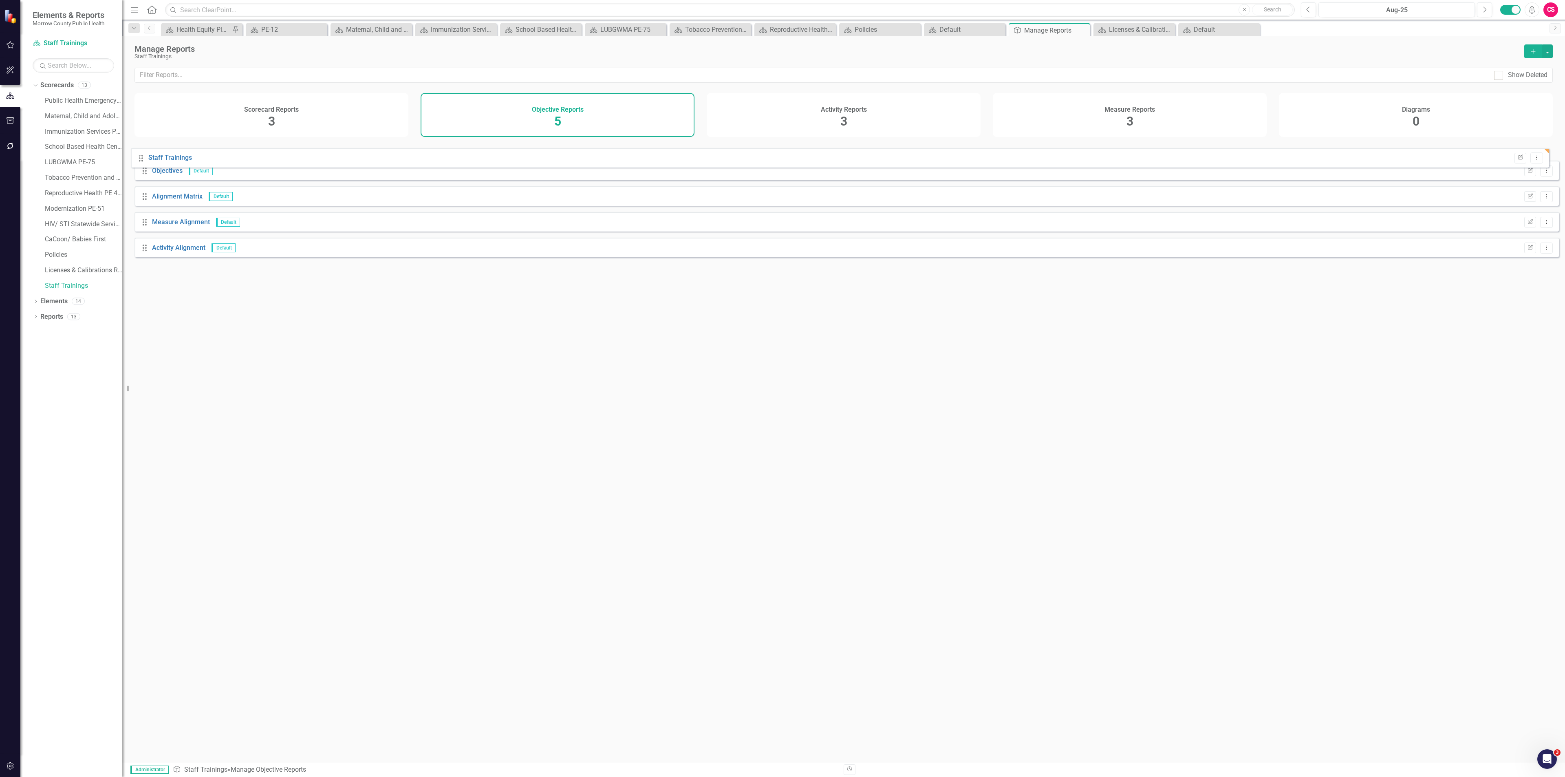
drag, startPoint x: 143, startPoint y: 258, endPoint x: 139, endPoint y: 156, distance: 102.8
click at [139, 156] on div "Drag Objectives Default Edit Report Dropdown Menu Drag Alignment Matrix Default…" at bounding box center [846, 202] width 1424 height 122
click at [223, 114] on div "Scorecard Reports 3" at bounding box center [271, 115] width 274 height 44
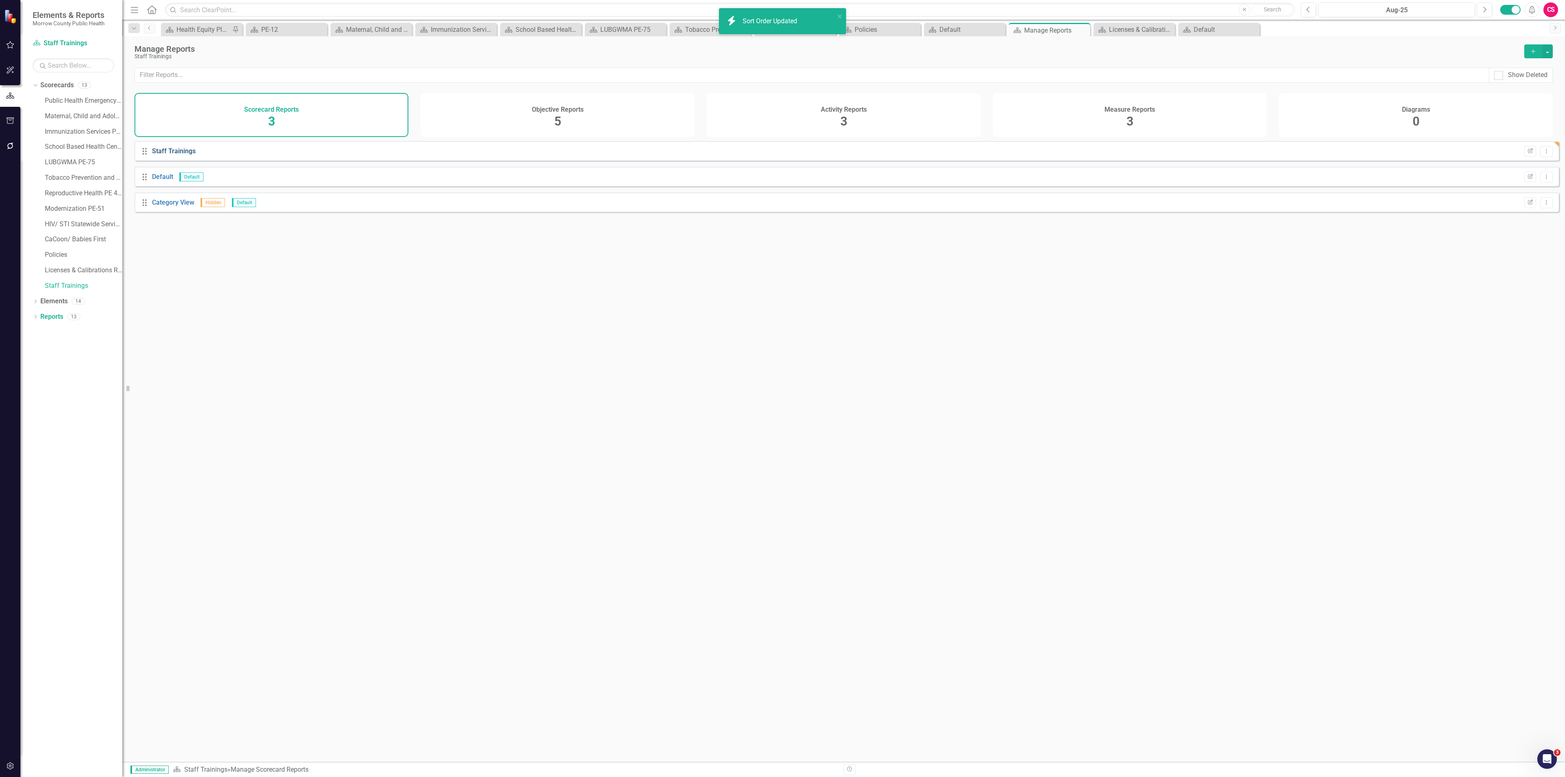
click at [178, 155] on link "Staff Trainings" at bounding box center [174, 151] width 44 height 8
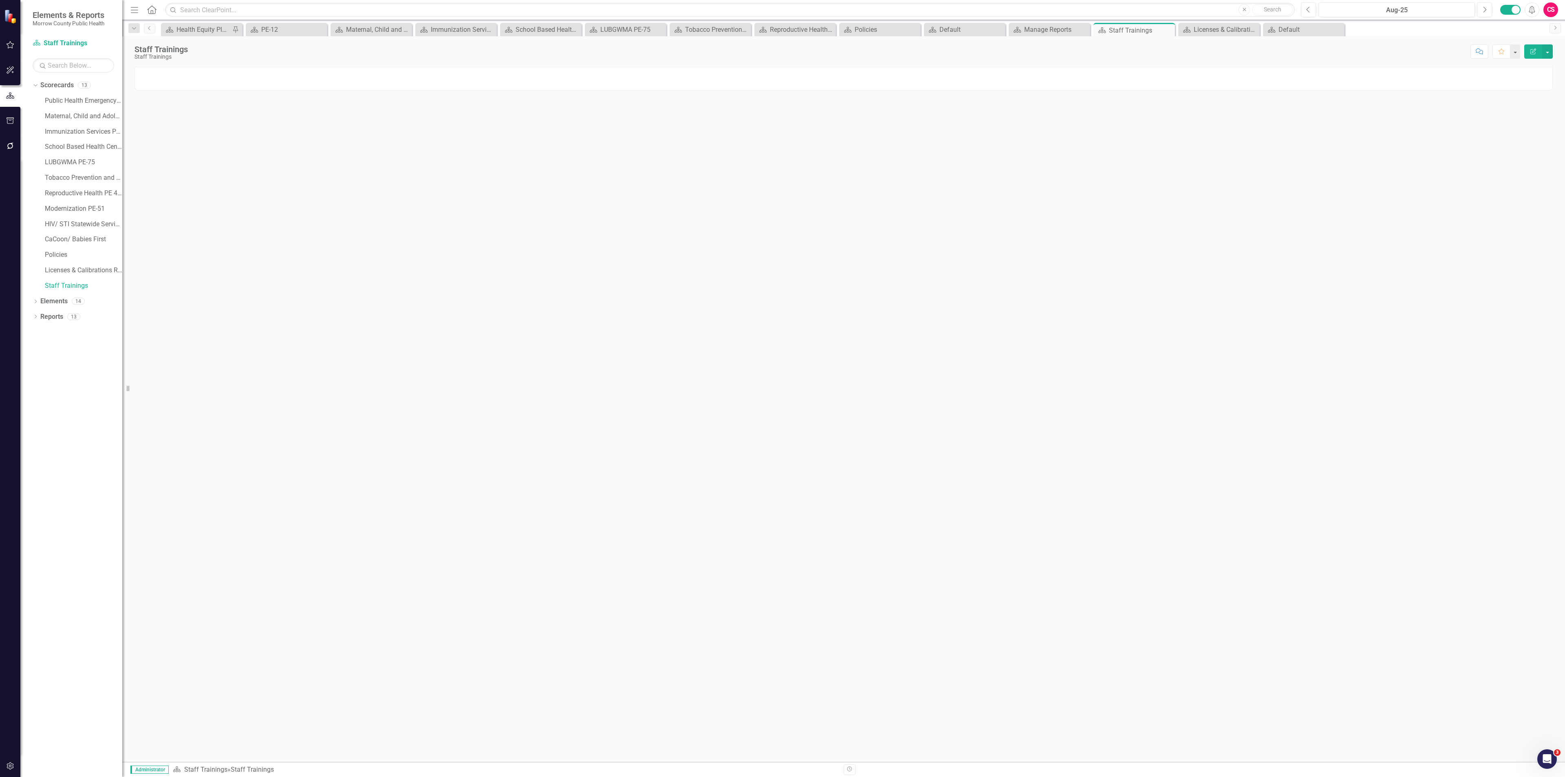
click at [1245, 71] on div at bounding box center [843, 79] width 1418 height 24
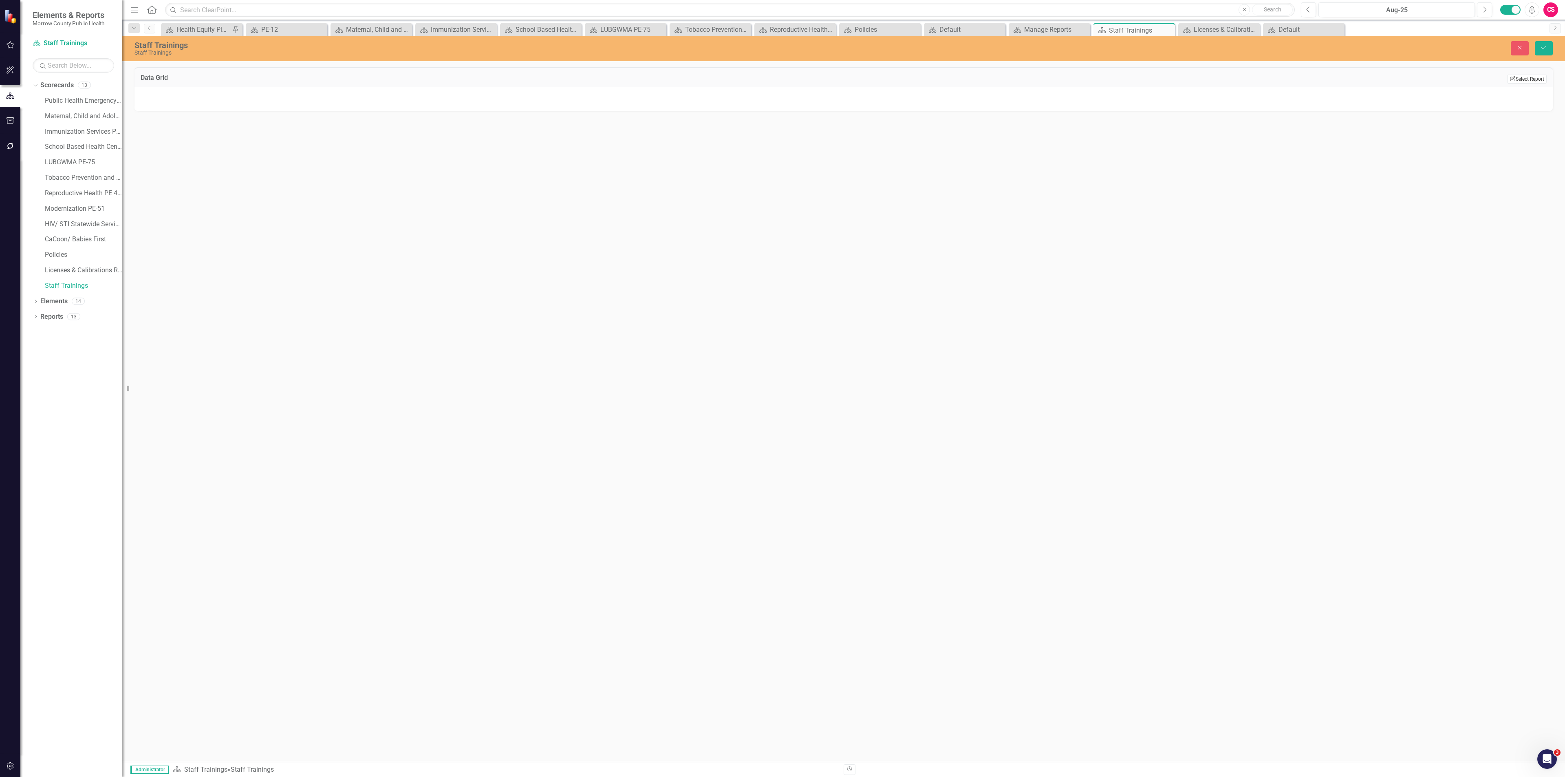
click at [1516, 75] on button "Edit Report Select Report" at bounding box center [1527, 79] width 40 height 9
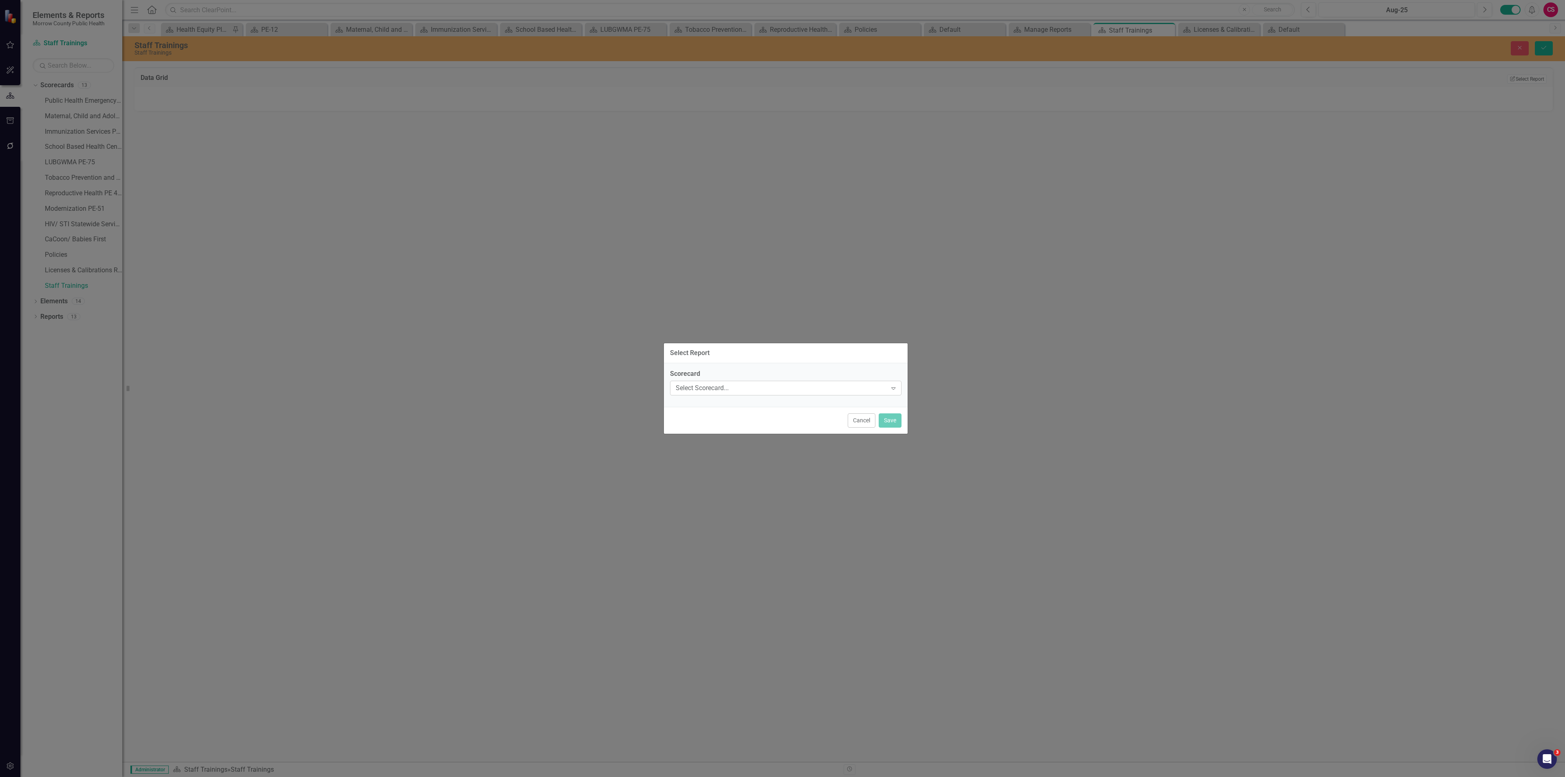
click at [771, 383] on div "Select Scorecard..." at bounding box center [781, 387] width 211 height 9
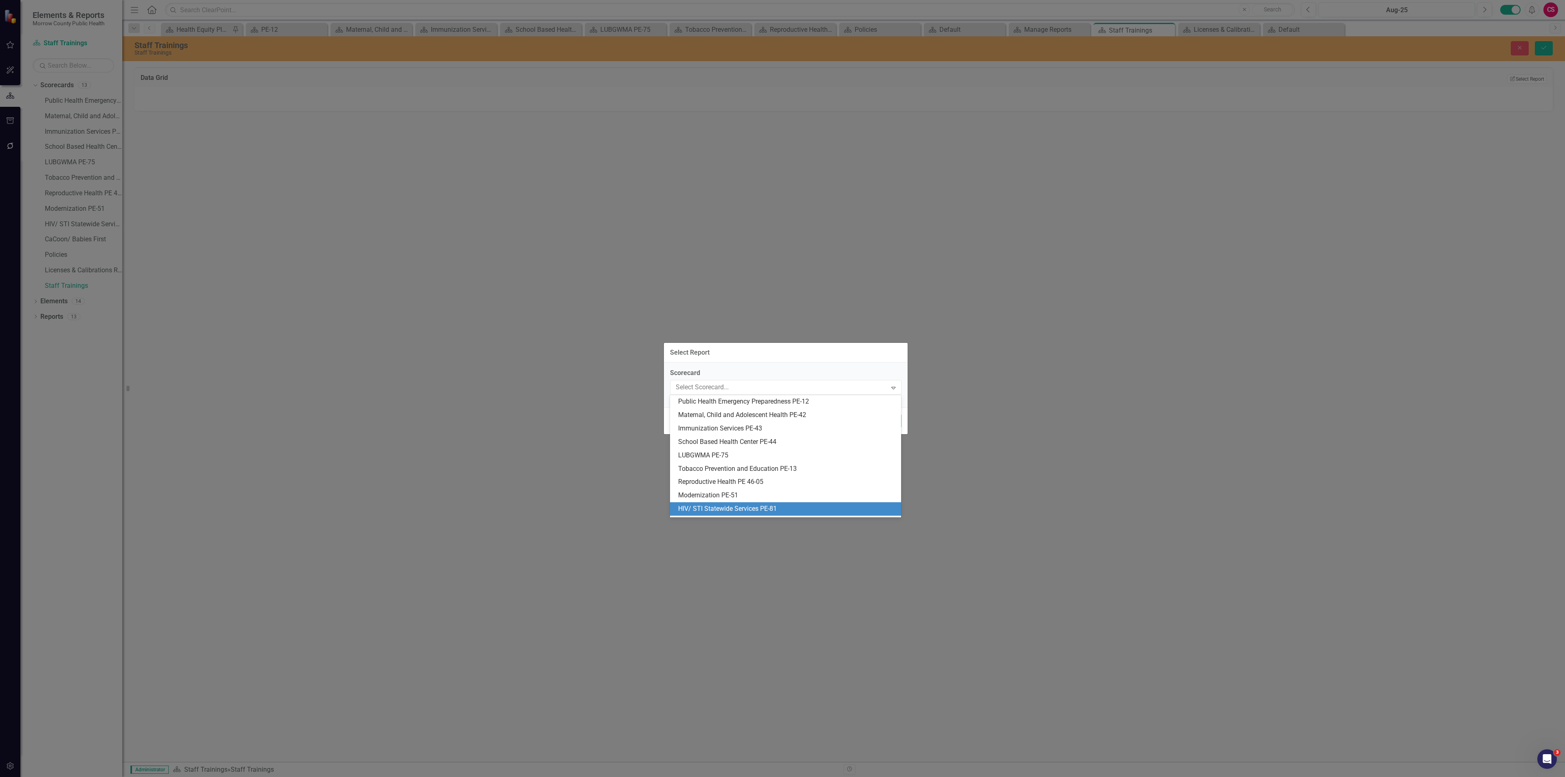
scroll to position [52, 0]
click at [756, 506] on div "Staff Trainings" at bounding box center [787, 510] width 218 height 9
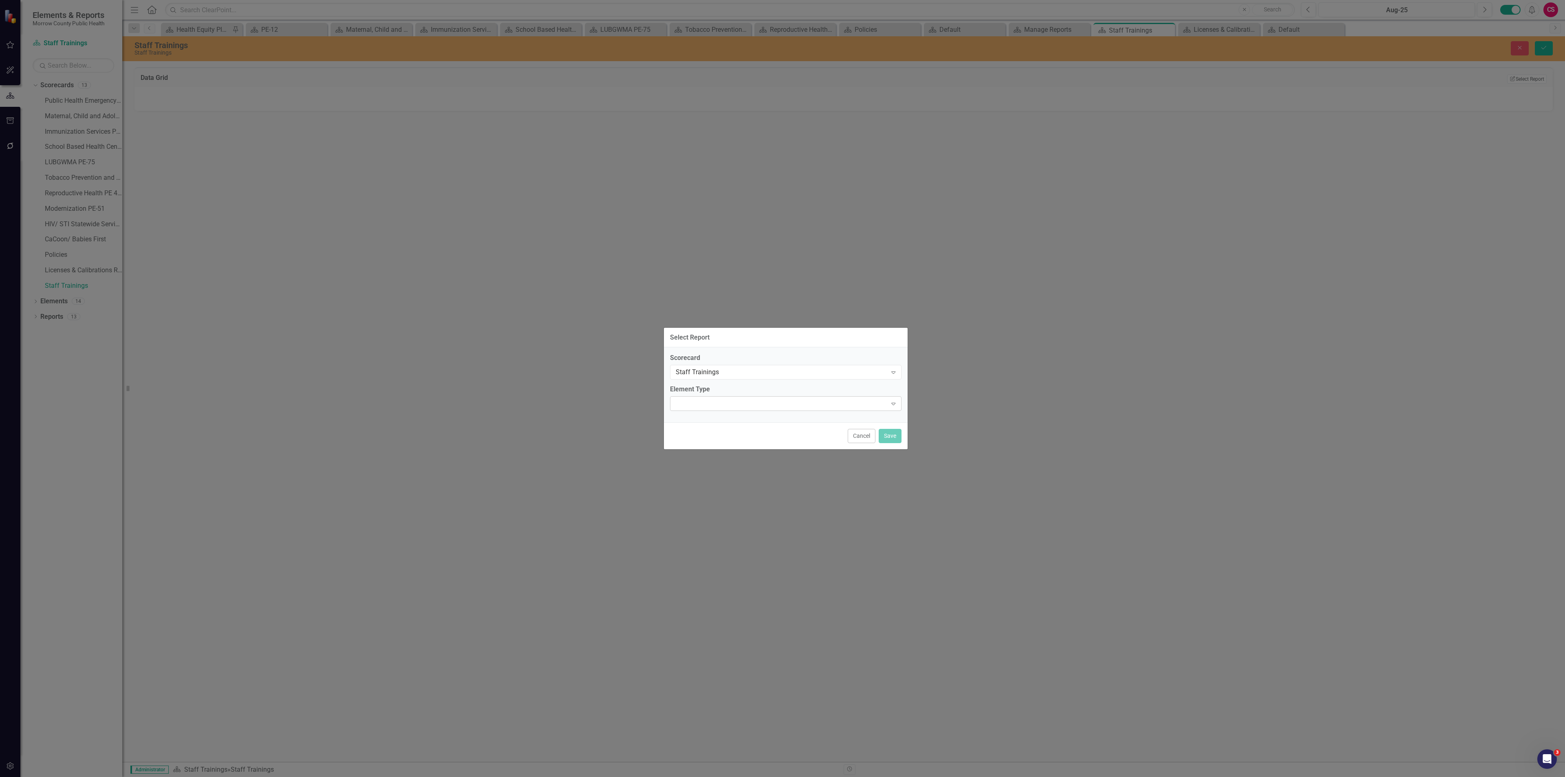
click at [749, 408] on div "Expand" at bounding box center [785, 403] width 231 height 15
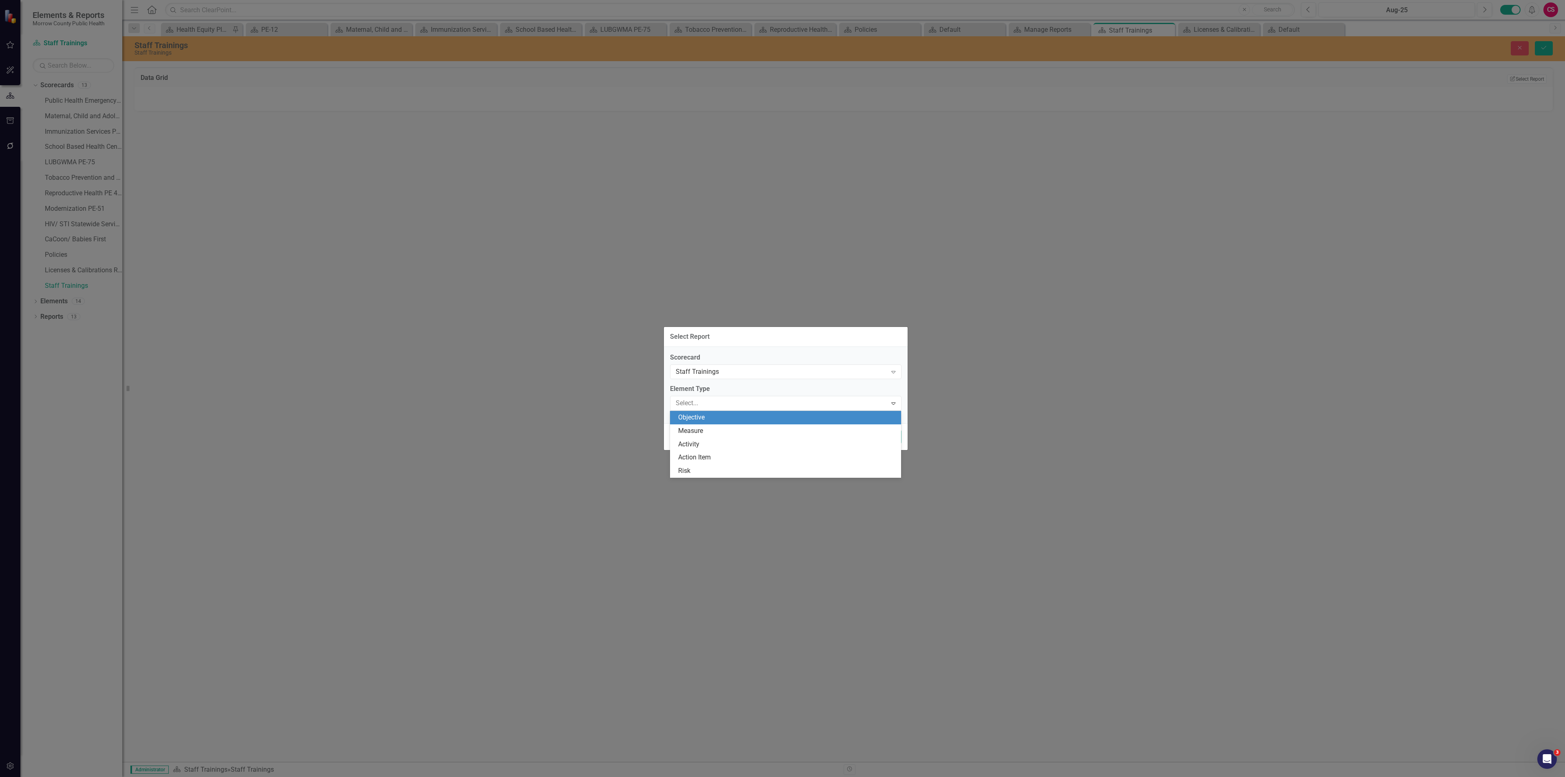
click at [746, 417] on div "Objective" at bounding box center [787, 417] width 218 height 9
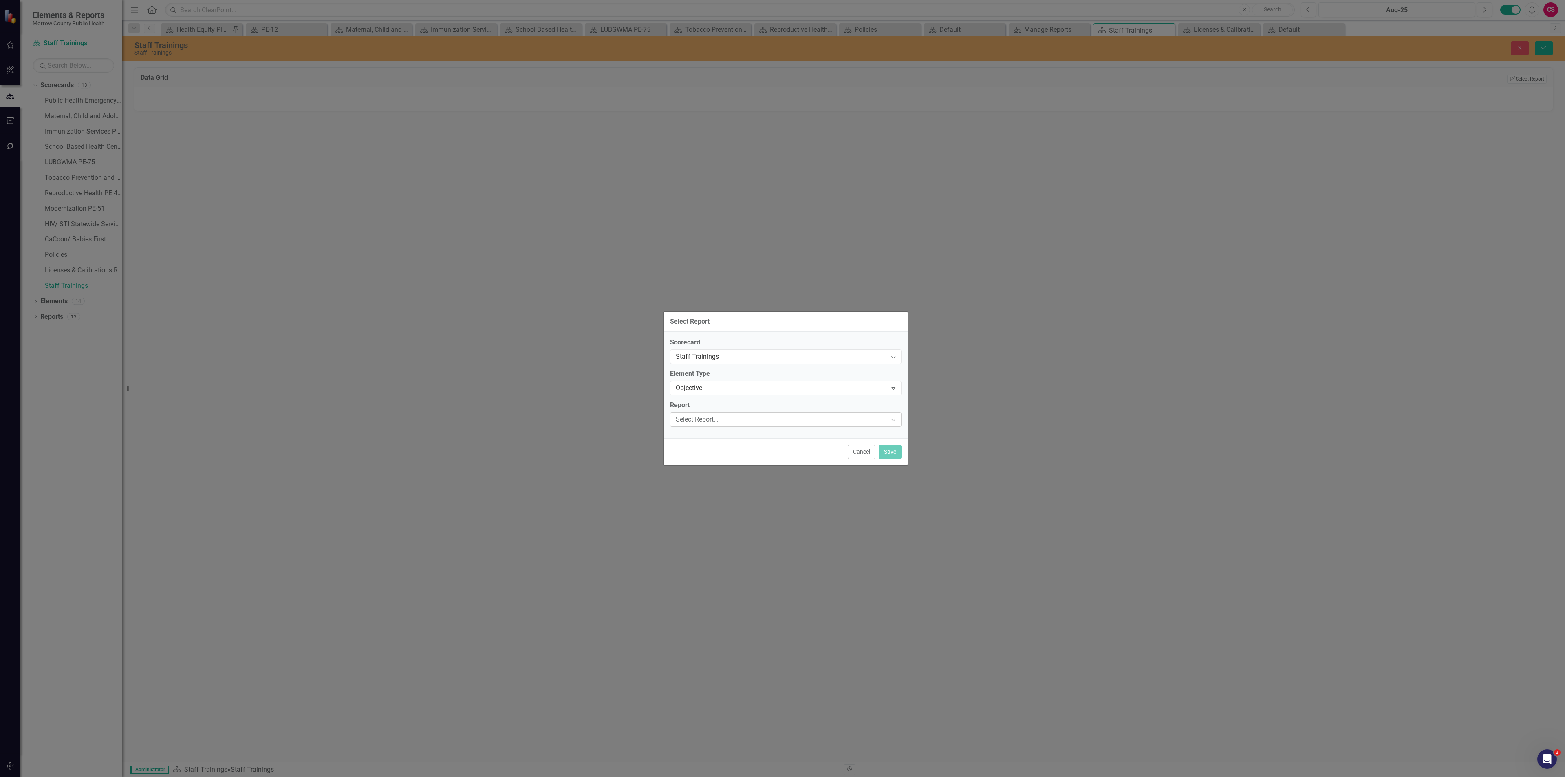
click at [747, 417] on div "Select Report..." at bounding box center [781, 418] width 211 height 9
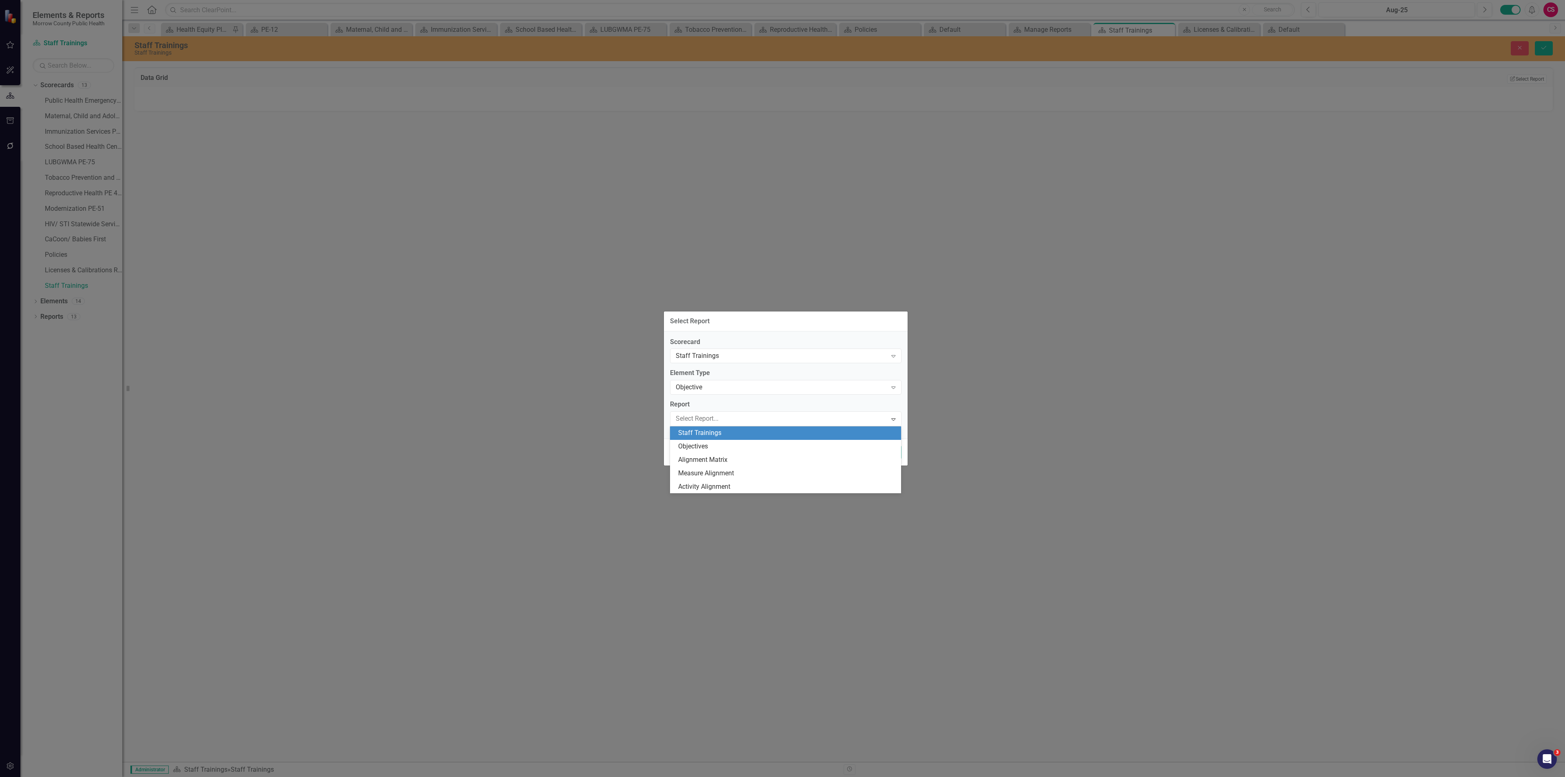
click at [747, 436] on div "Staff Trainings" at bounding box center [787, 432] width 218 height 9
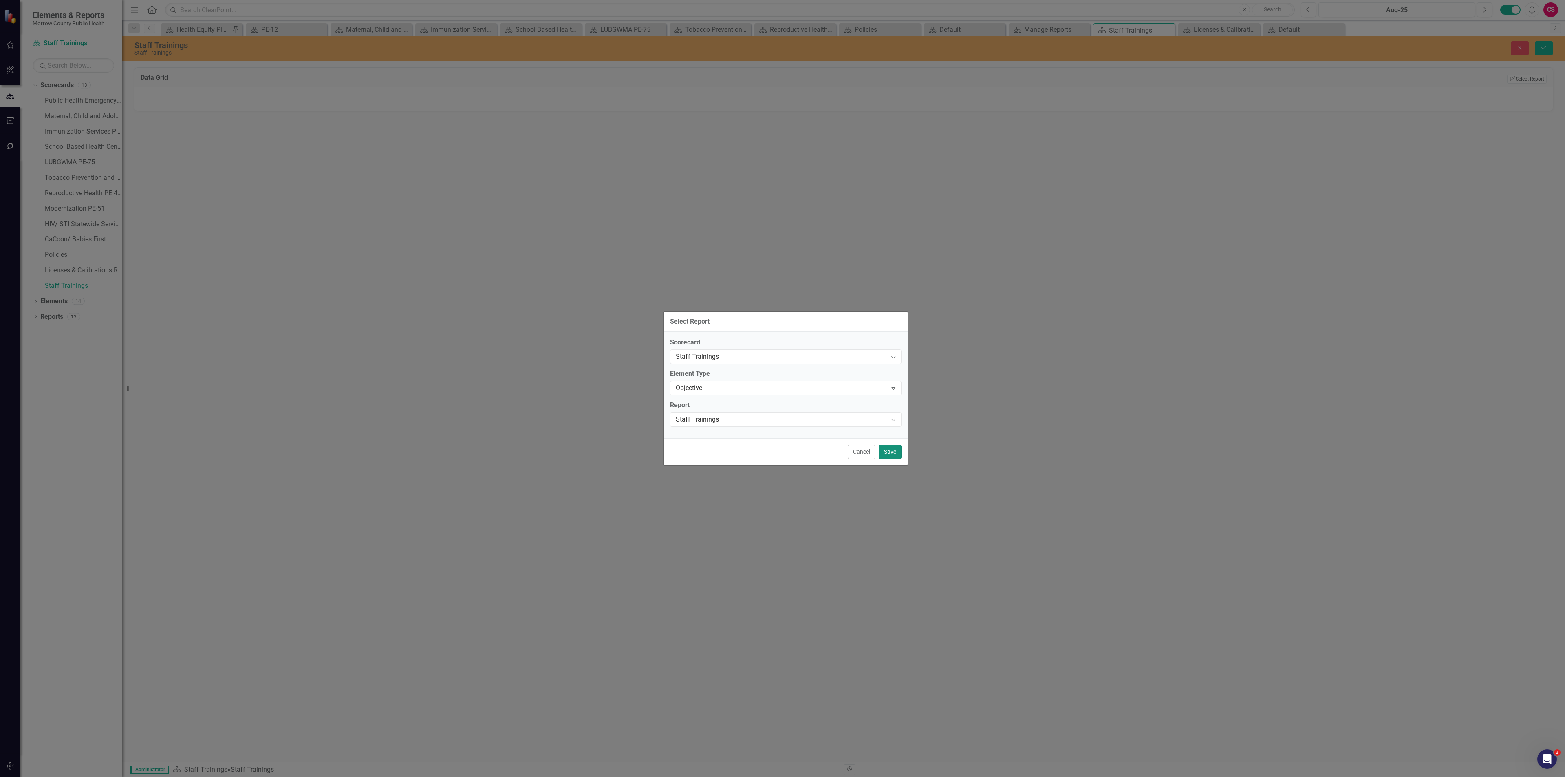
click at [891, 455] on button "Save" at bounding box center [890, 452] width 23 height 14
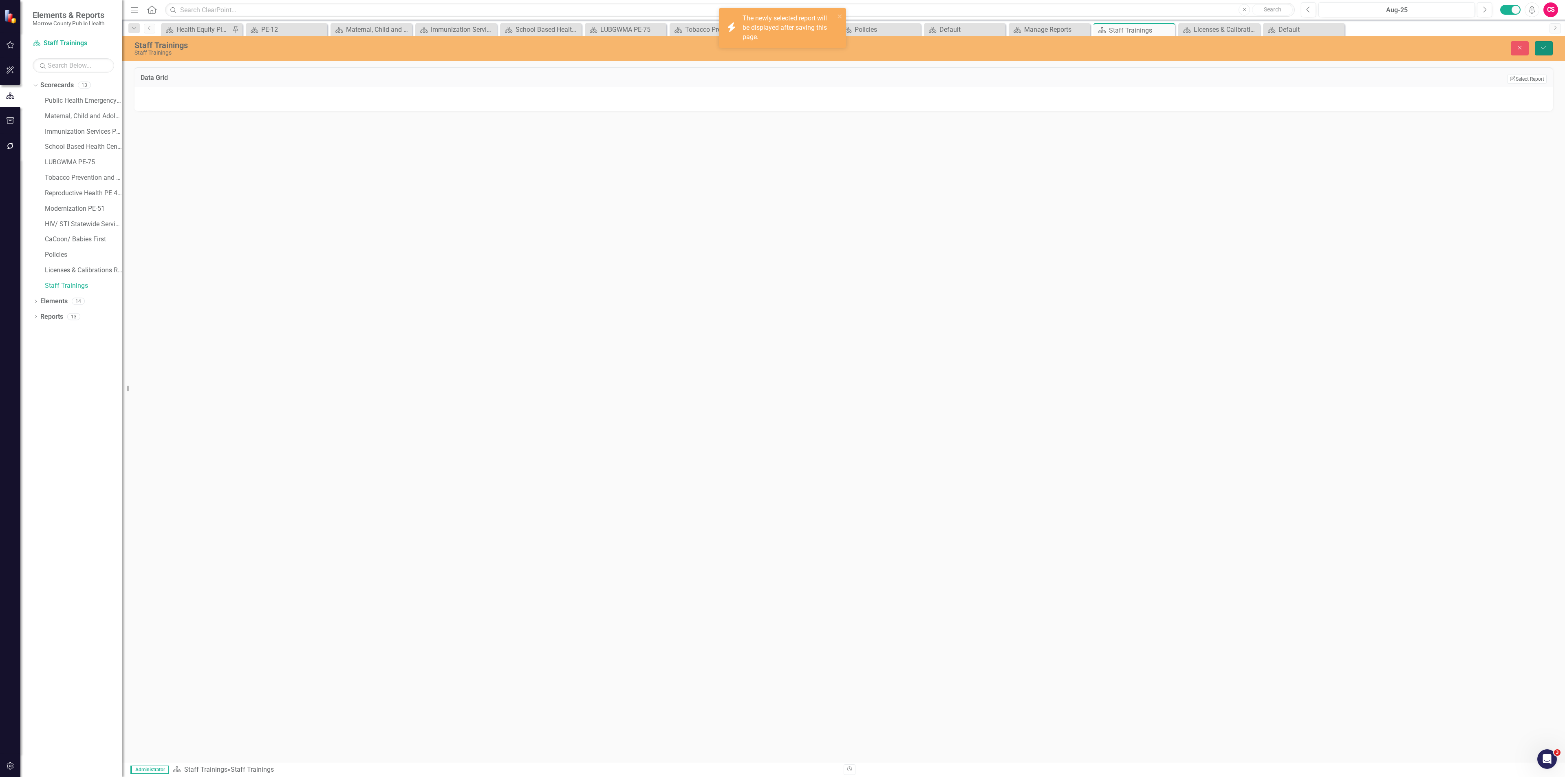
click at [1546, 50] on icon "Save" at bounding box center [1543, 48] width 7 height 6
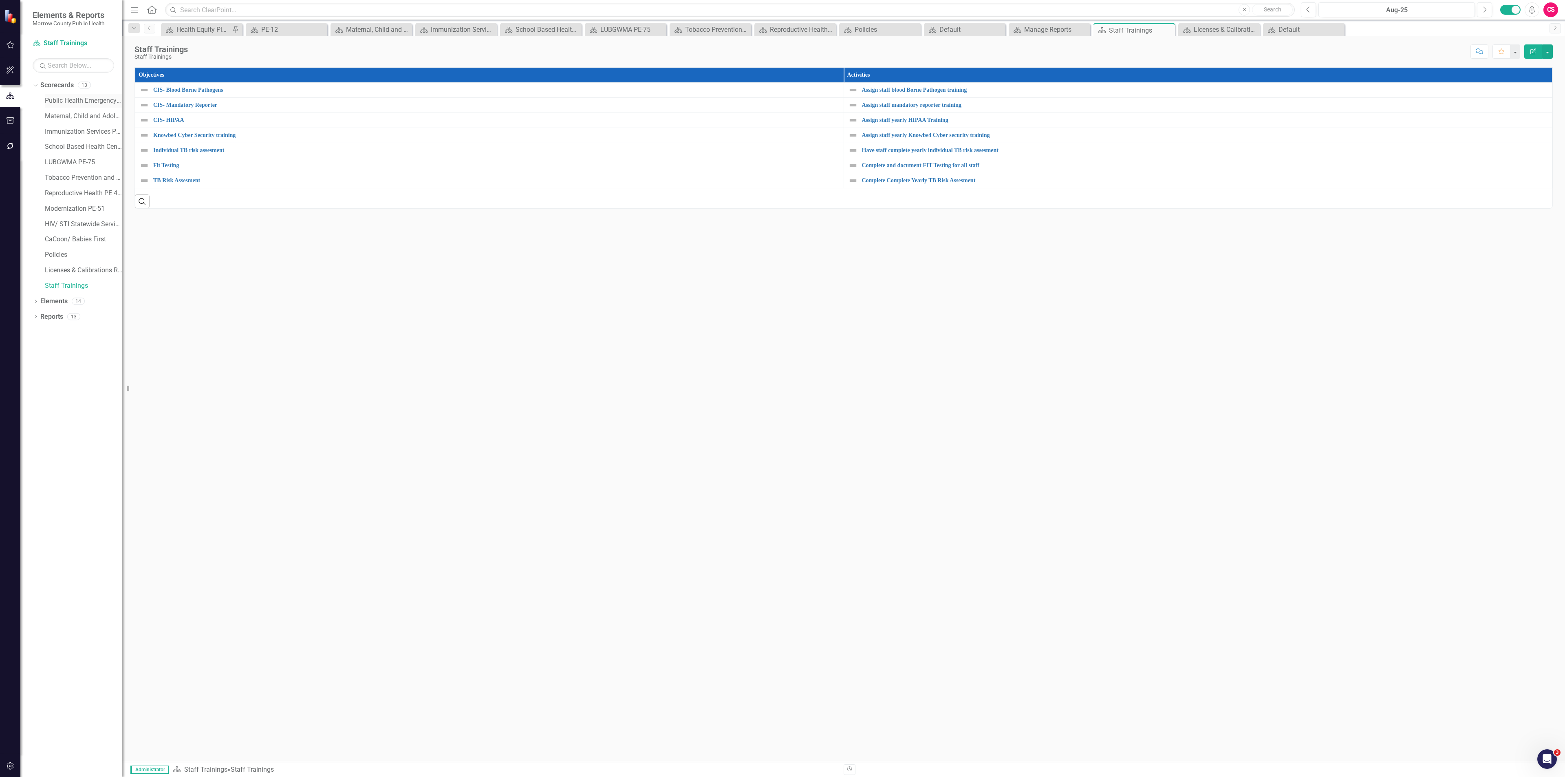
click at [62, 103] on link "Public Health Emergency Preparedness PE-12" at bounding box center [83, 100] width 77 height 9
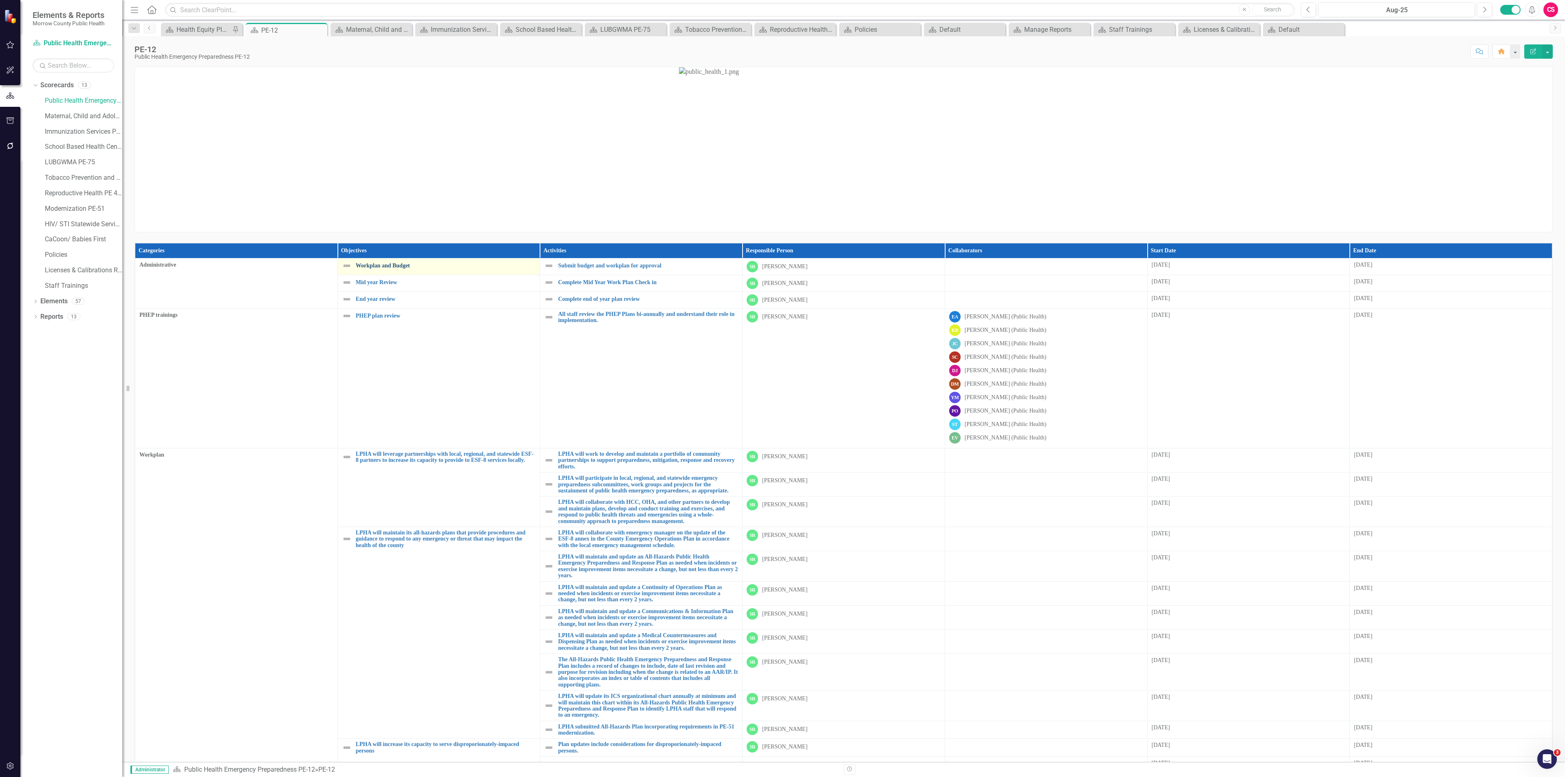
click at [401, 268] on link "Workplan and Budget" at bounding box center [446, 265] width 180 height 6
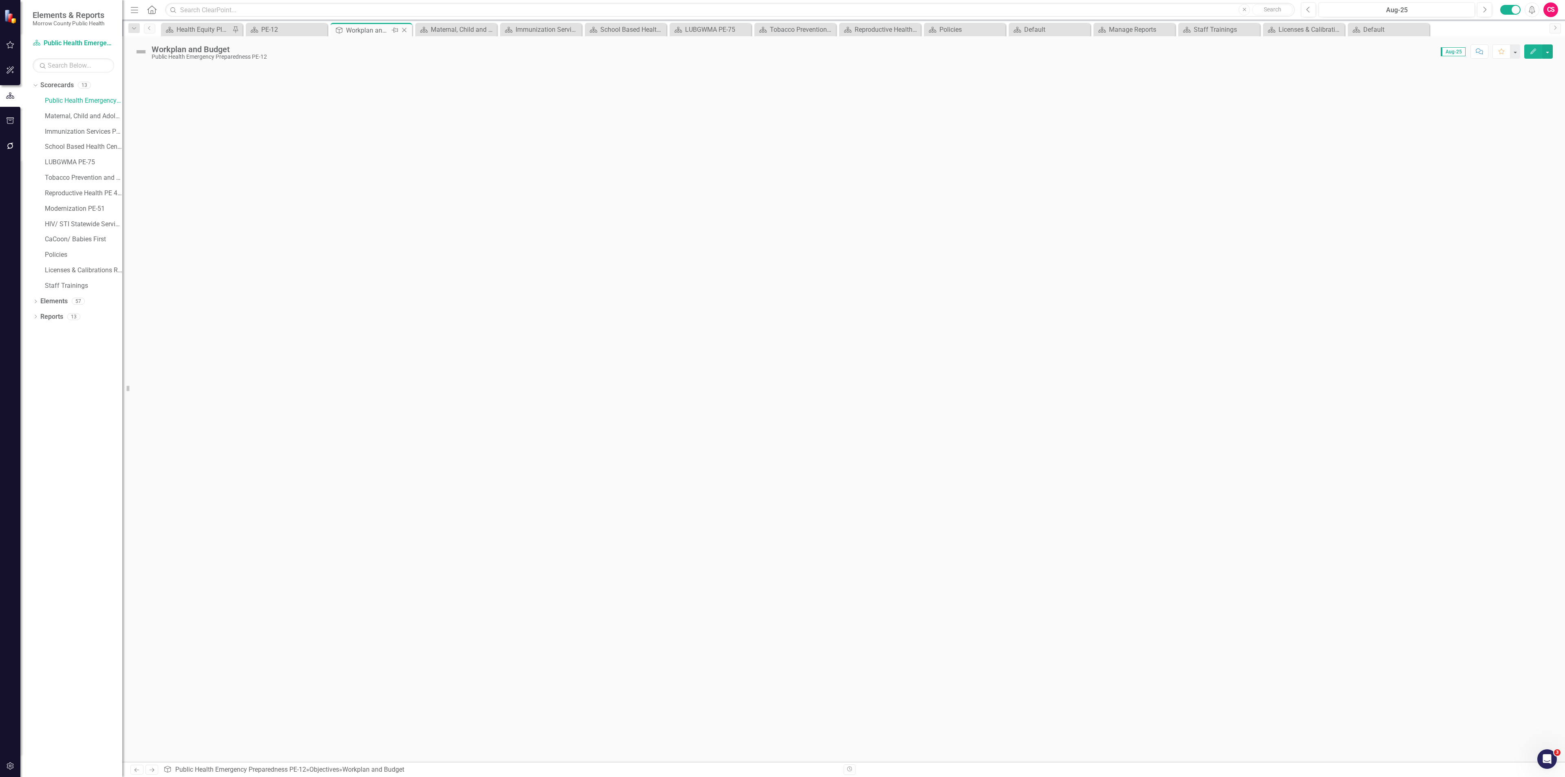
click at [401, 31] on icon "Close" at bounding box center [404, 30] width 8 height 7
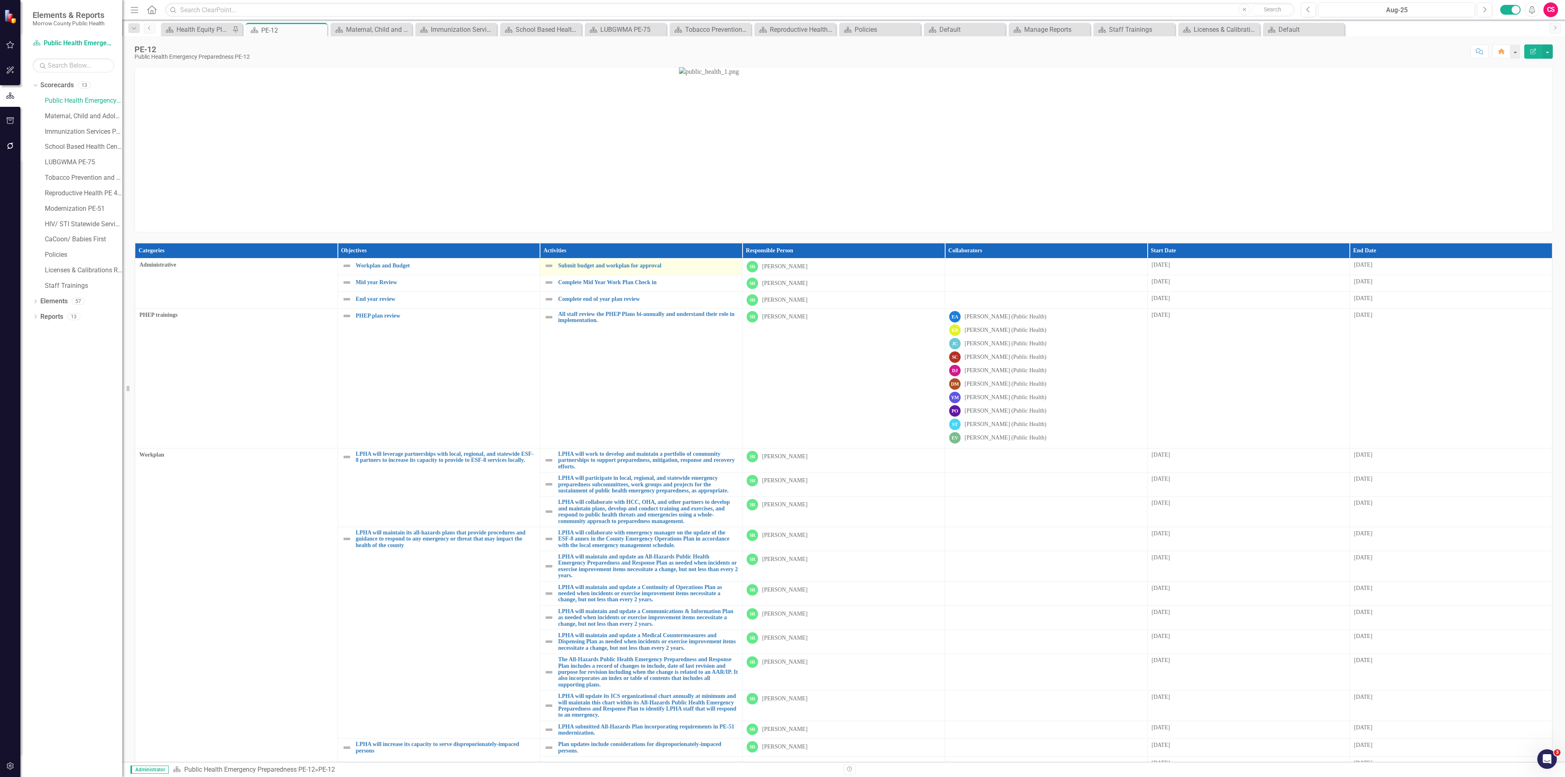
click at [573, 270] on div "Submit budget and workplan for approval" at bounding box center [641, 266] width 194 height 10
click at [575, 266] on link "Submit budget and workplan for approval" at bounding box center [648, 265] width 180 height 6
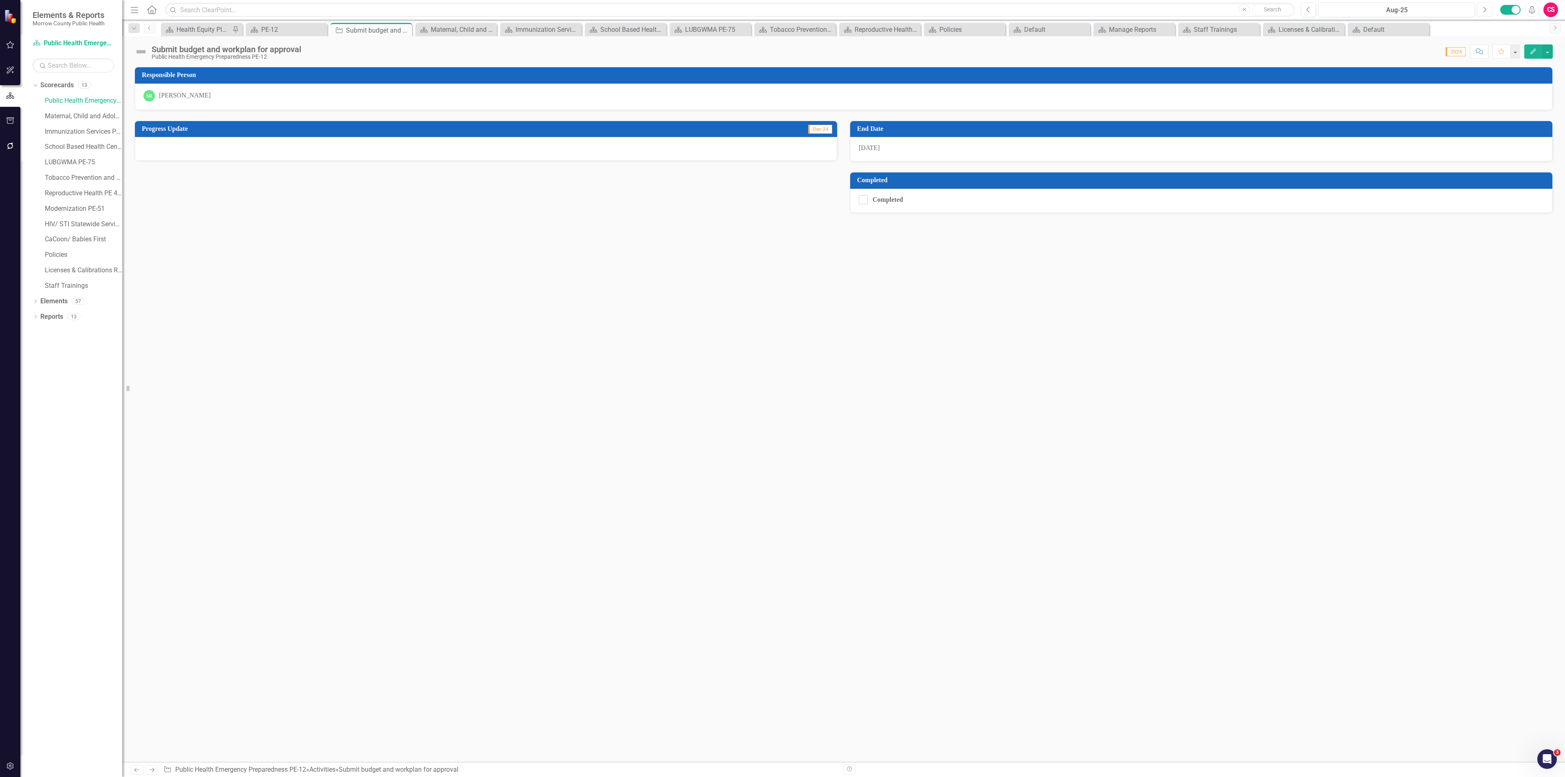
click at [1480, 9] on button "Next" at bounding box center [1484, 9] width 15 height 15
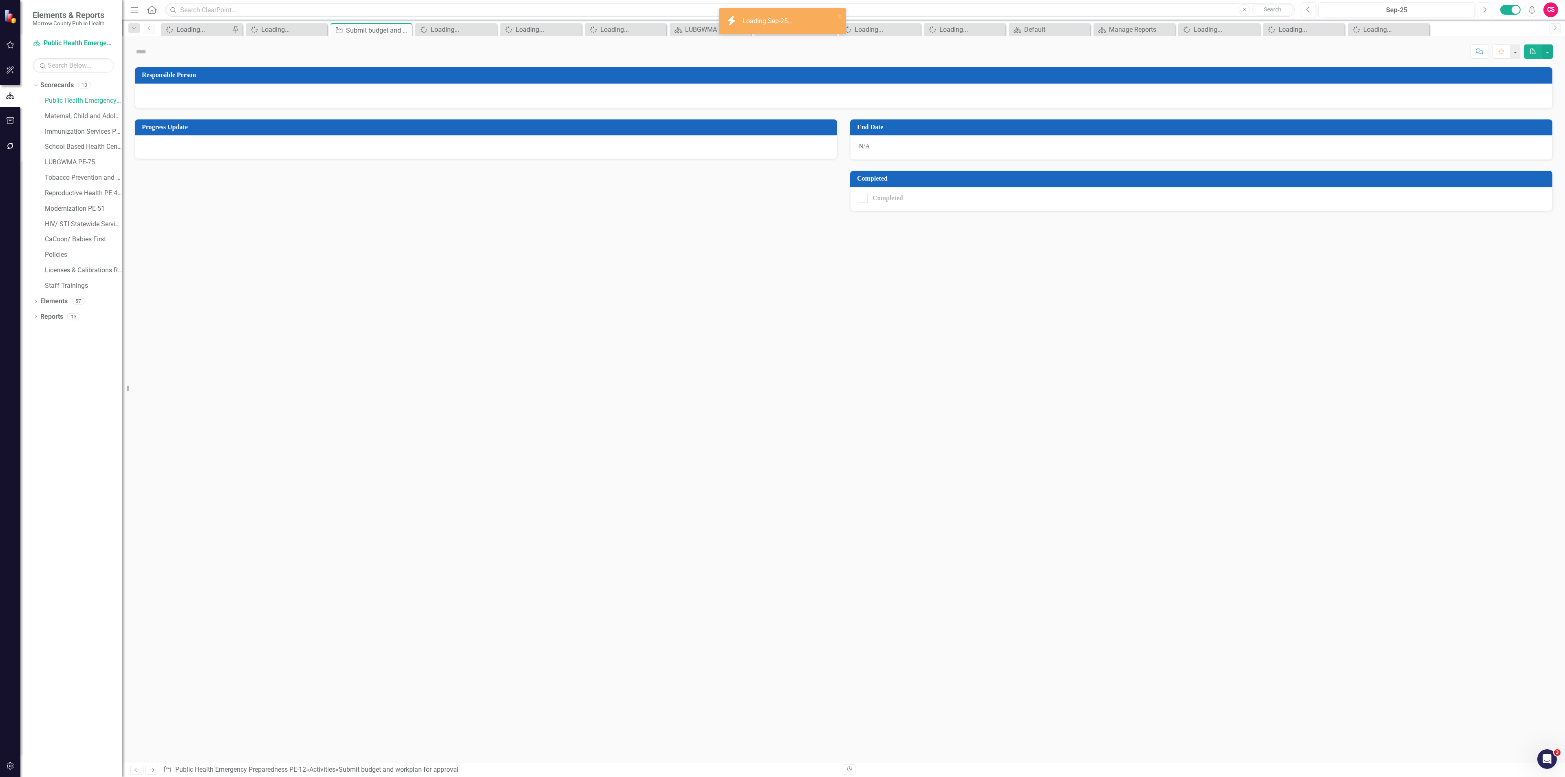
click at [1480, 9] on button "Next" at bounding box center [1484, 9] width 15 height 15
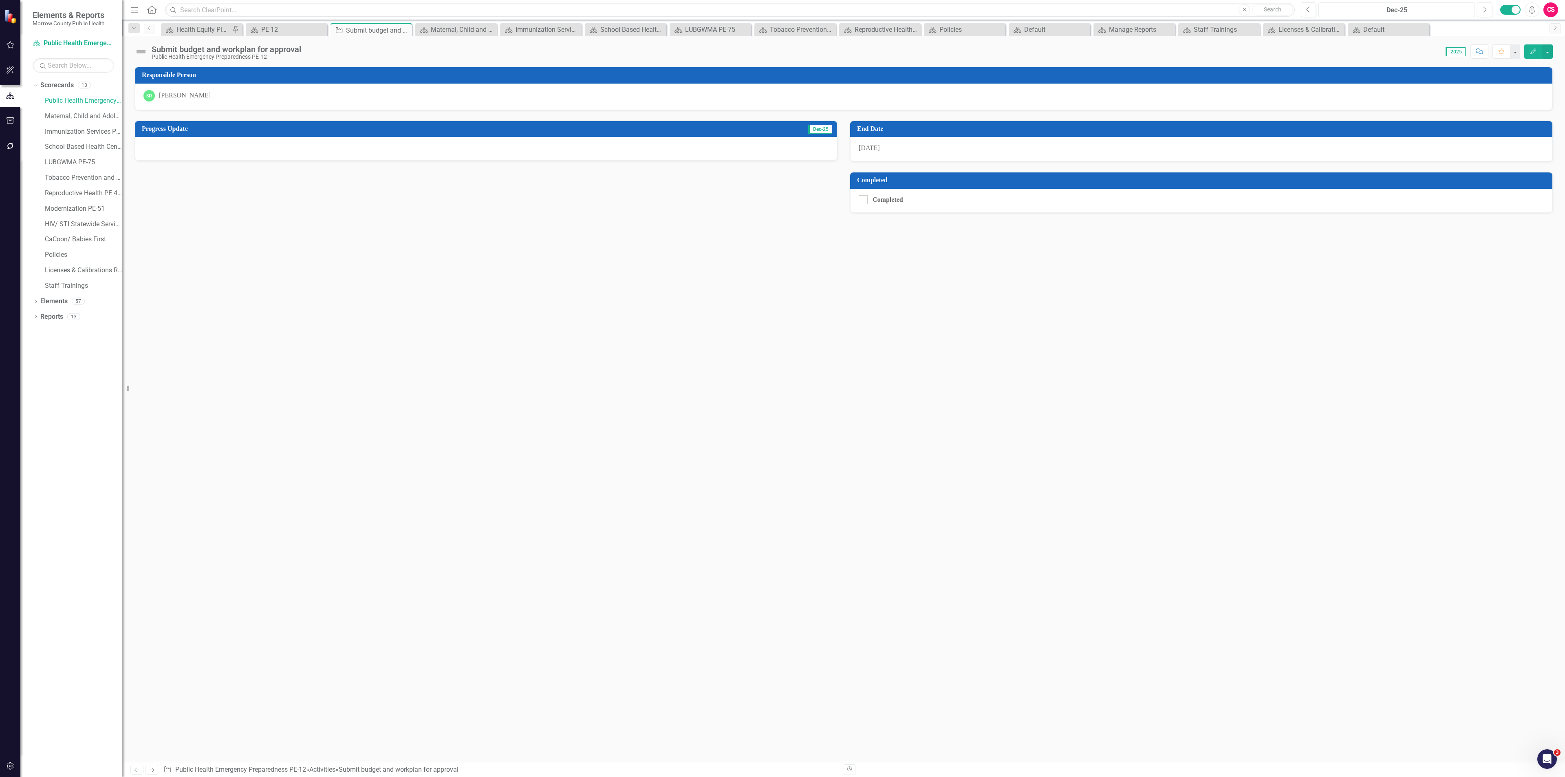
click at [1334, 8] on div "Dec-25" at bounding box center [1396, 10] width 151 height 10
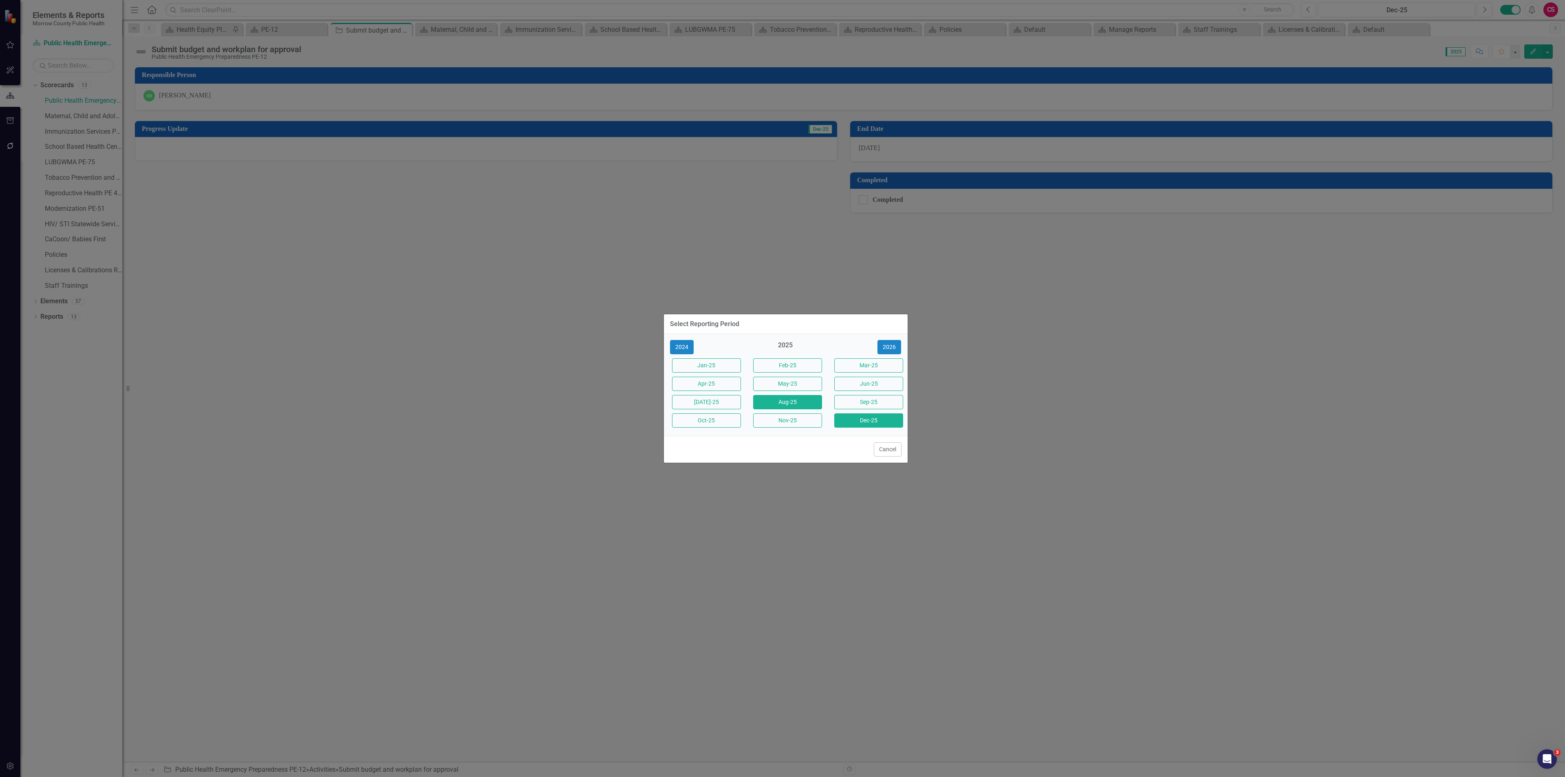
click at [766, 401] on button "Aug-25" at bounding box center [787, 402] width 69 height 14
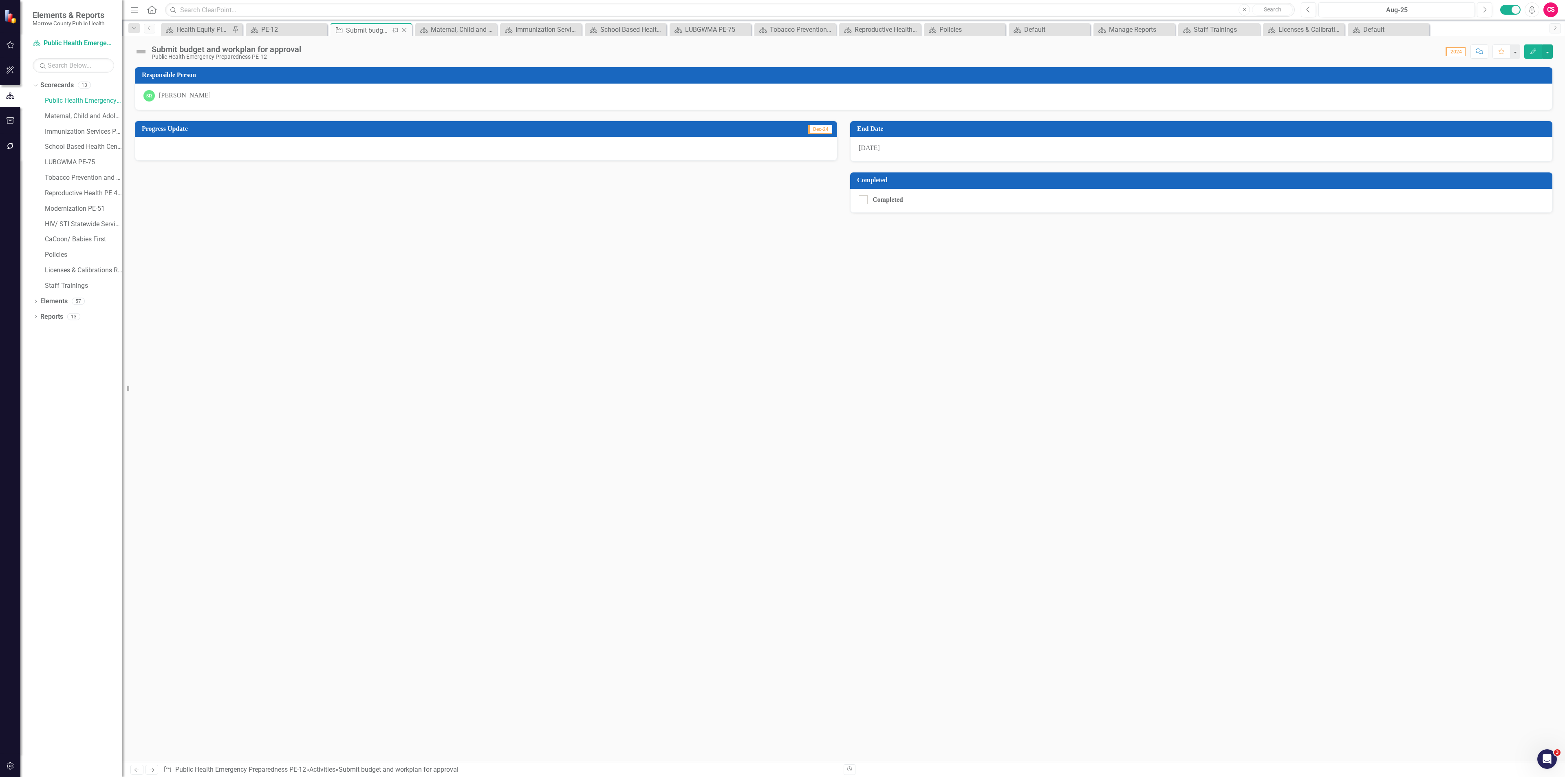
click at [405, 28] on icon "Close" at bounding box center [404, 30] width 8 height 7
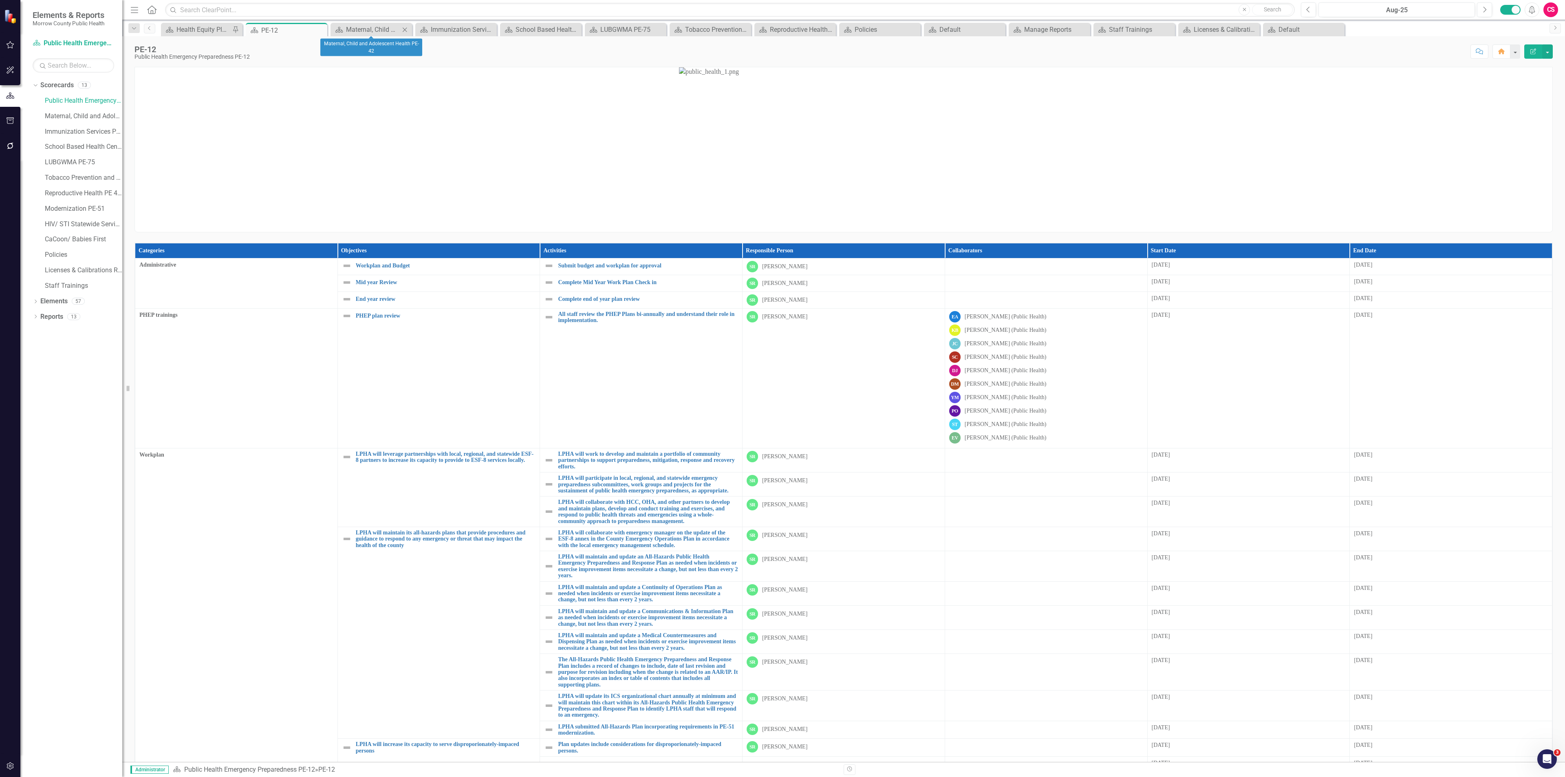
click at [405, 28] on icon "Close" at bounding box center [405, 29] width 8 height 7
click at [0, 0] on icon "Close" at bounding box center [0, 0] width 0 height 0
click at [405, 28] on div "Scorecard School Based Health Center PE-44 Close" at bounding box center [371, 29] width 77 height 10
click at [0, 0] on icon "Close" at bounding box center [0, 0] width 0 height 0
click at [405, 28] on div "Scorecard LUBGWMA PE-75 Close" at bounding box center [371, 29] width 77 height 10
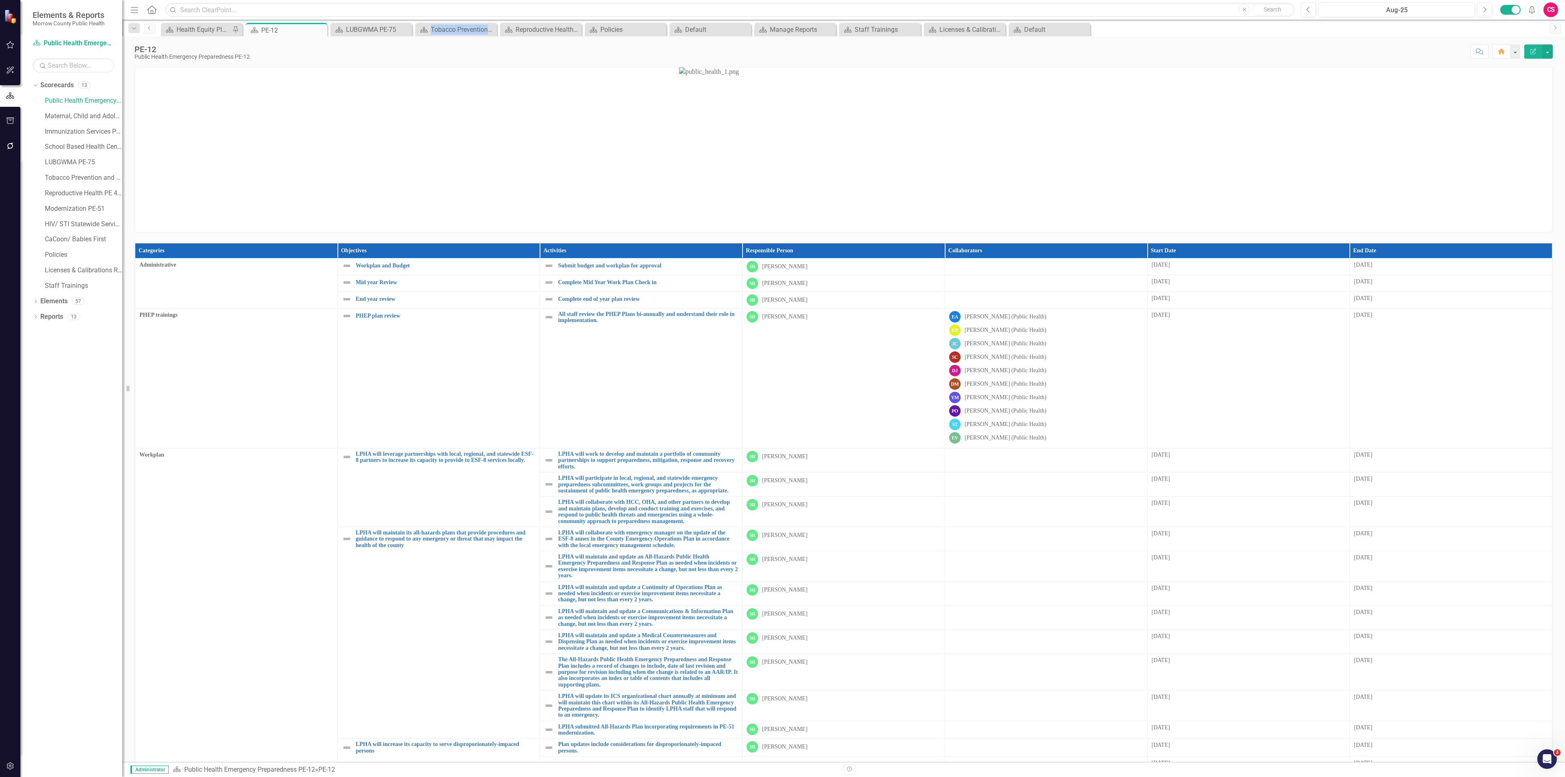
click at [0, 0] on icon "Close" at bounding box center [0, 0] width 0 height 0
click at [405, 28] on div "Scorecard Tobacco Prevention and Education PE-13 Close" at bounding box center [371, 29] width 77 height 10
click at [0, 0] on icon "Close" at bounding box center [0, 0] width 0 height 0
click at [405, 28] on icon "Close" at bounding box center [405, 29] width 8 height 7
click at [0, 0] on icon "Close" at bounding box center [0, 0] width 0 height 0
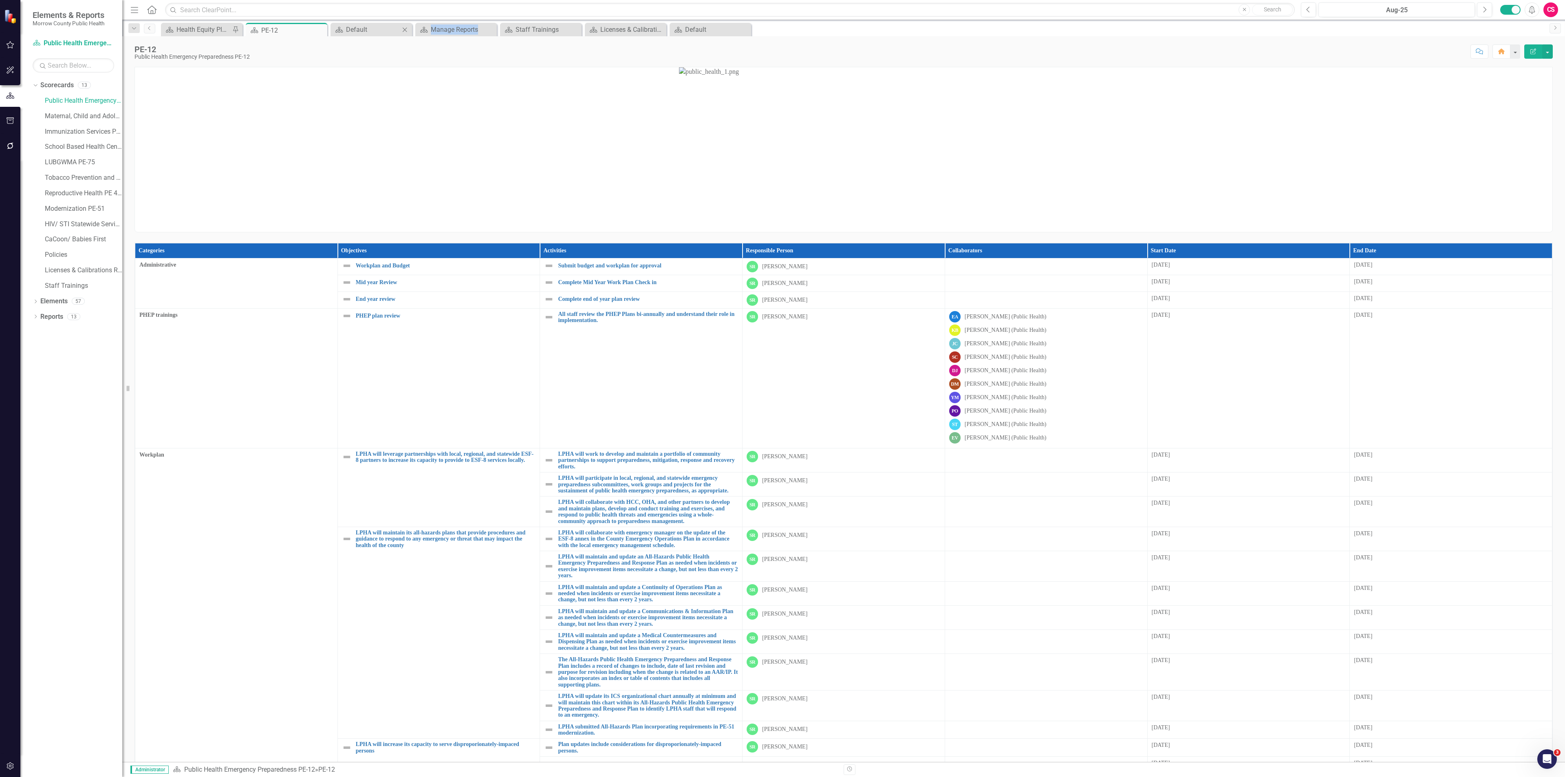
click at [405, 28] on icon "Close" at bounding box center [405, 29] width 8 height 7
click at [405, 28] on div "Scorecard Manage Reports Close" at bounding box center [371, 29] width 77 height 10
click at [0, 0] on icon "Close" at bounding box center [0, 0] width 0 height 0
click at [405, 28] on icon "Close" at bounding box center [405, 29] width 8 height 7
click at [0, 0] on icon "Close" at bounding box center [0, 0] width 0 height 0
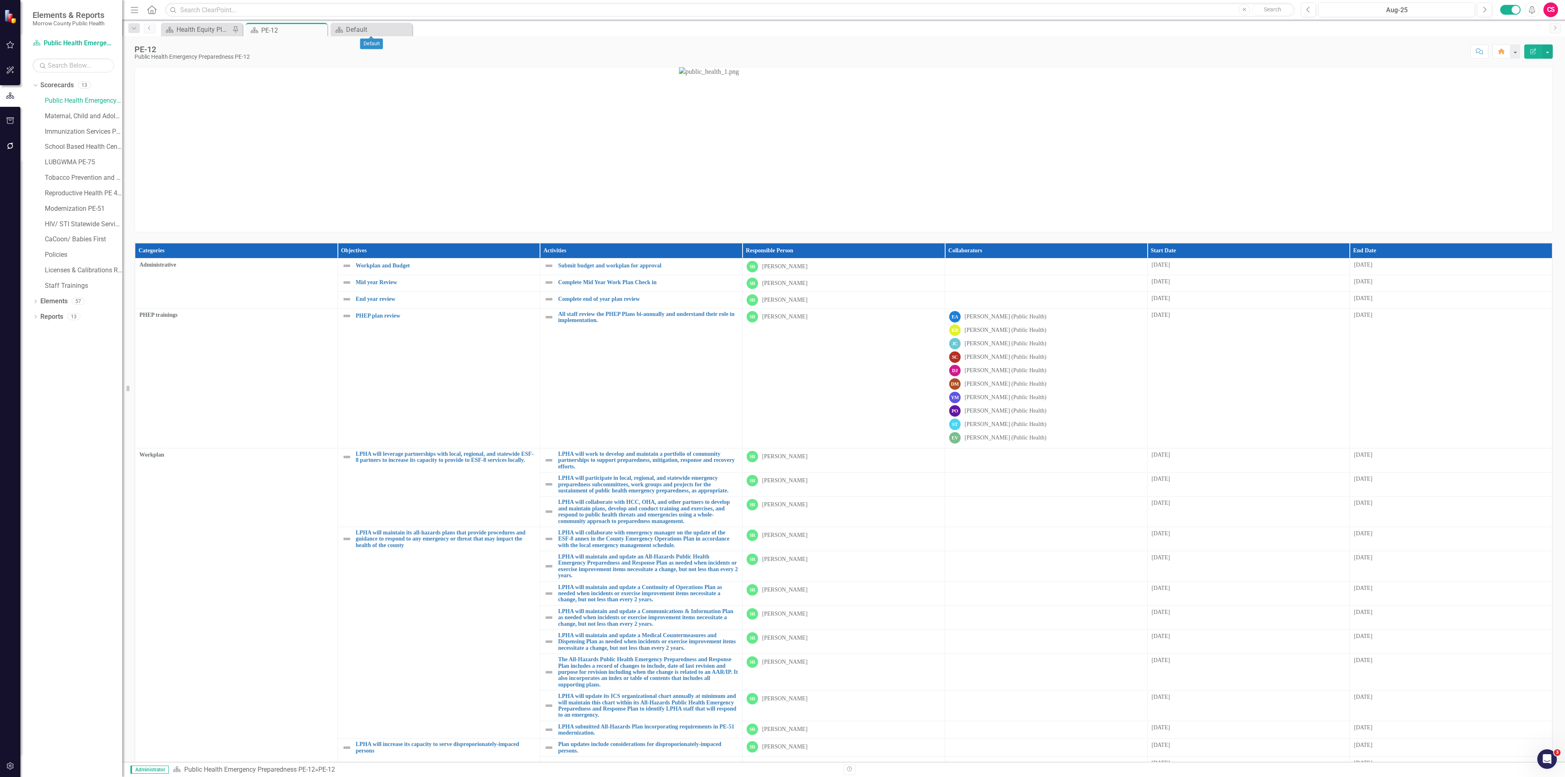
click at [0, 0] on icon "Close" at bounding box center [0, 0] width 0 height 0
click at [1544, 52] on button "button" at bounding box center [1547, 51] width 11 height 14
click at [1515, 77] on link "Edit Report Edit Layout" at bounding box center [1519, 82] width 66 height 15
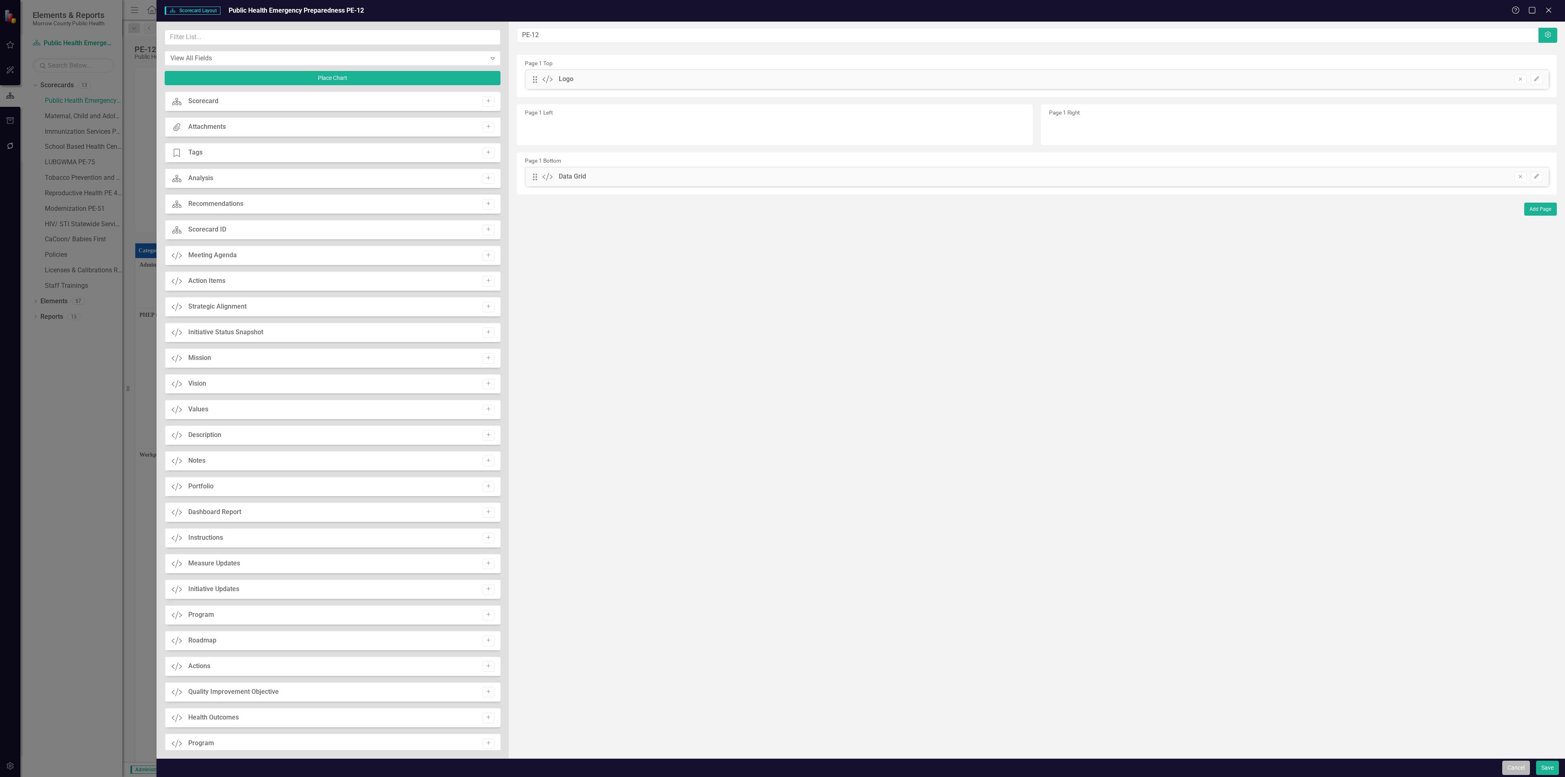
click at [1519, 763] on button "Cancel" at bounding box center [1516, 767] width 28 height 14
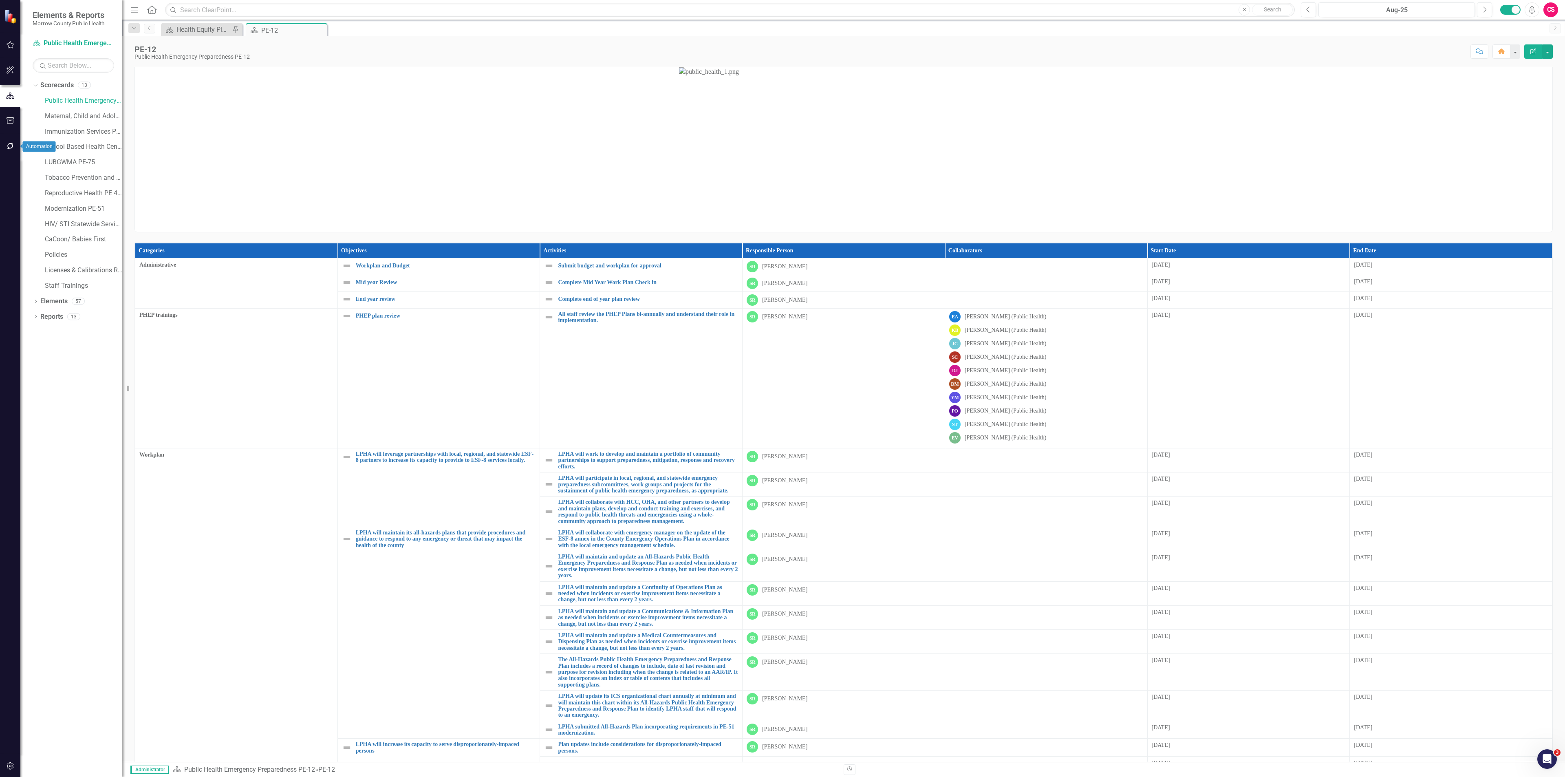
click at [4, 150] on button "button" at bounding box center [10, 146] width 18 height 17
click at [64, 72] on link "Notifications" at bounding box center [73, 74] width 81 height 9
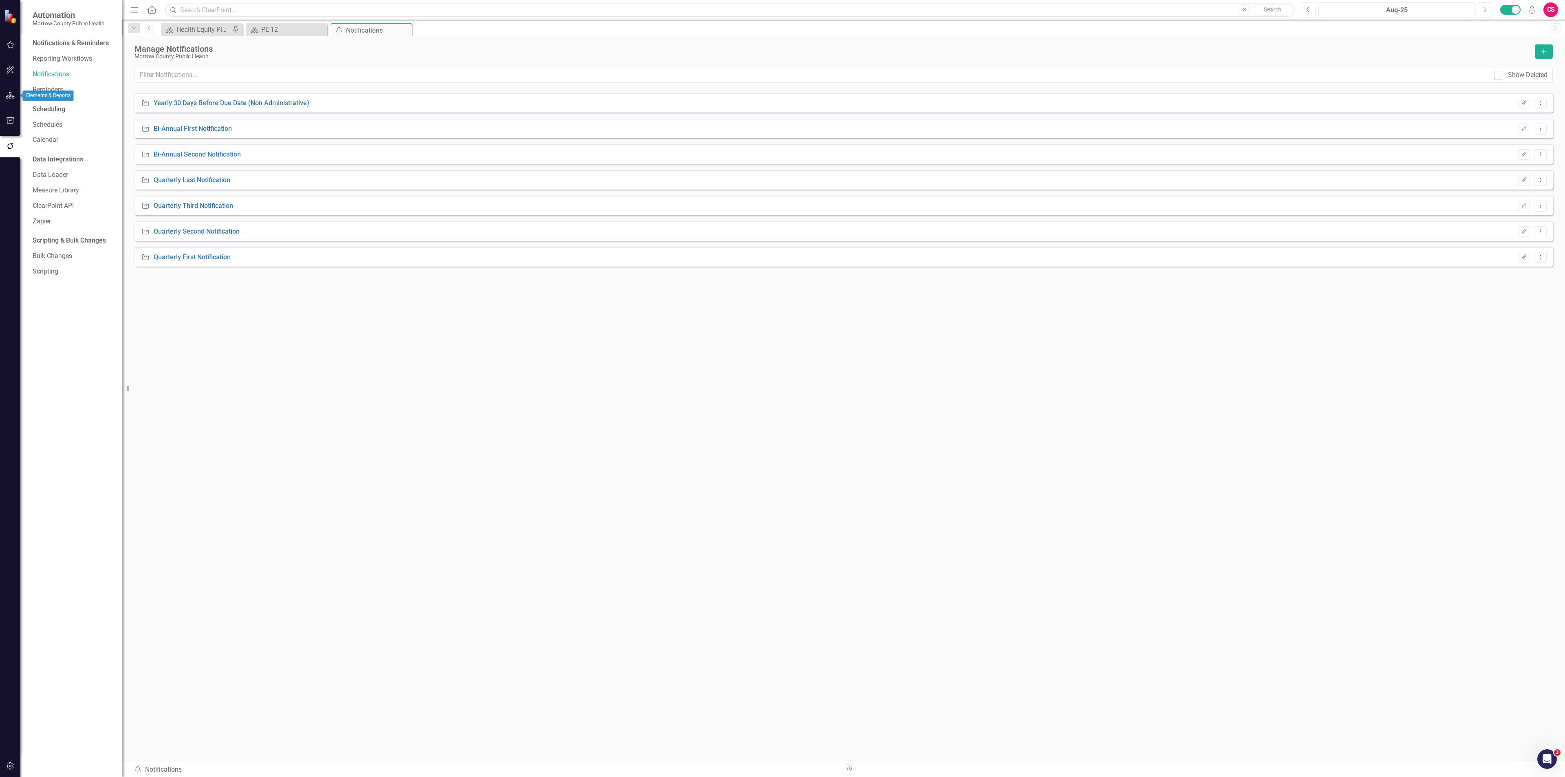
click at [7, 93] on icon "button" at bounding box center [10, 95] width 9 height 7
click at [403, 29] on icon "Close" at bounding box center [404, 30] width 8 height 7
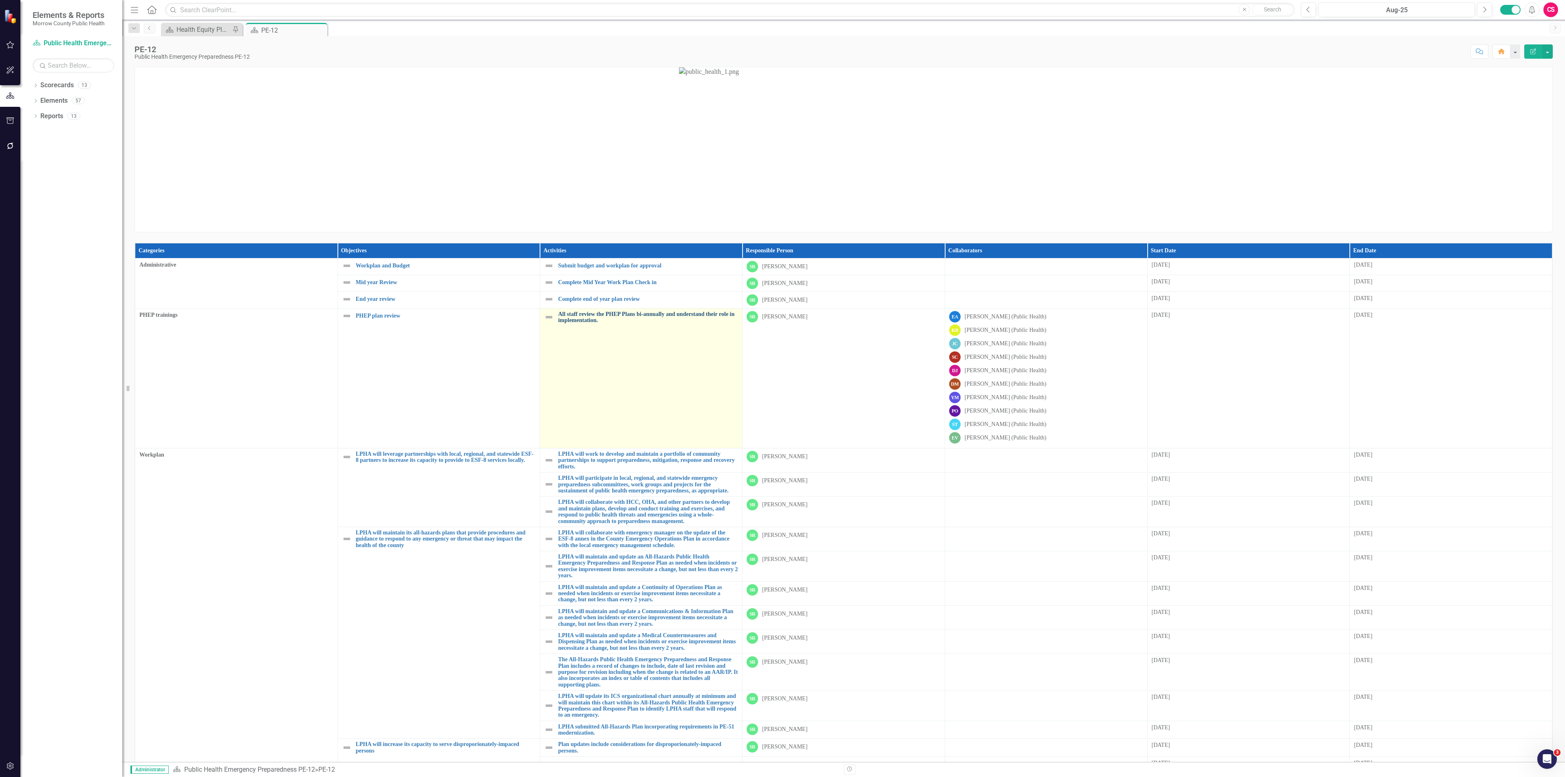
click at [570, 318] on link "All staff review the PHEP Plans bi-annually and understand their role in implem…" at bounding box center [648, 317] width 180 height 13
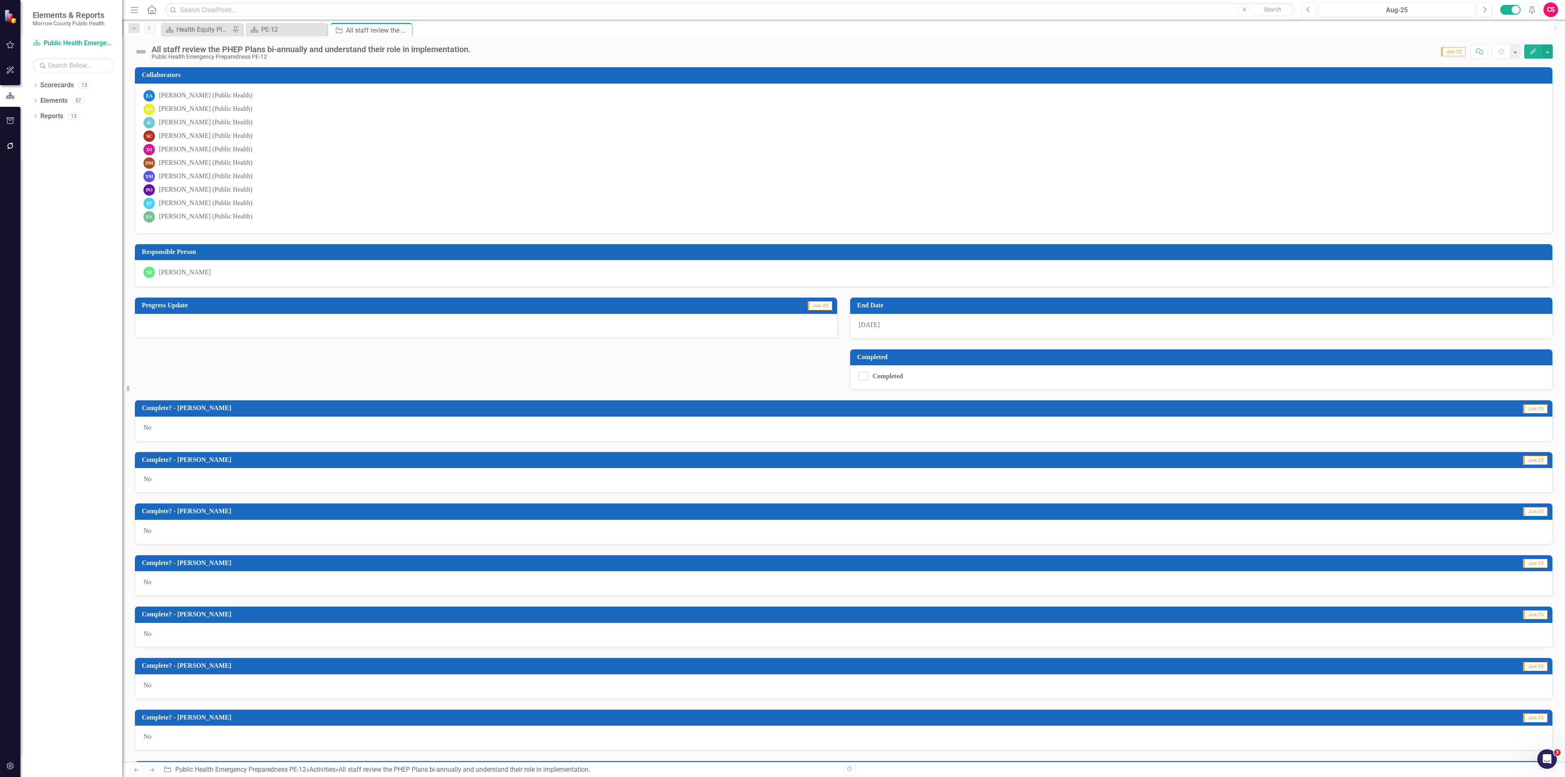
click at [1308, 7] on icon "Previous" at bounding box center [1308, 9] width 4 height 7
click at [1480, 13] on button "Next" at bounding box center [1484, 9] width 15 height 15
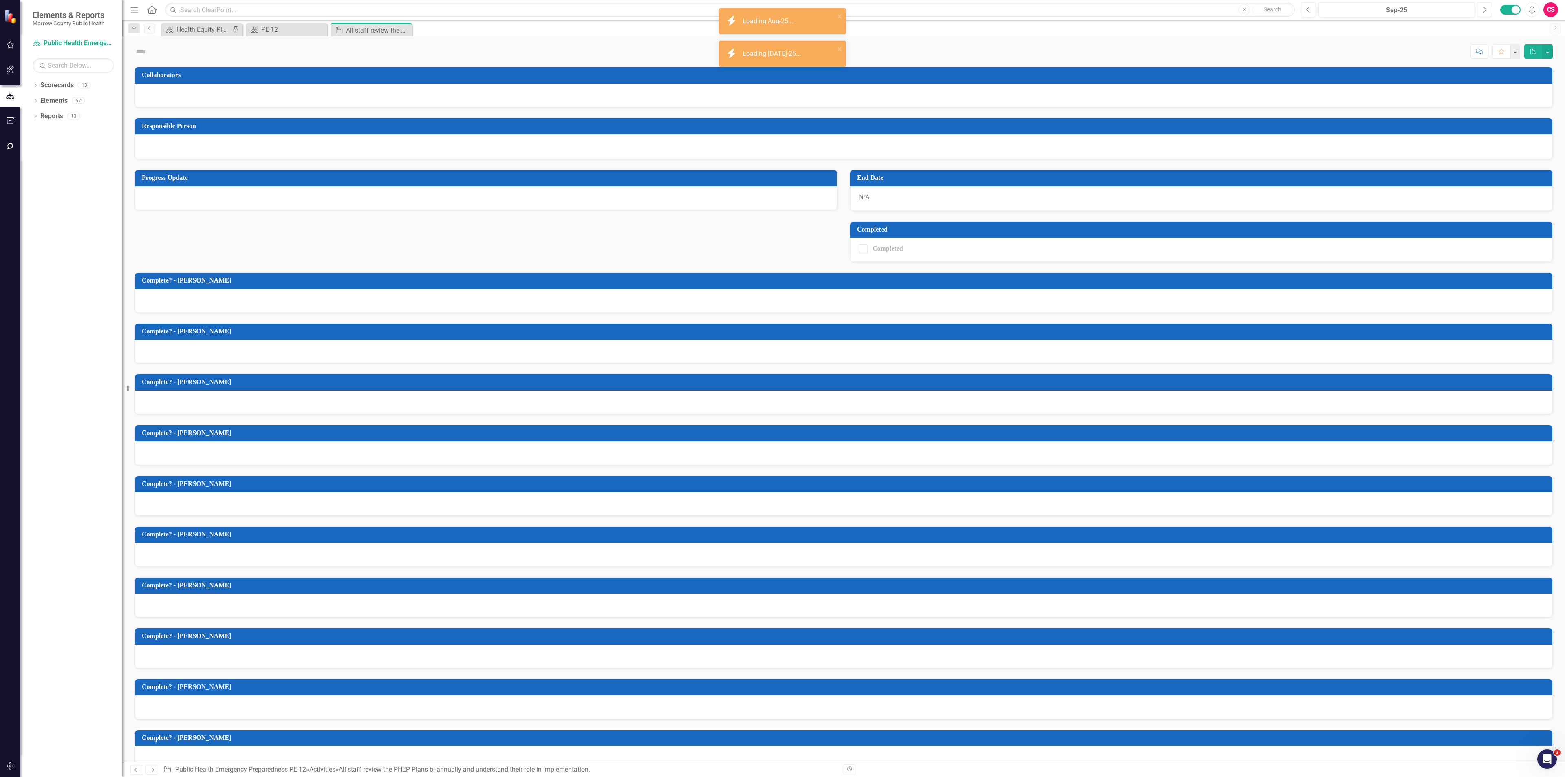
click at [1480, 13] on button "Next" at bounding box center [1484, 9] width 15 height 15
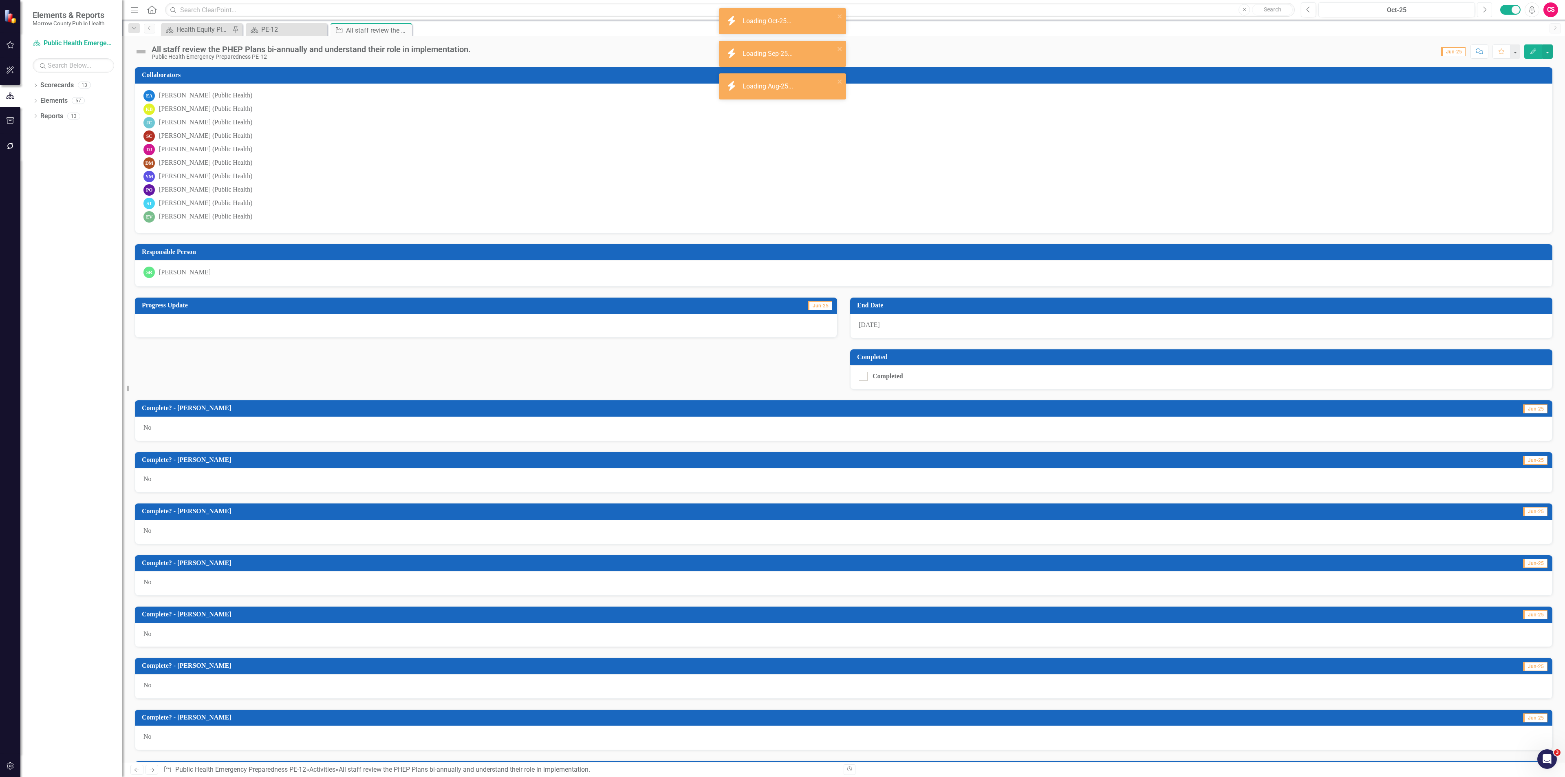
click at [1480, 13] on button "Next" at bounding box center [1484, 9] width 15 height 15
click at [1479, 13] on button "Next" at bounding box center [1484, 9] width 15 height 15
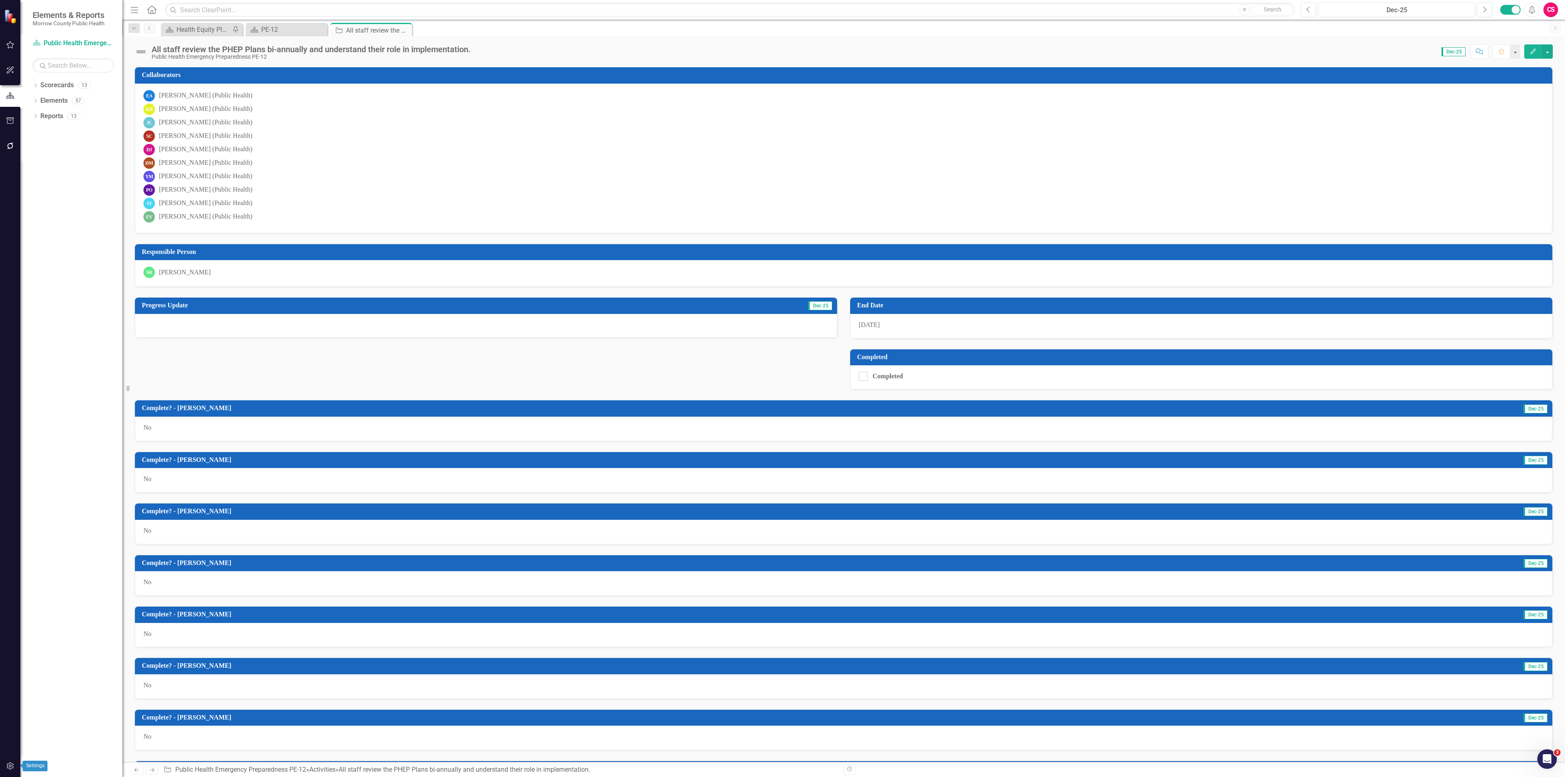
click at [8, 770] on button "button" at bounding box center [10, 766] width 18 height 17
click at [63, 124] on link "Reporting Frequencies" at bounding box center [73, 122] width 81 height 9
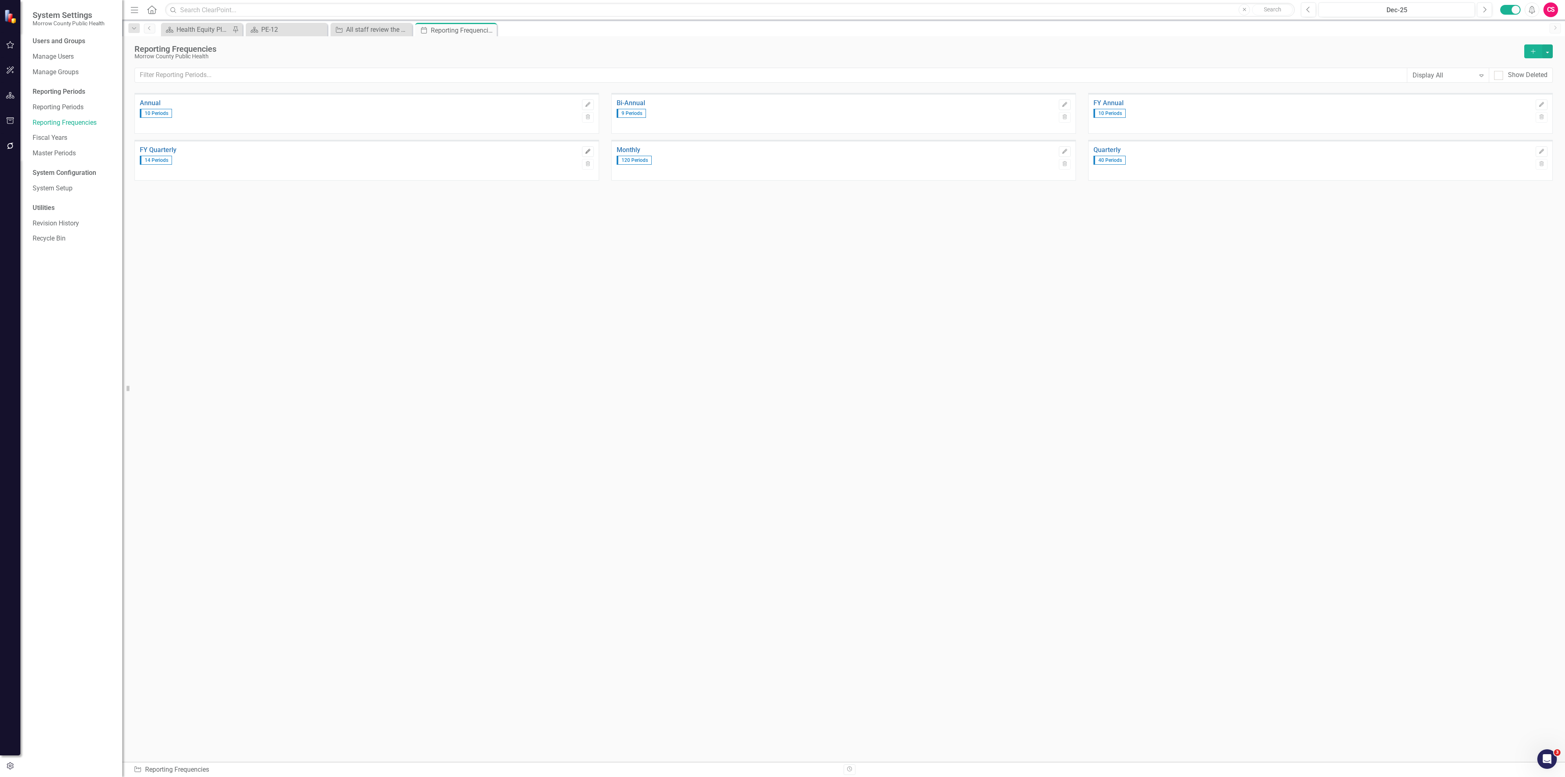
click at [587, 152] on icon "Edit" at bounding box center [588, 151] width 6 height 5
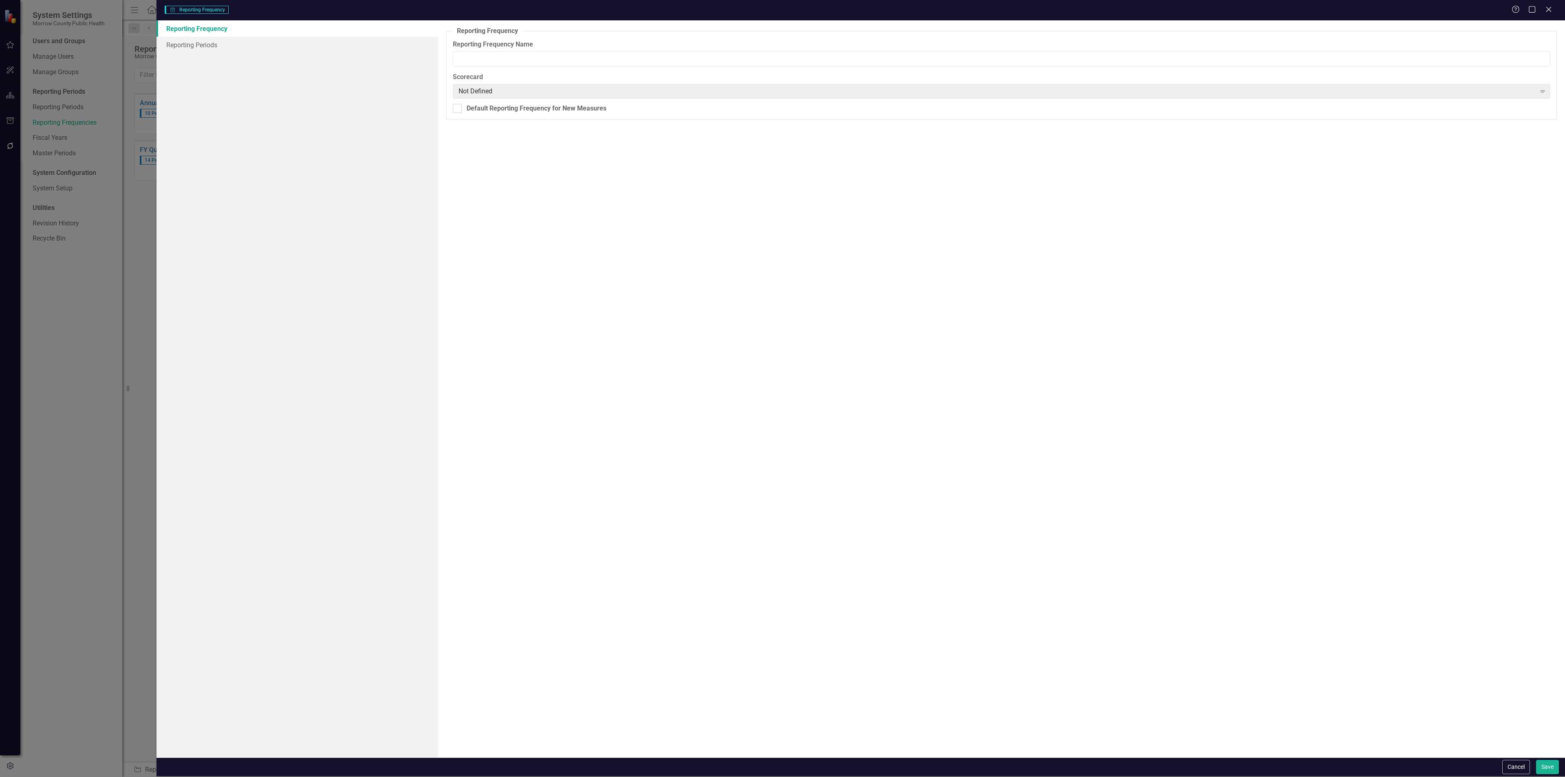
type input "FY Quarterly"
click at [225, 45] on link "Reporting Periods" at bounding box center [297, 45] width 282 height 16
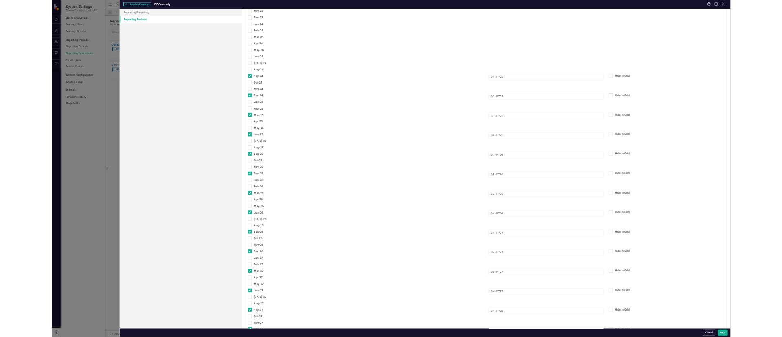
scroll to position [1090, 0]
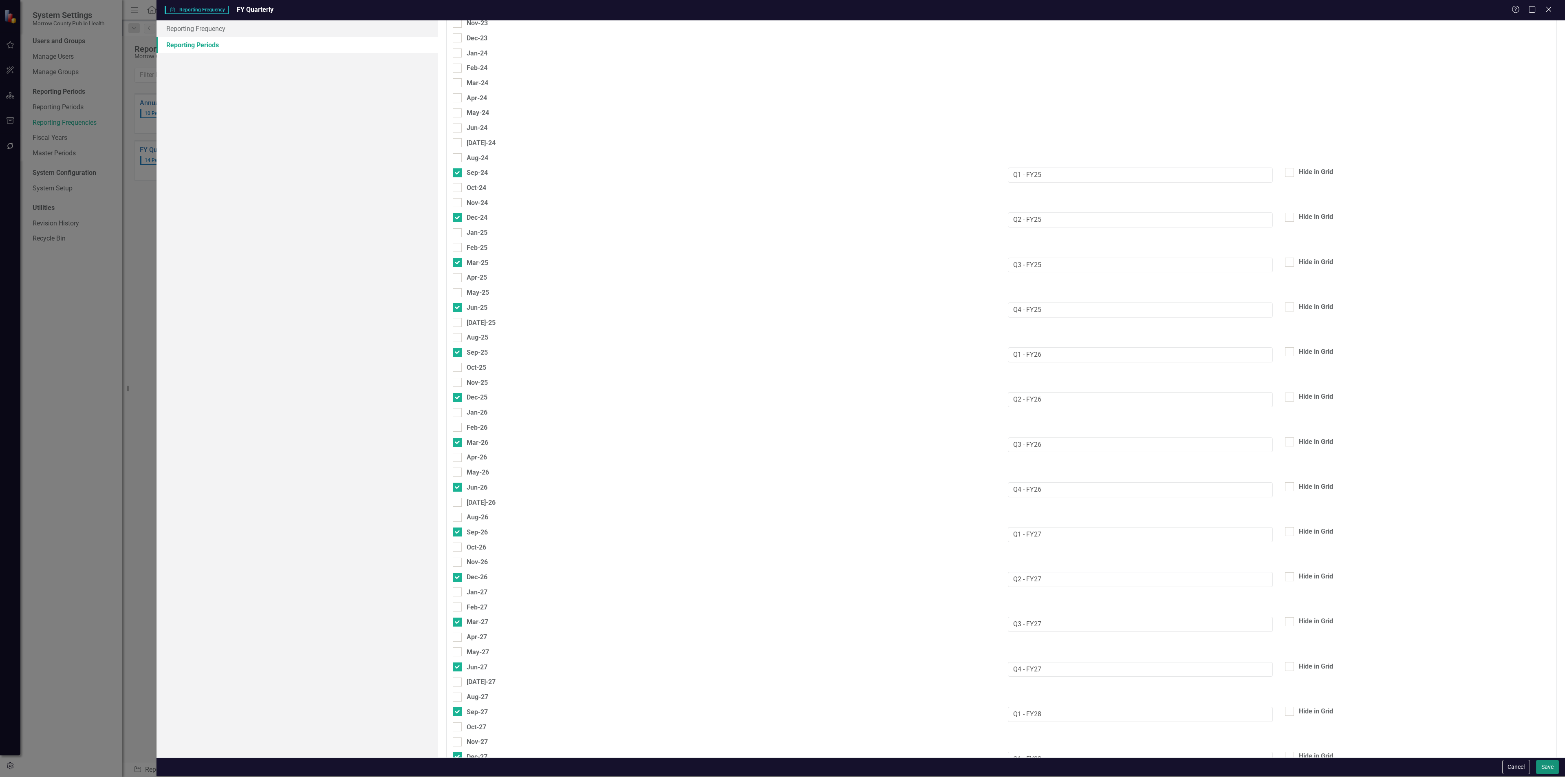
click at [1546, 767] on button "Save" at bounding box center [1547, 767] width 23 height 14
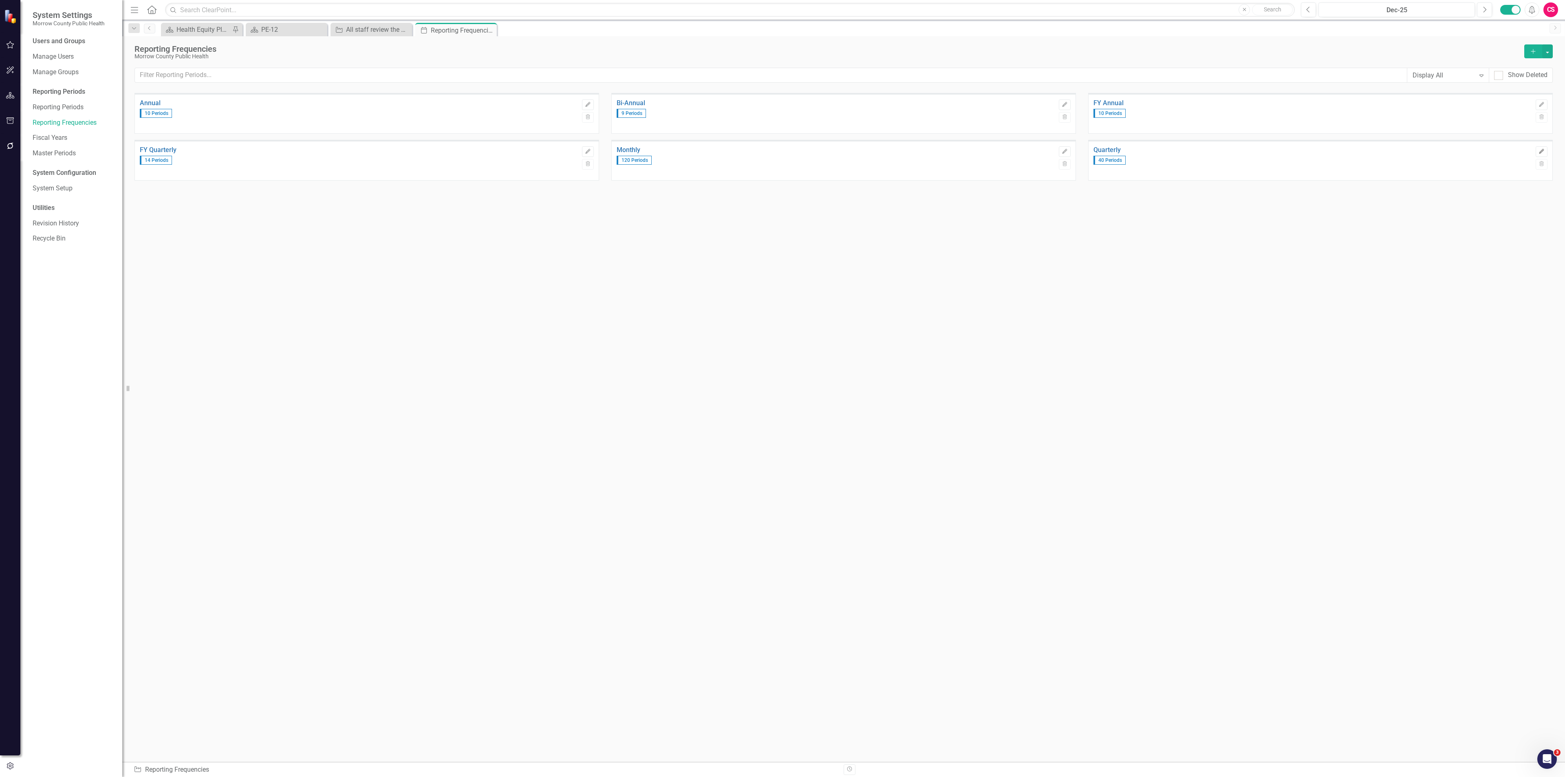
click at [1540, 148] on button "Edit" at bounding box center [1541, 151] width 12 height 11
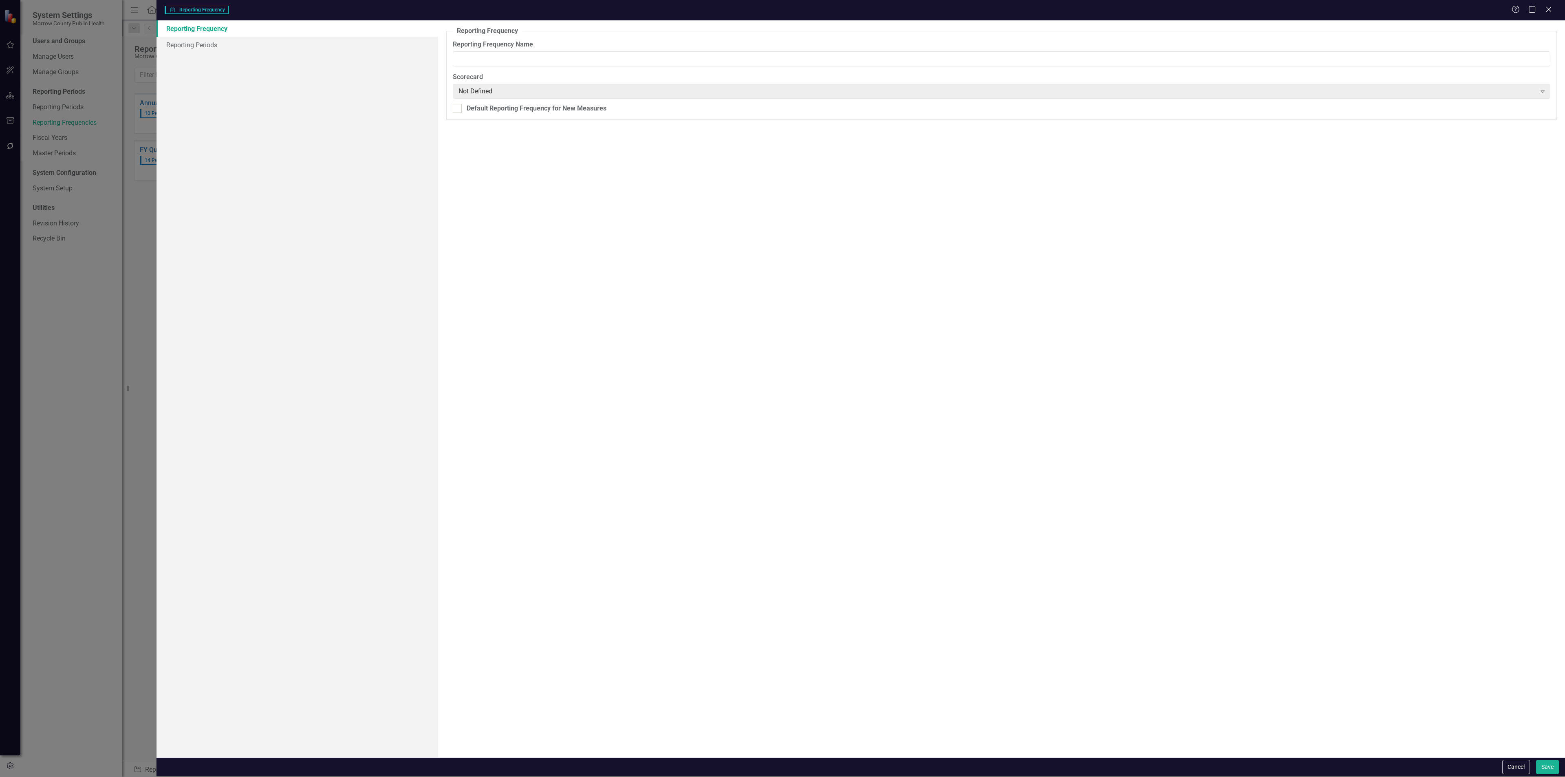
type input "Quarterly"
click at [312, 51] on link "Reporting Periods" at bounding box center [297, 45] width 282 height 16
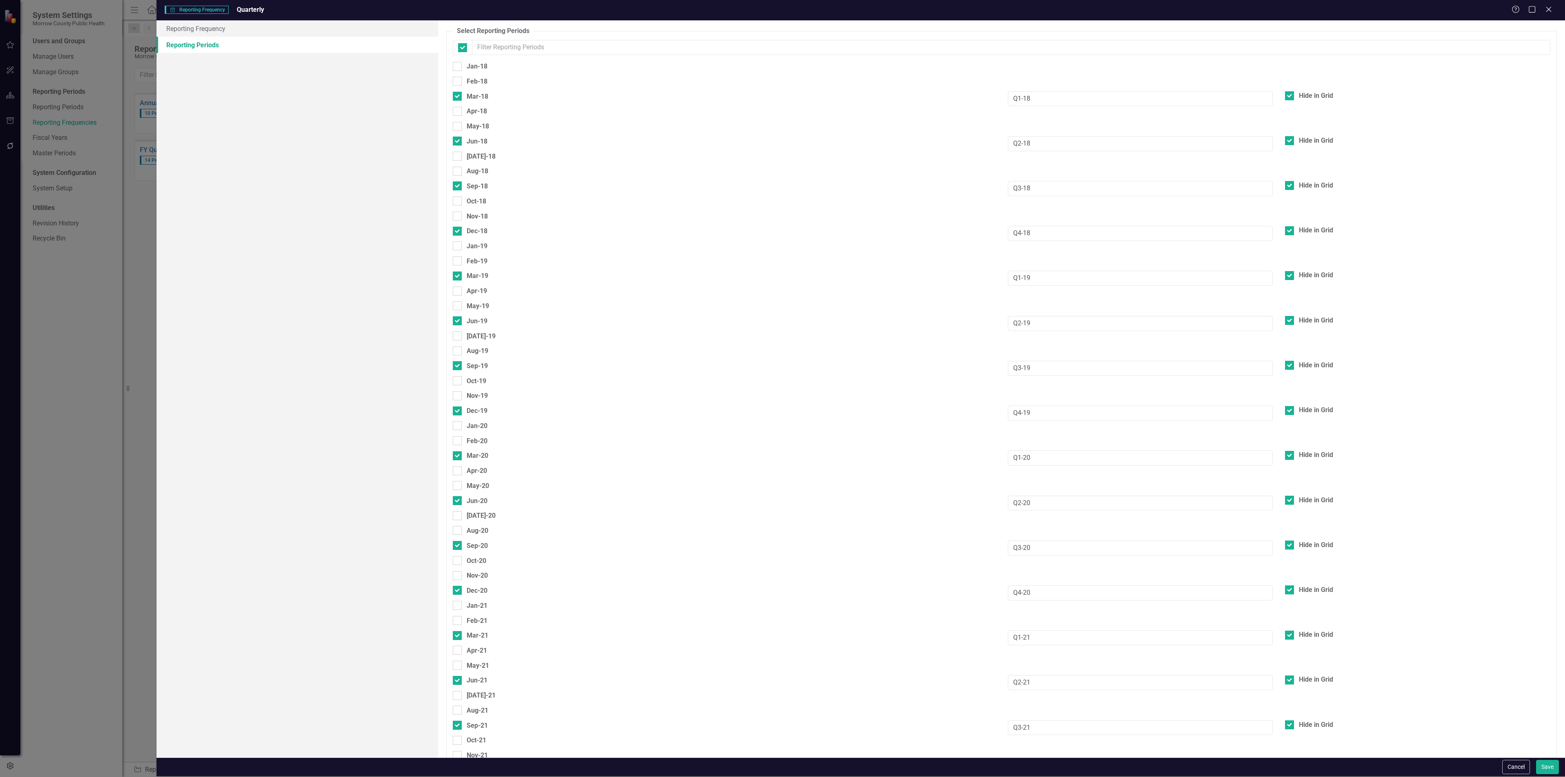
checkbox input "false"
click at [1547, 7] on icon "Close" at bounding box center [1548, 9] width 10 height 8
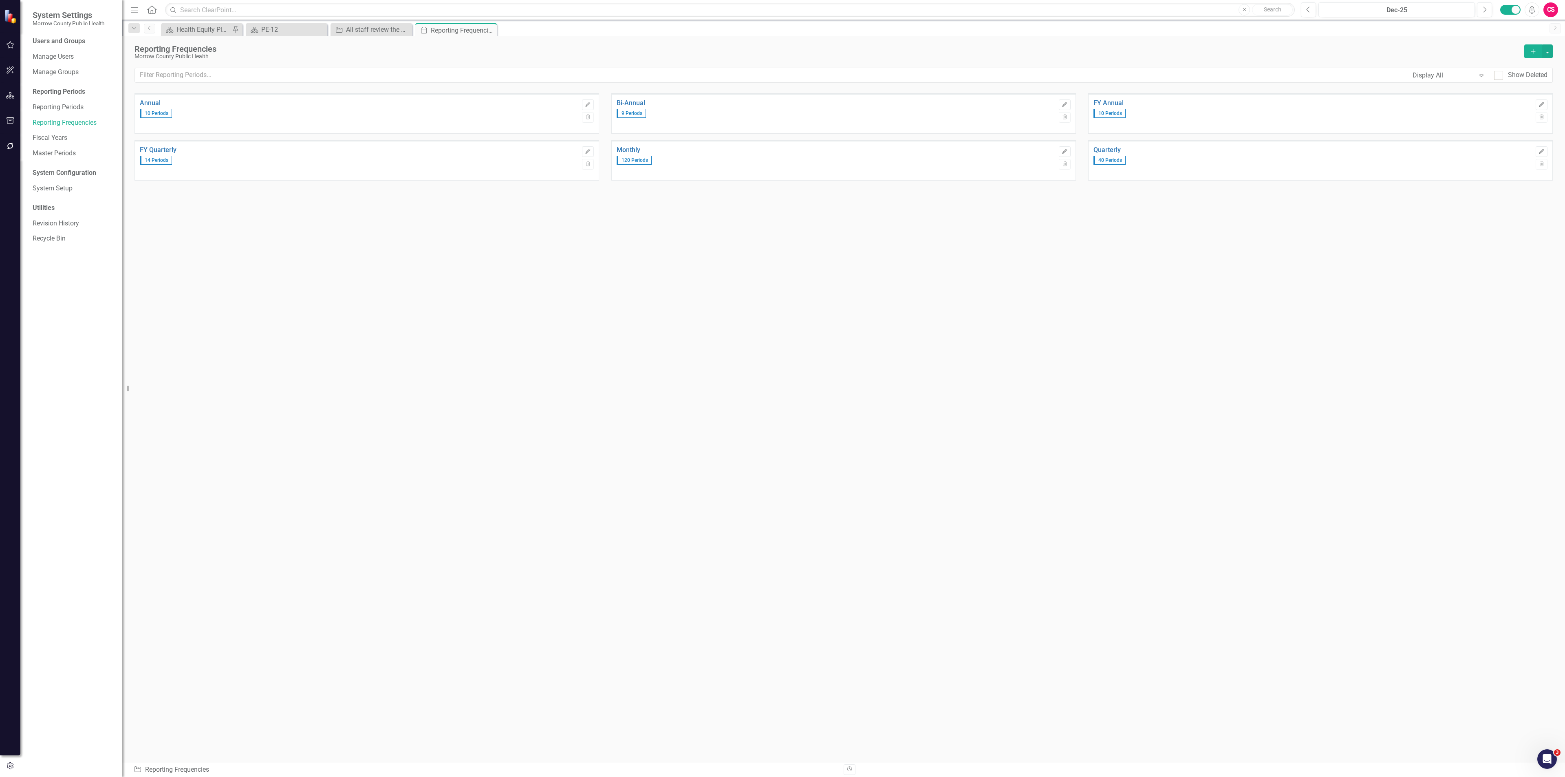
click at [589, 145] on div "Edit Trash" at bounding box center [588, 156] width 12 height 30
click at [587, 148] on button "Edit" at bounding box center [588, 151] width 12 height 11
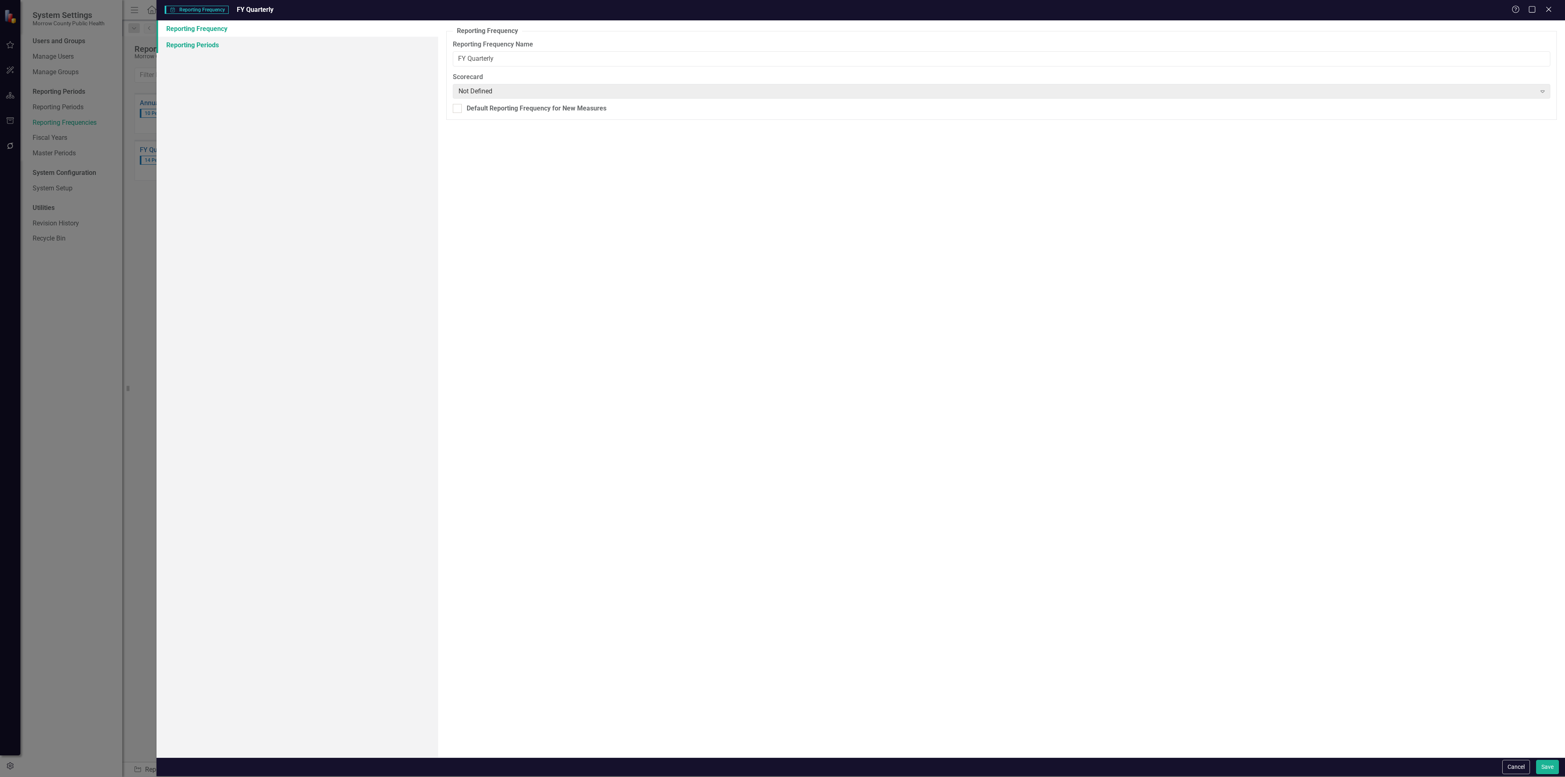
click at [202, 39] on link "Reporting Periods" at bounding box center [297, 45] width 282 height 16
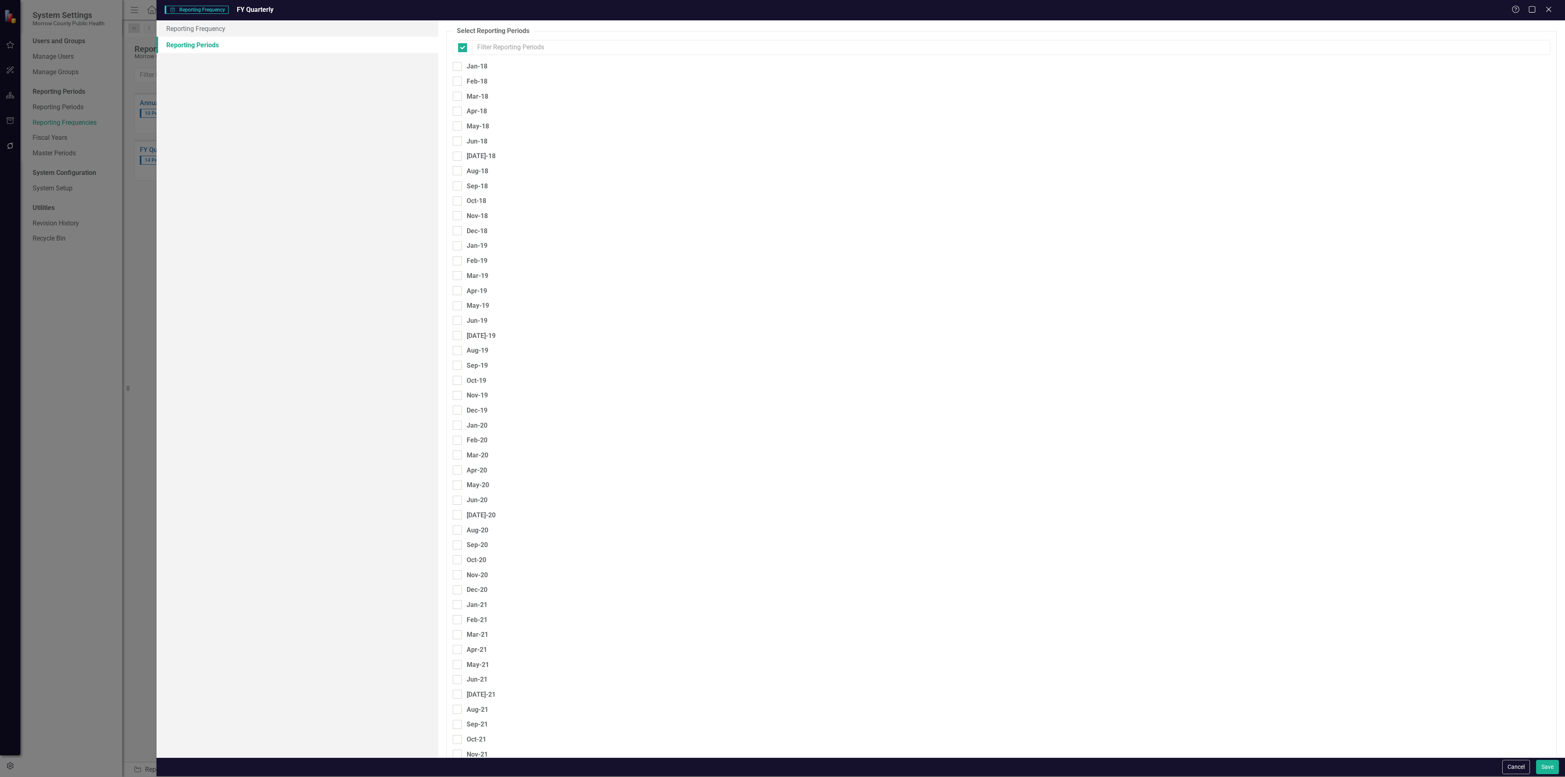
checkbox input "false"
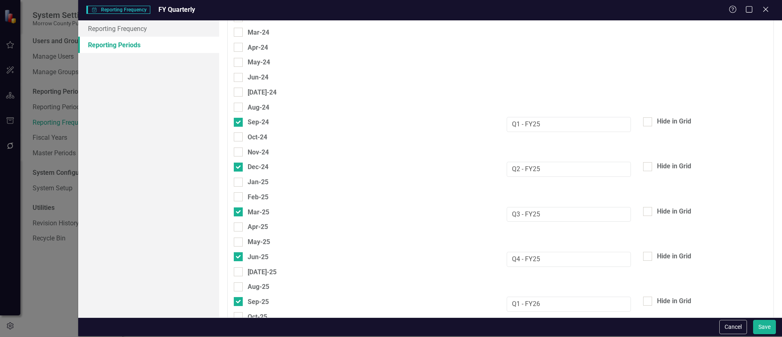
scroll to position [1142, 0]
click at [765, 324] on button "Save" at bounding box center [764, 327] width 23 height 14
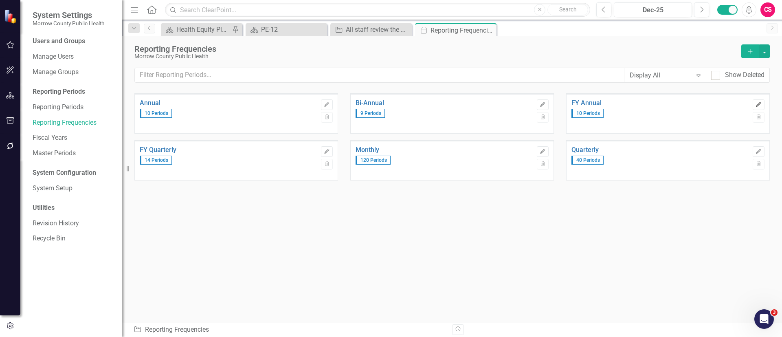
click at [758, 103] on icon "Edit" at bounding box center [759, 104] width 6 height 5
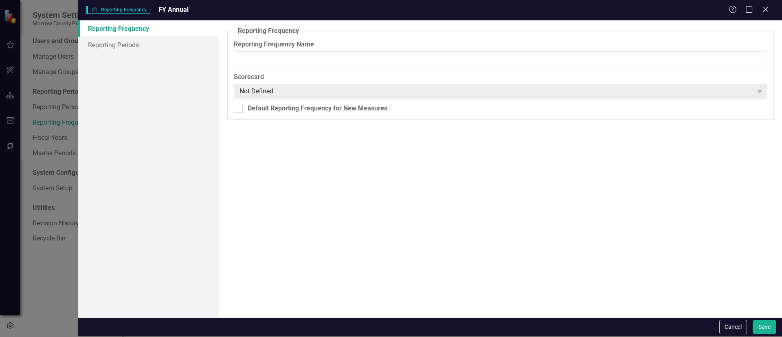
type input "FY Annual"
click at [160, 46] on link "Reporting Periods" at bounding box center [148, 45] width 141 height 16
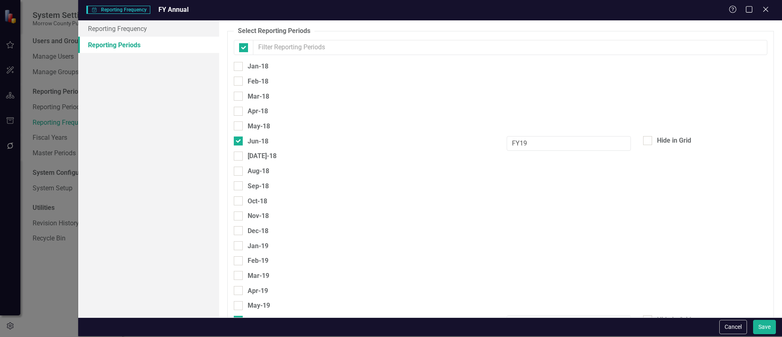
checkbox input "false"
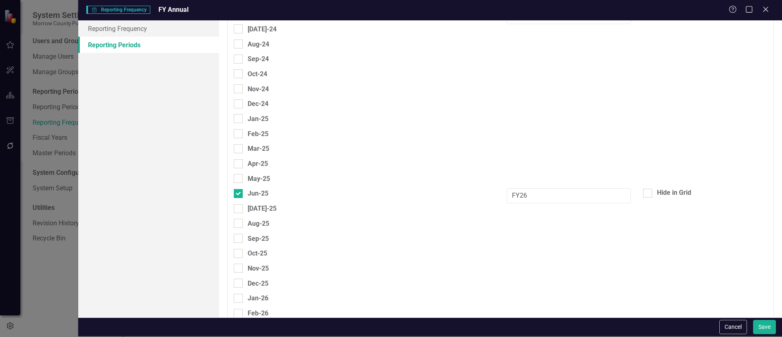
scroll to position [1206, 0]
click at [765, 324] on button "Save" at bounding box center [764, 327] width 23 height 14
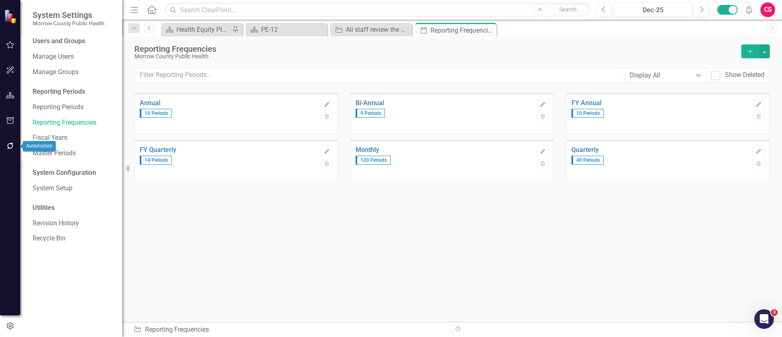
click at [8, 149] on icon "button" at bounding box center [10, 146] width 7 height 7
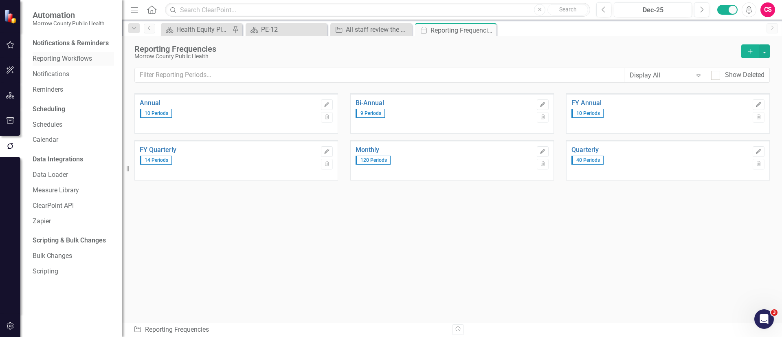
click at [59, 53] on div "Reporting Workflows" at bounding box center [73, 58] width 81 height 13
click at [67, 58] on link "Reporting Workflows" at bounding box center [73, 58] width 81 height 9
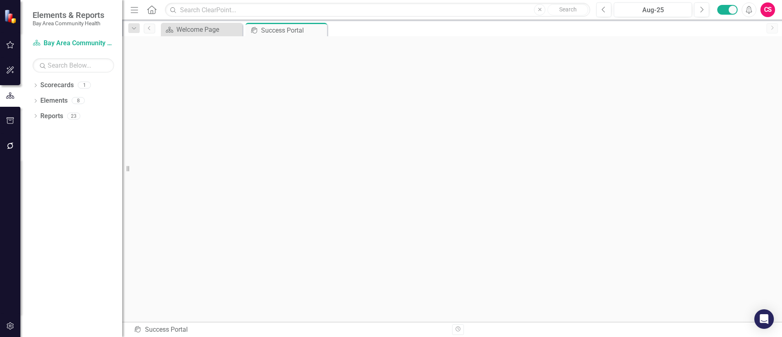
scroll to position [3, 0]
